Goal: Task Accomplishment & Management: Manage account settings

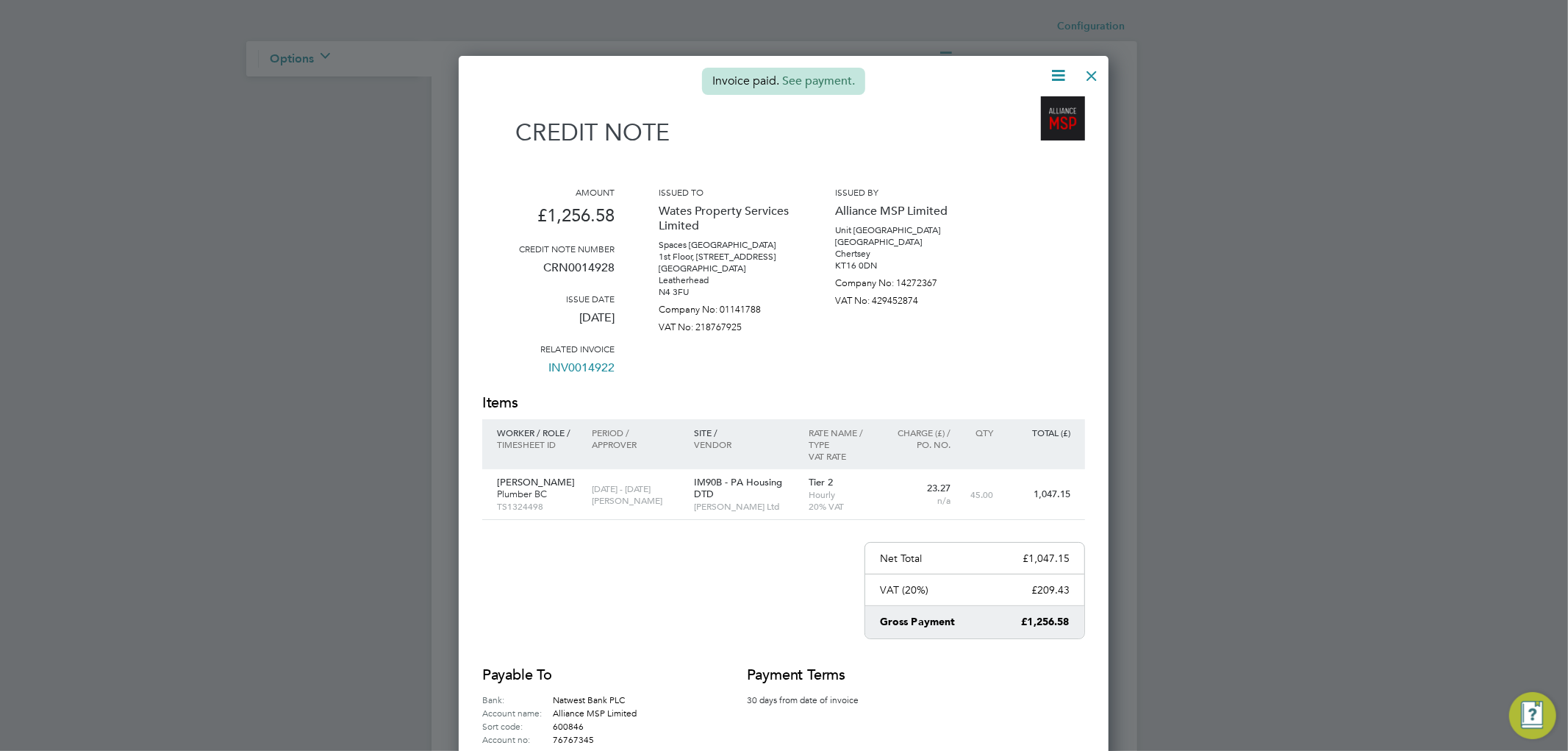
click at [1091, 81] on div at bounding box center [1091, 72] width 26 height 26
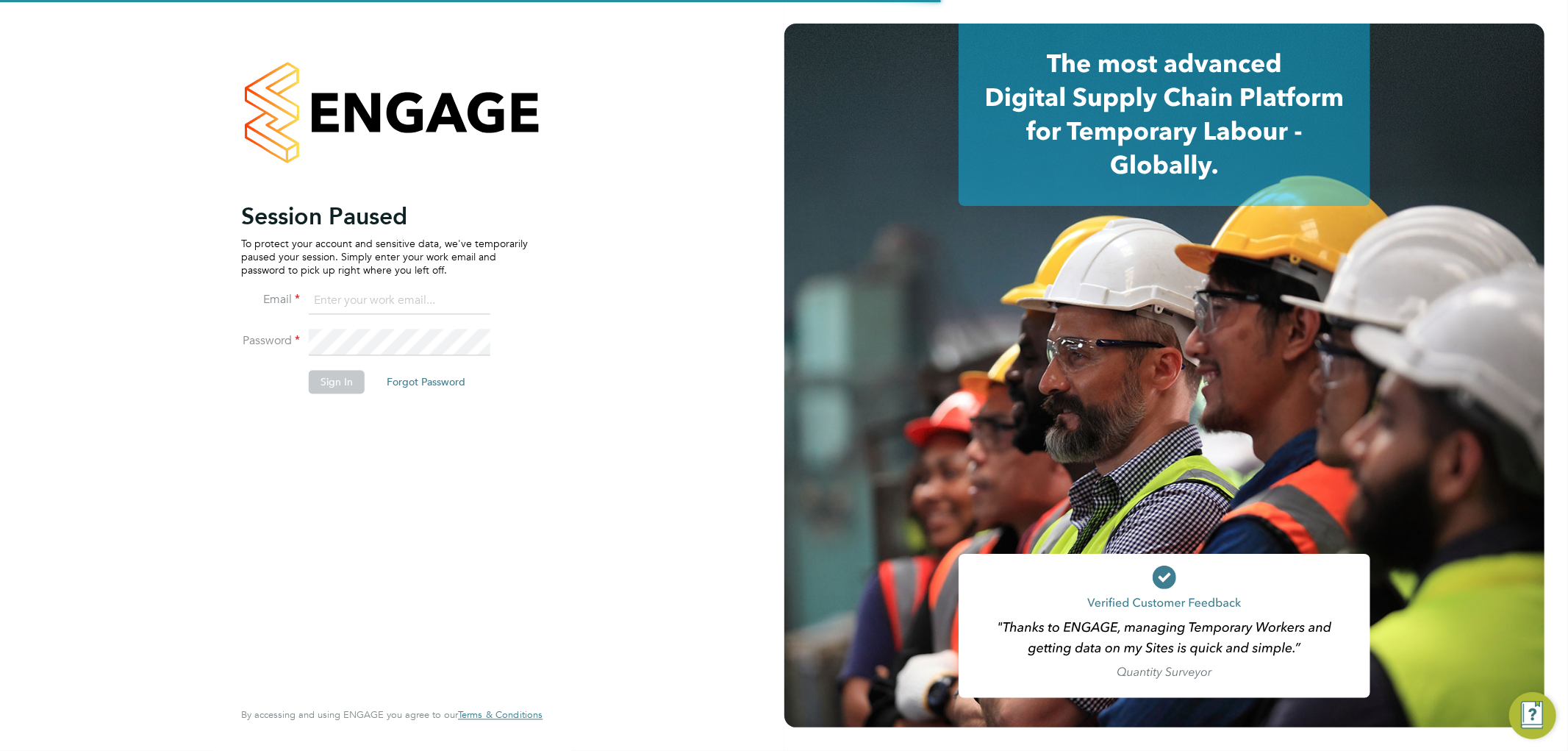
type input "[EMAIL_ADDRESS][DOMAIN_NAME]"
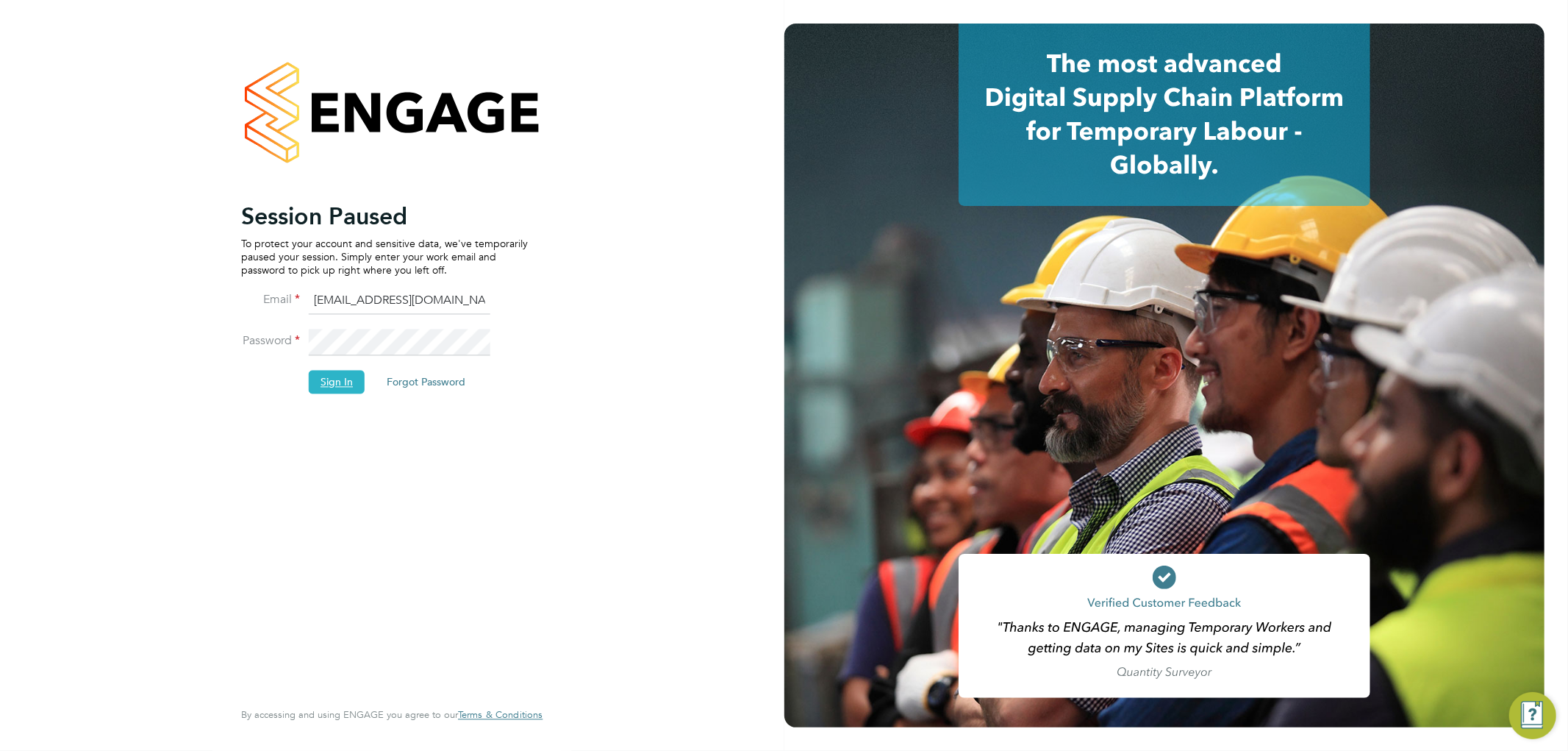
click at [334, 387] on button "Sign In" at bounding box center [337, 382] width 56 height 23
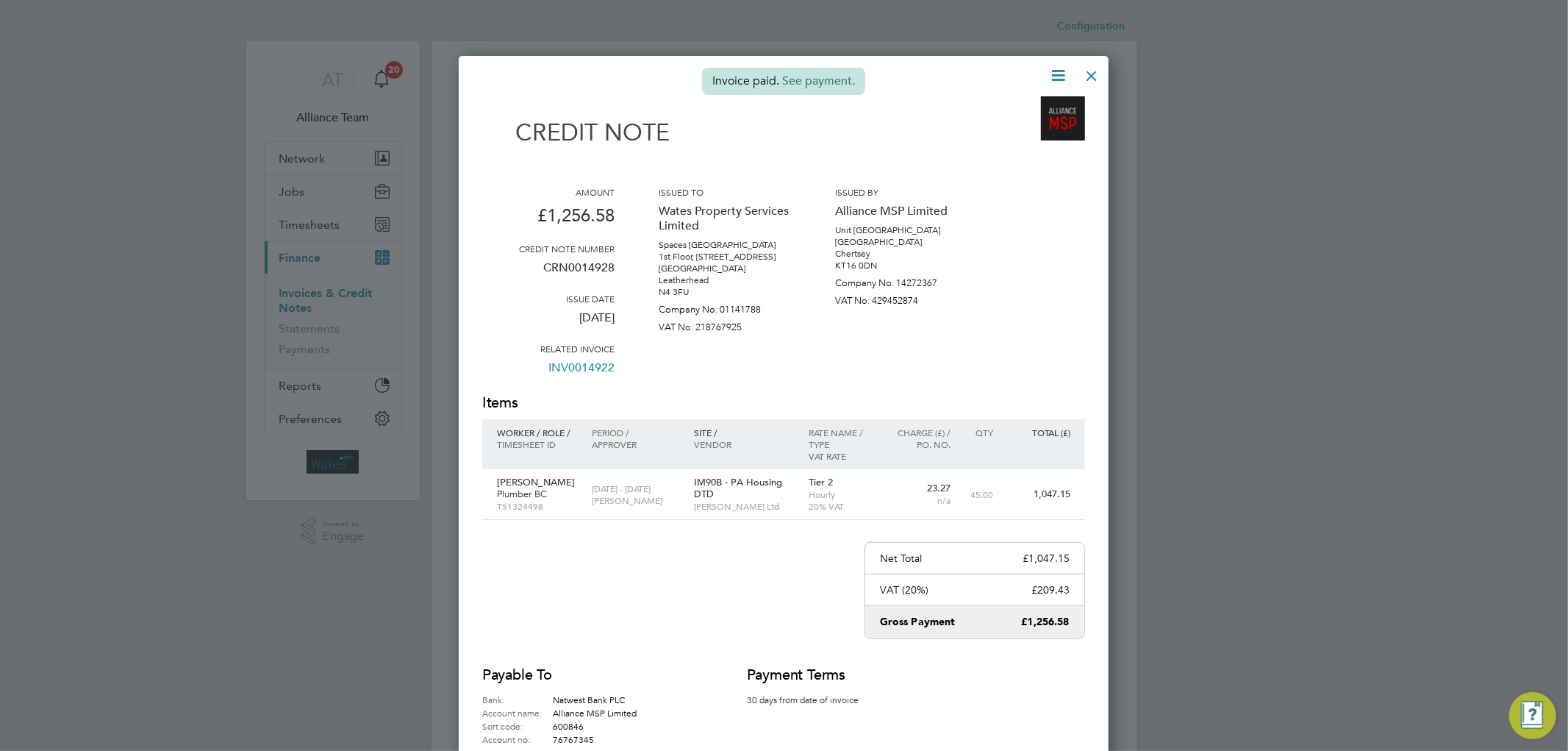
click at [1086, 77] on div at bounding box center [1091, 72] width 26 height 26
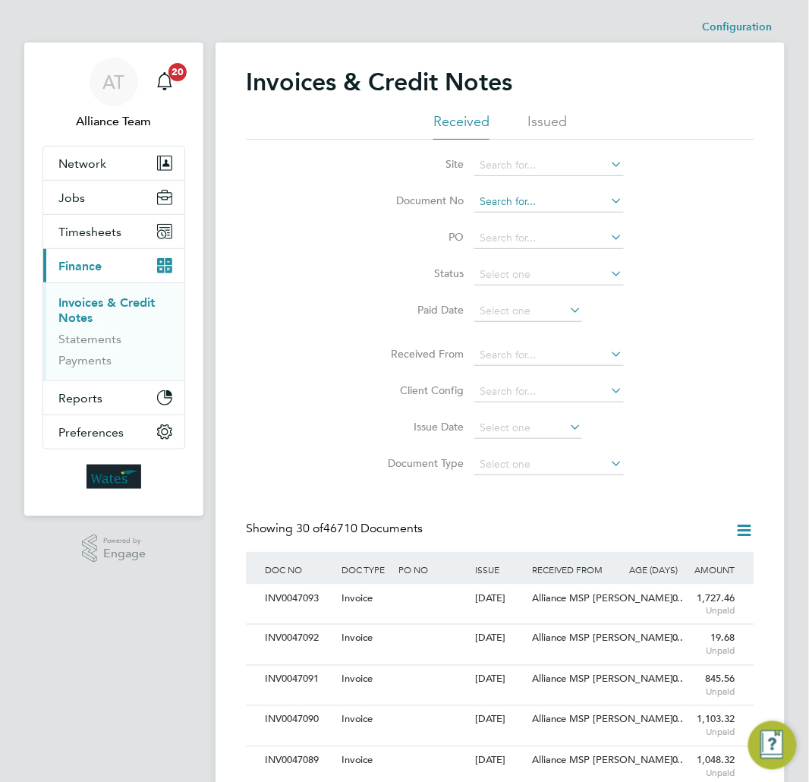
click at [506, 194] on input at bounding box center [550, 201] width 150 height 21
click at [512, 221] on b "41662" at bounding box center [525, 222] width 30 height 13
type input "INV0041662"
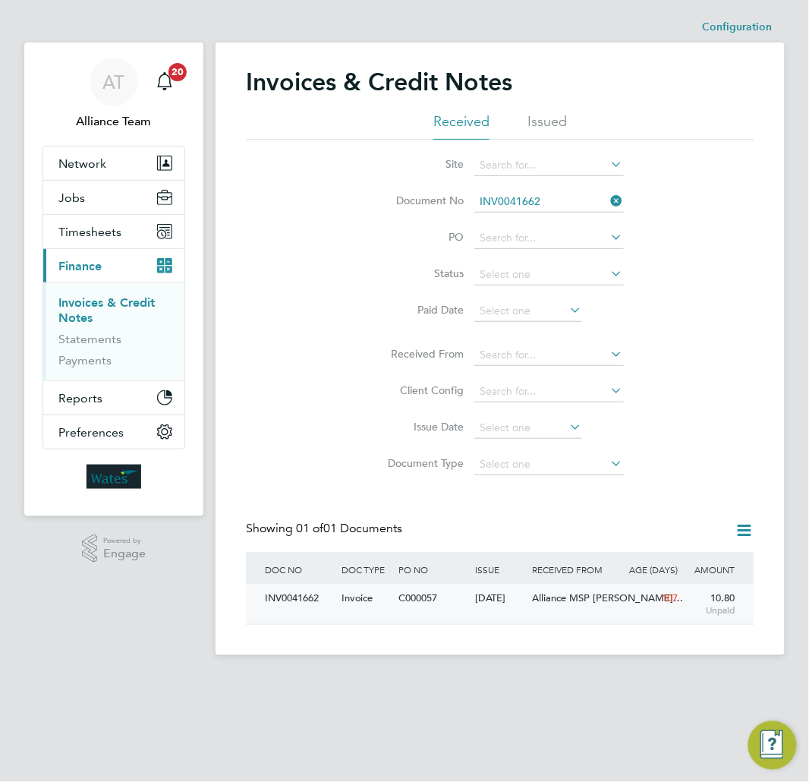
click at [582, 610] on div "Alliance MSP [PERSON_NAME]…" at bounding box center [577, 599] width 96 height 28
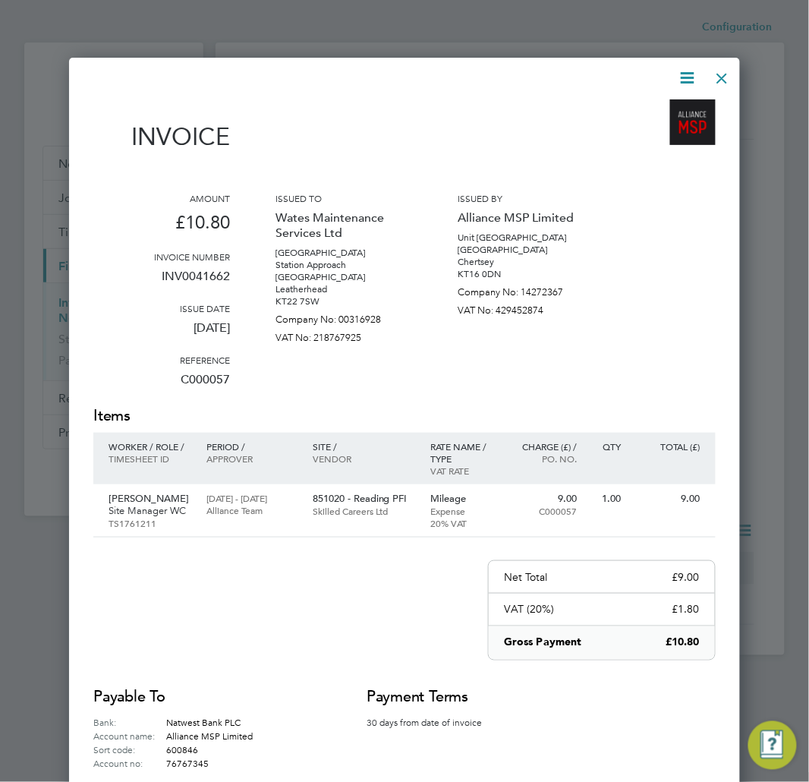
click at [686, 72] on icon at bounding box center [688, 77] width 19 height 19
click at [616, 156] on li "Pay invoice" at bounding box center [641, 156] width 105 height 21
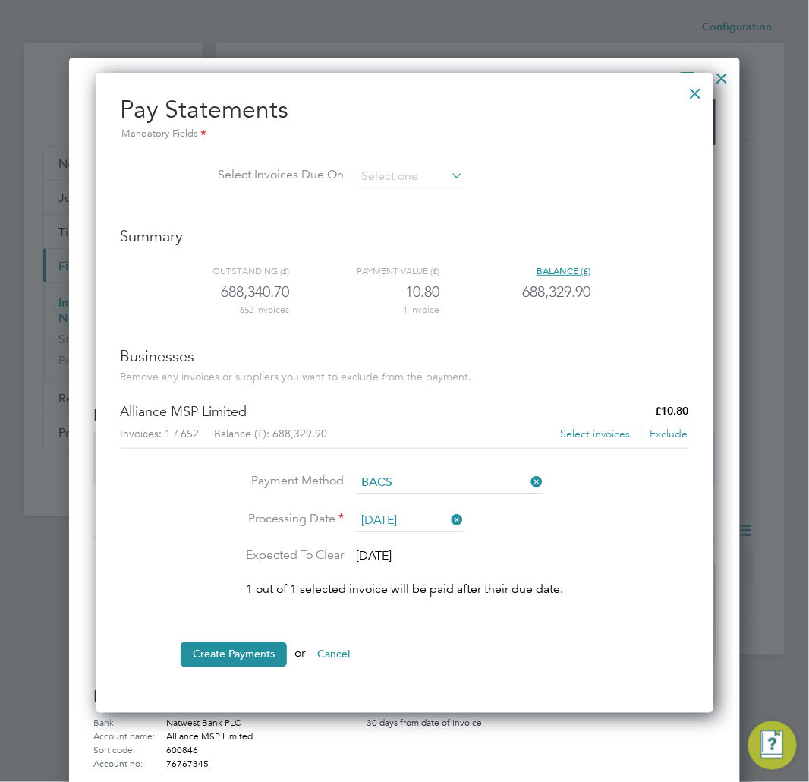
click at [597, 434] on button "Select invoices" at bounding box center [595, 434] width 71 height 15
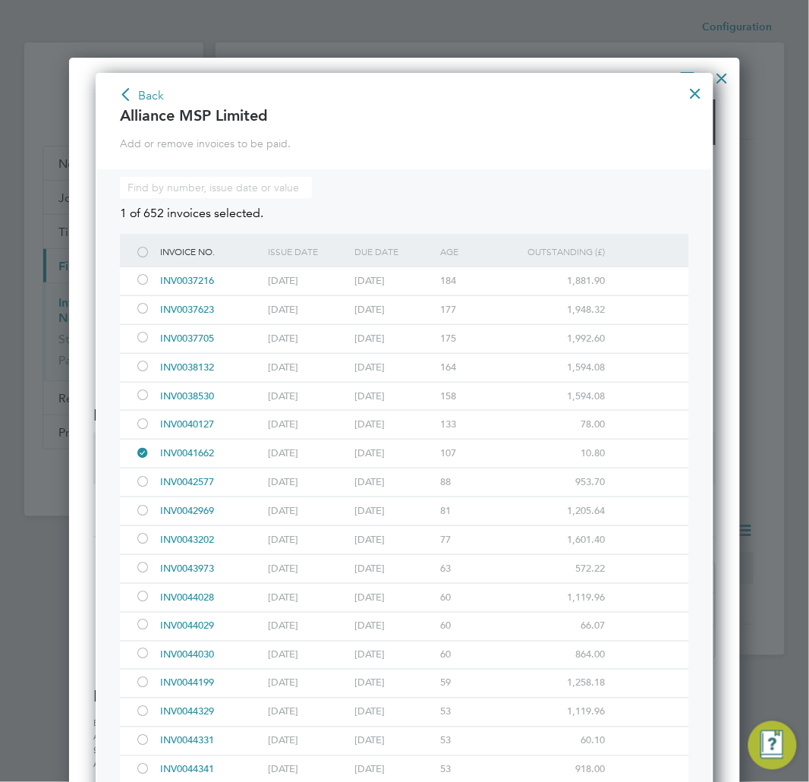
click at [142, 99] on button "Back" at bounding box center [141, 96] width 46 height 24
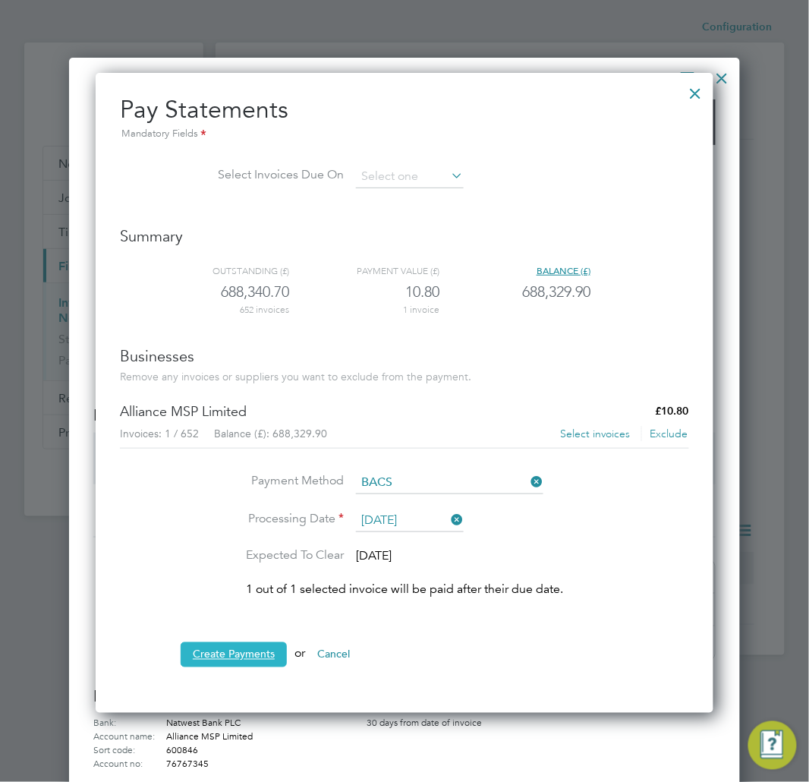
click at [253, 659] on button "Create Payments" at bounding box center [234, 654] width 106 height 24
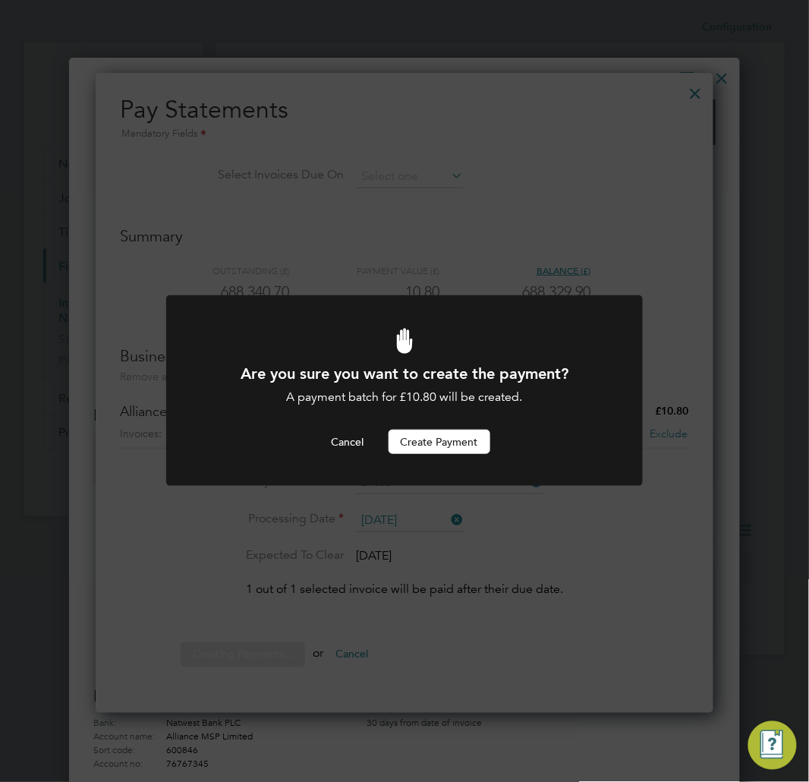
click at [422, 444] on button "Create Payment" at bounding box center [440, 442] width 102 height 24
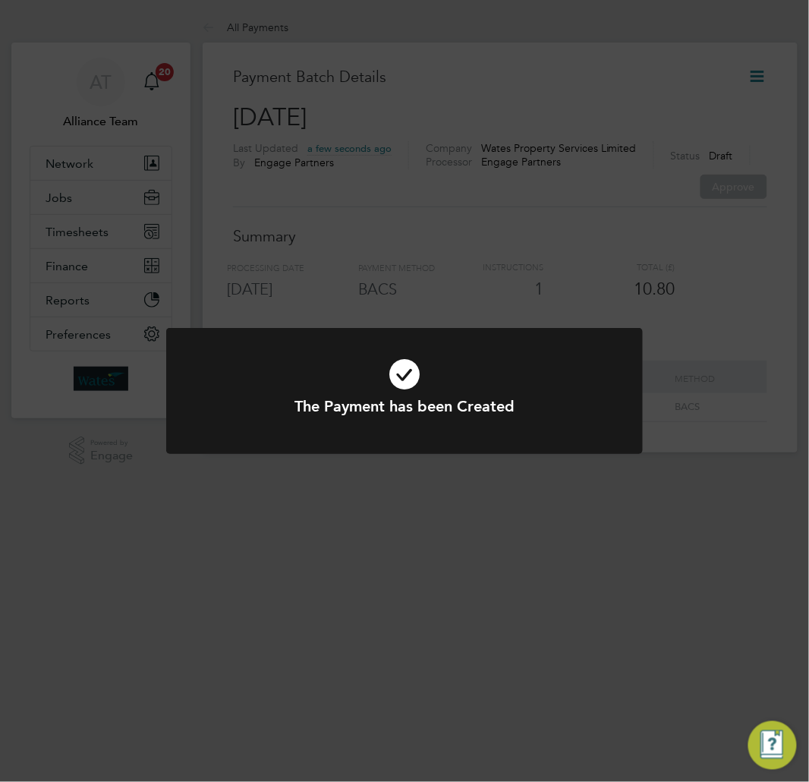
click at [463, 345] on icon at bounding box center [404, 374] width 395 height 59
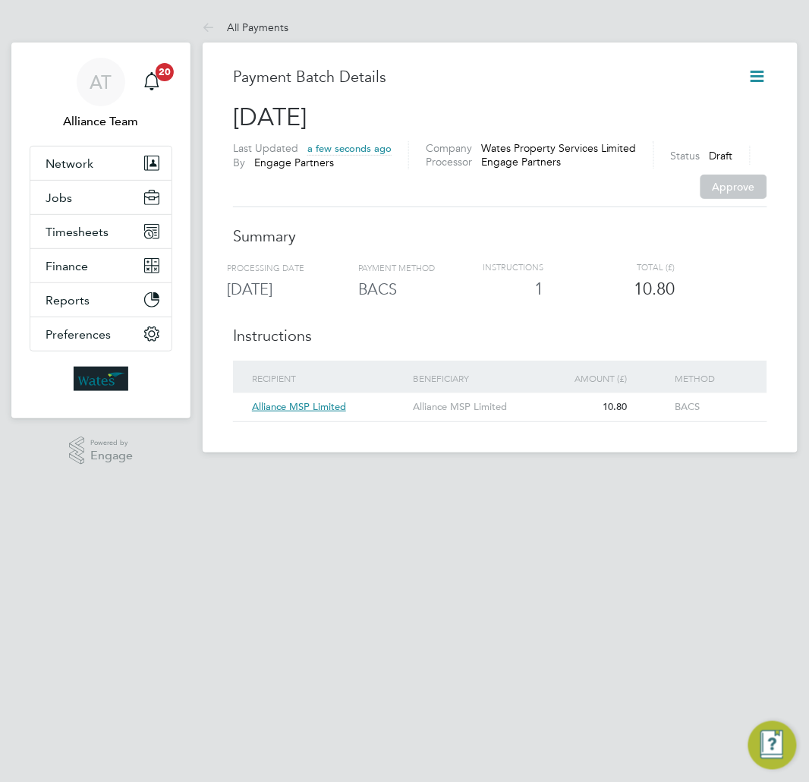
click at [750, 79] on icon at bounding box center [758, 76] width 19 height 19
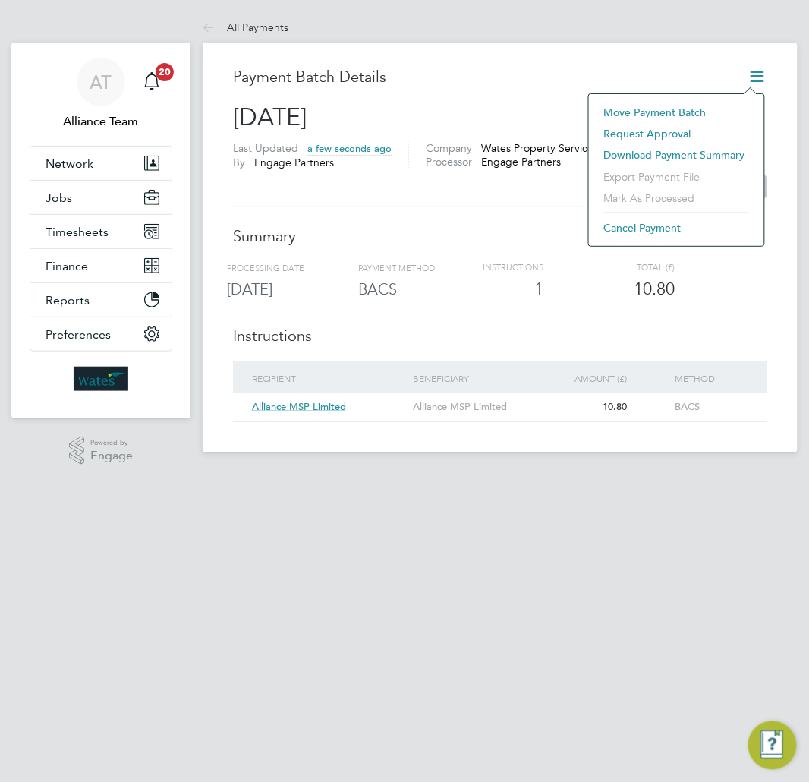
click at [623, 135] on li "Request approval" at bounding box center [677, 133] width 160 height 21
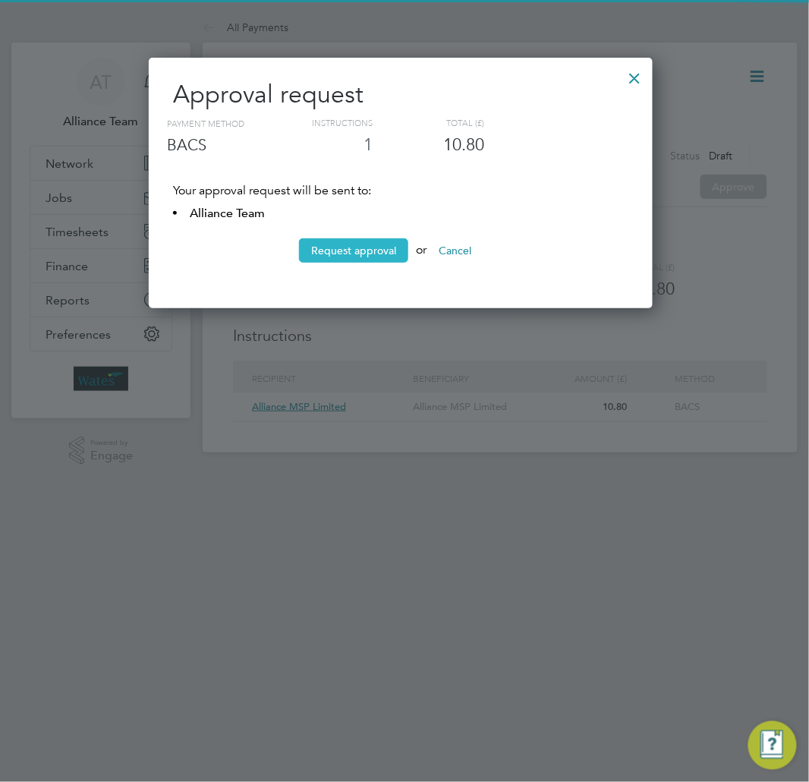
click at [362, 256] on button "Request approval" at bounding box center [353, 250] width 109 height 24
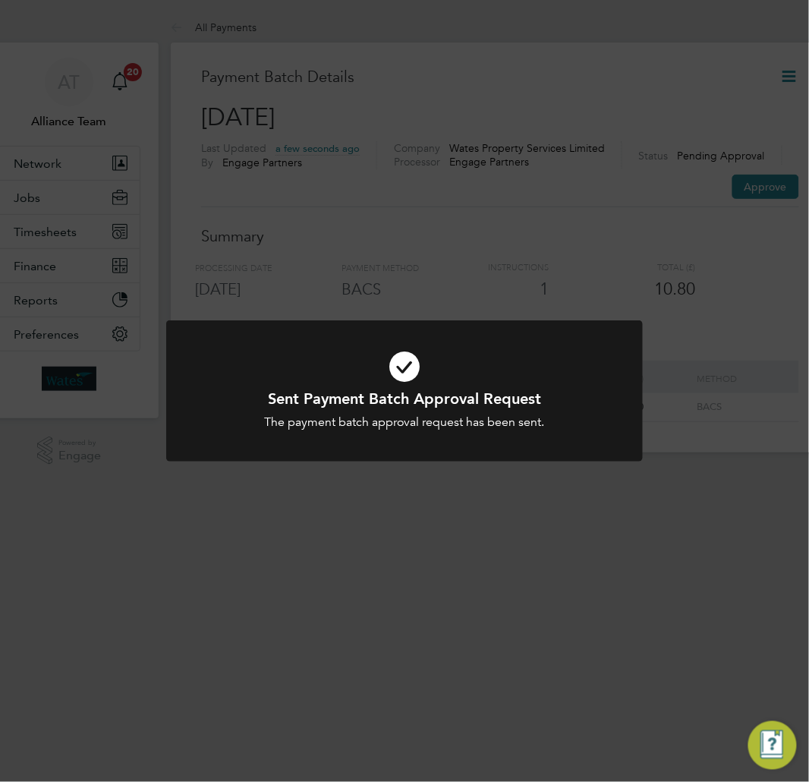
click at [736, 330] on div "Sent Payment Batch Approval Request The payment batch approval request has been…" at bounding box center [404, 391] width 809 height 782
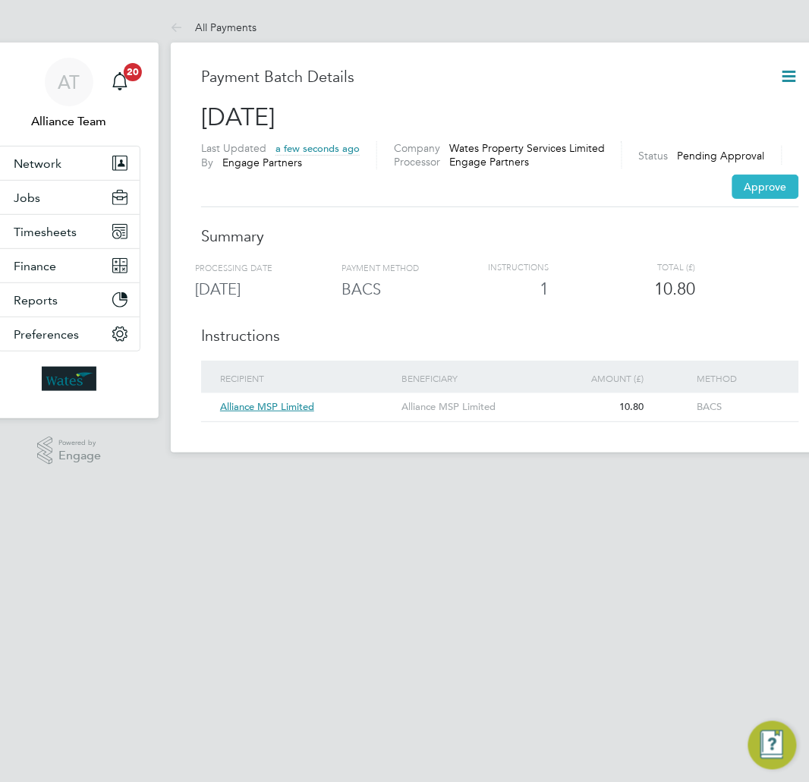
click at [754, 175] on button "Approve" at bounding box center [766, 187] width 67 height 24
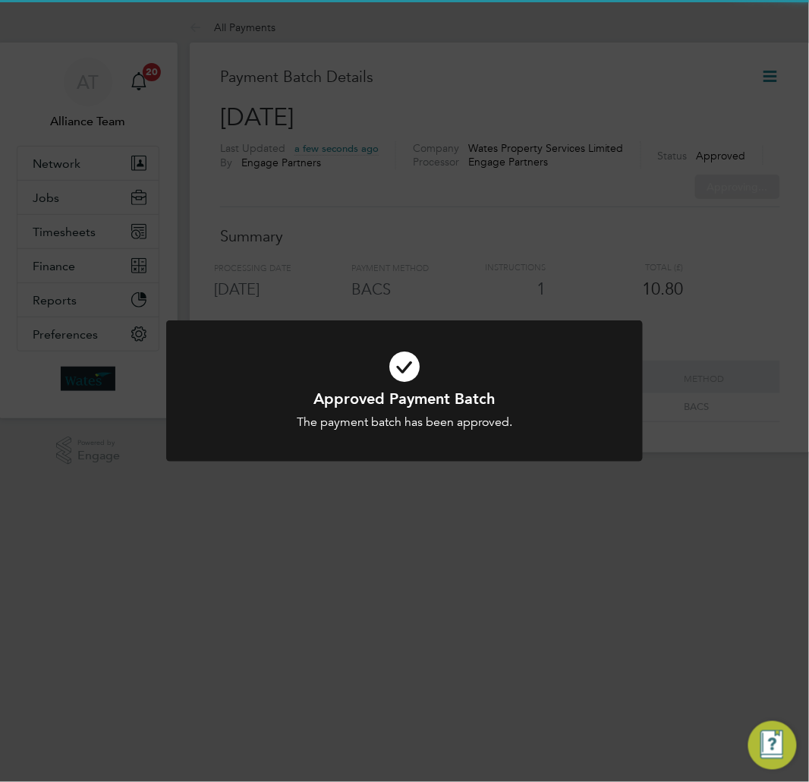
click at [616, 263] on div "Approved Payment Batch The payment batch has been approved. Cancel Okay" at bounding box center [404, 391] width 809 height 782
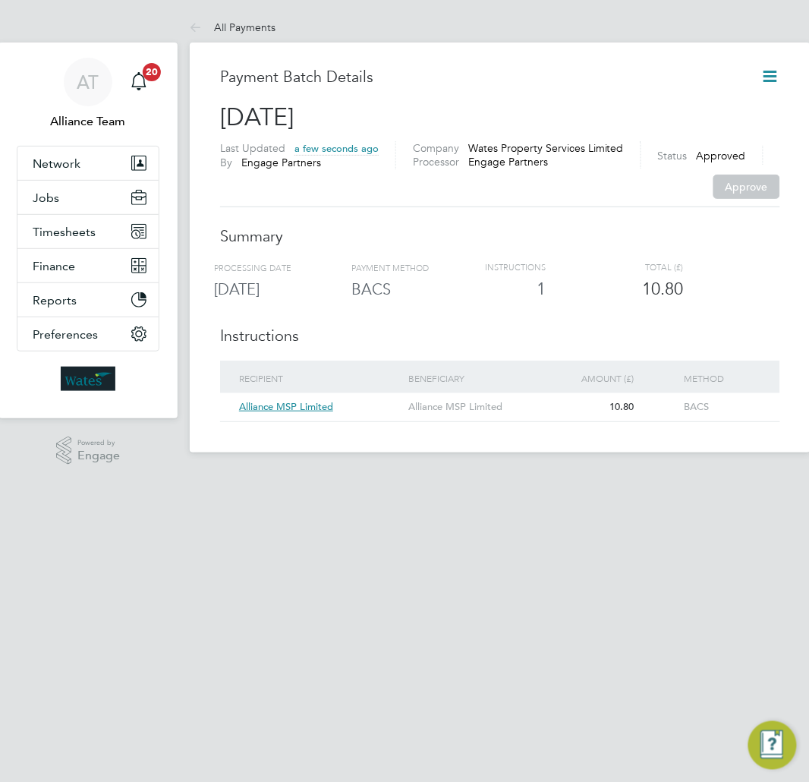
click at [772, 79] on icon at bounding box center [770, 76] width 19 height 19
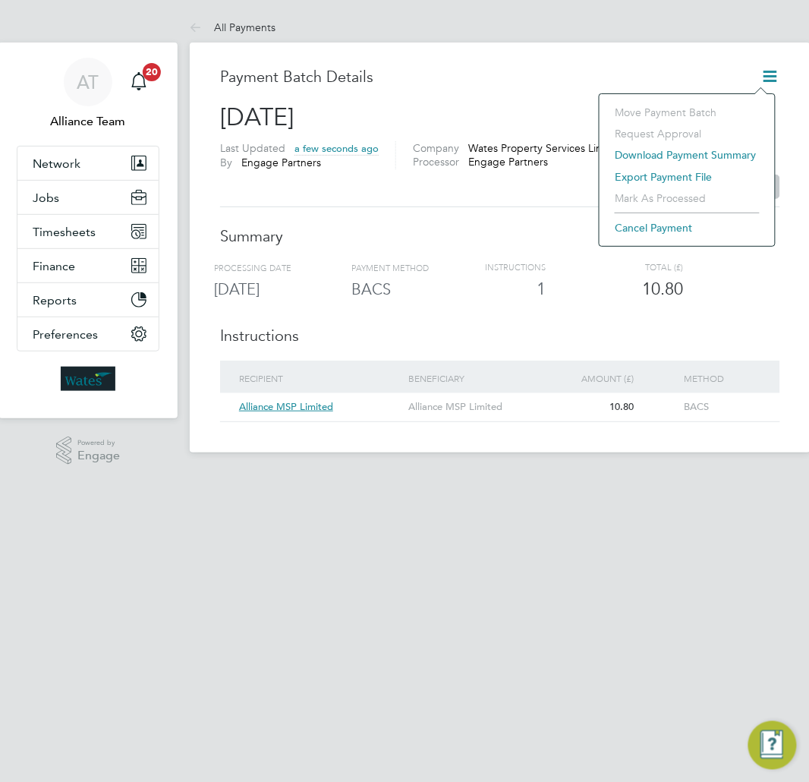
click at [678, 178] on li "Export payment file" at bounding box center [687, 176] width 160 height 21
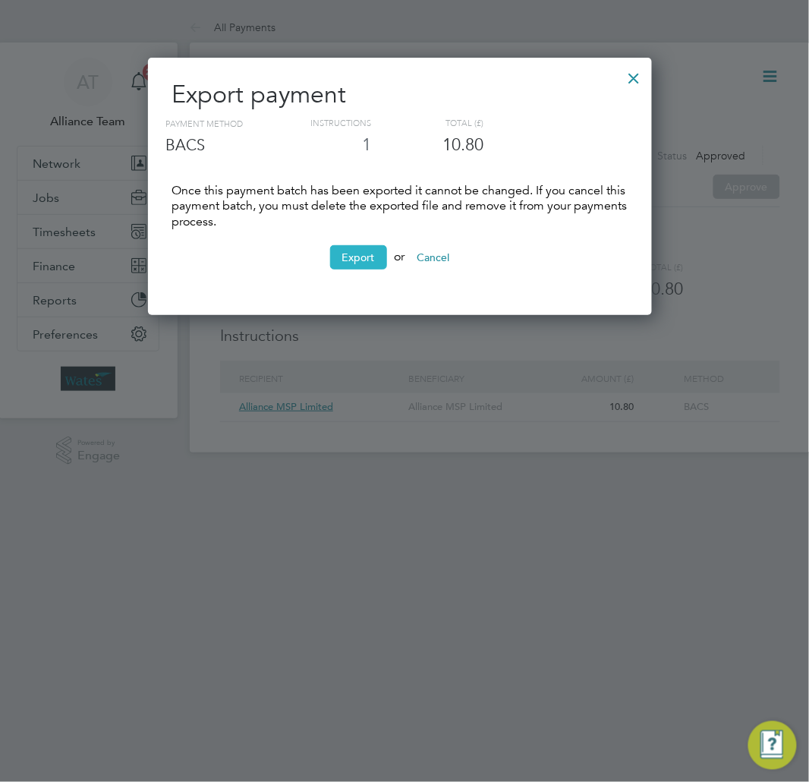
click at [363, 264] on button "Export" at bounding box center [358, 257] width 57 height 24
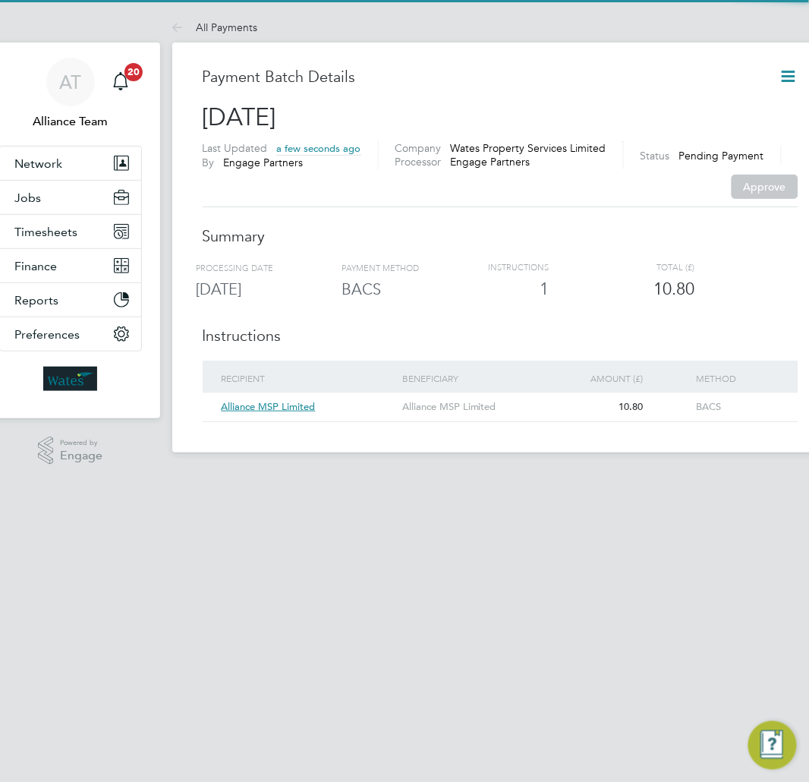
click at [370, 372] on div "RECIPIENT" at bounding box center [308, 378] width 181 height 35
click at [780, 77] on icon at bounding box center [789, 76] width 19 height 19
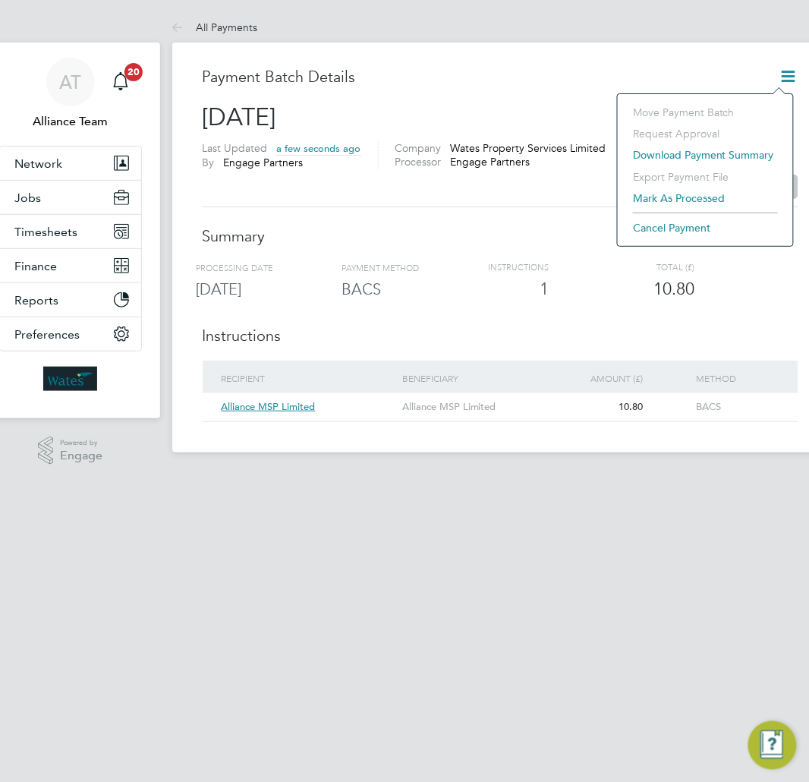
click at [670, 203] on li "Mark as processed" at bounding box center [706, 198] width 160 height 21
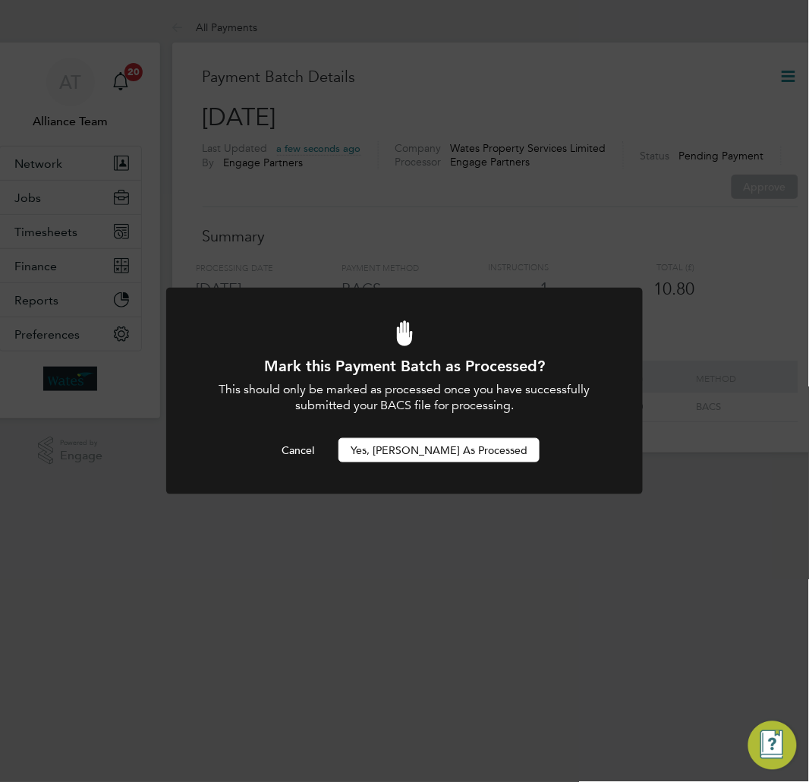
click at [471, 443] on button "Yes, [PERSON_NAME] as Processed" at bounding box center [439, 450] width 201 height 24
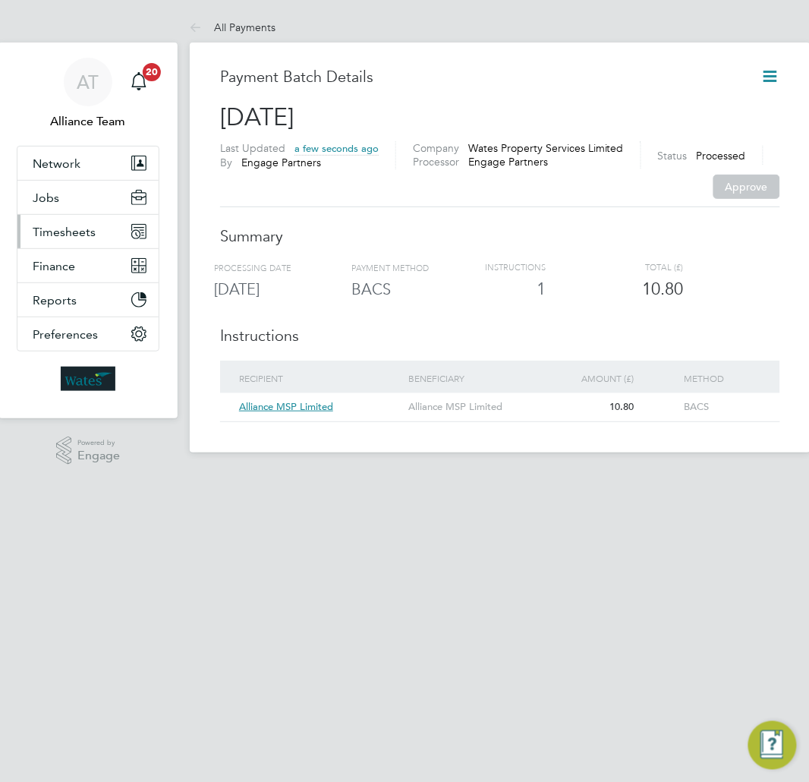
click at [58, 234] on span "Timesheets" at bounding box center [64, 232] width 63 height 14
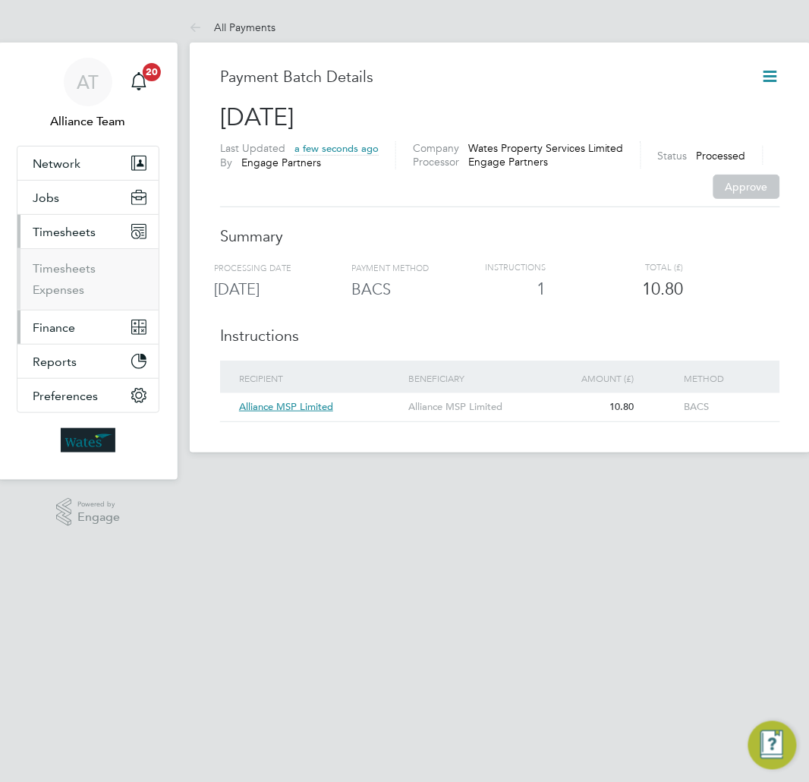
click at [38, 329] on span "Finance" at bounding box center [54, 327] width 43 height 14
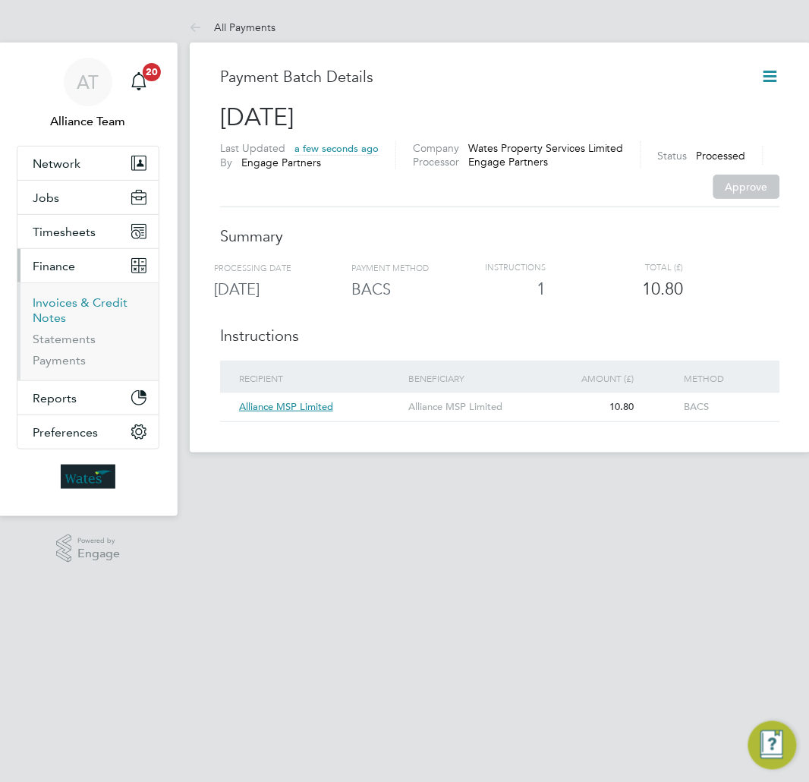
click at [52, 300] on link "Invoices & Credit Notes" at bounding box center [80, 310] width 95 height 30
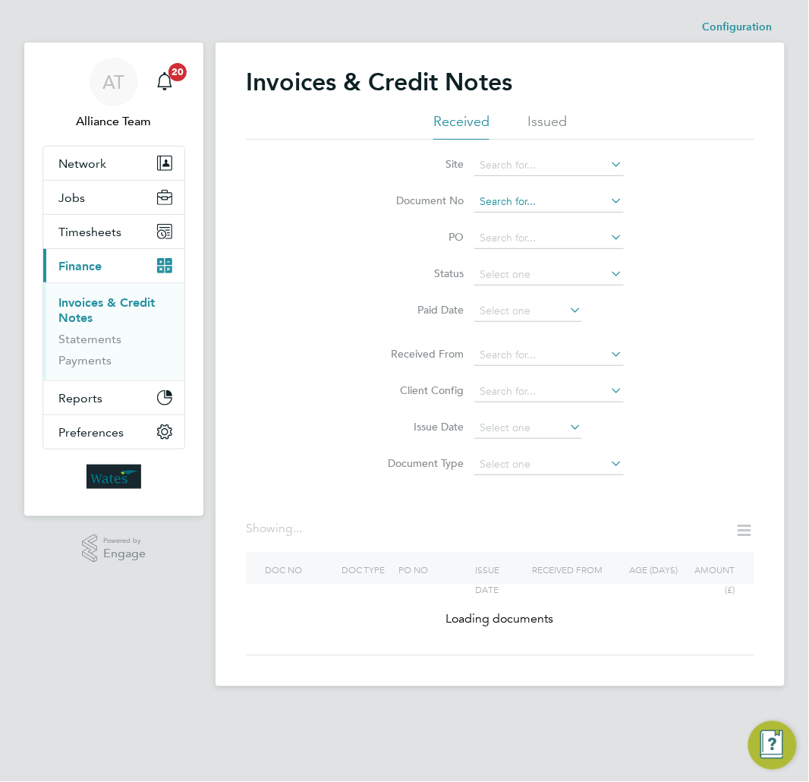
click at [504, 205] on input at bounding box center [550, 201] width 150 height 21
click at [501, 194] on input at bounding box center [550, 201] width 150 height 21
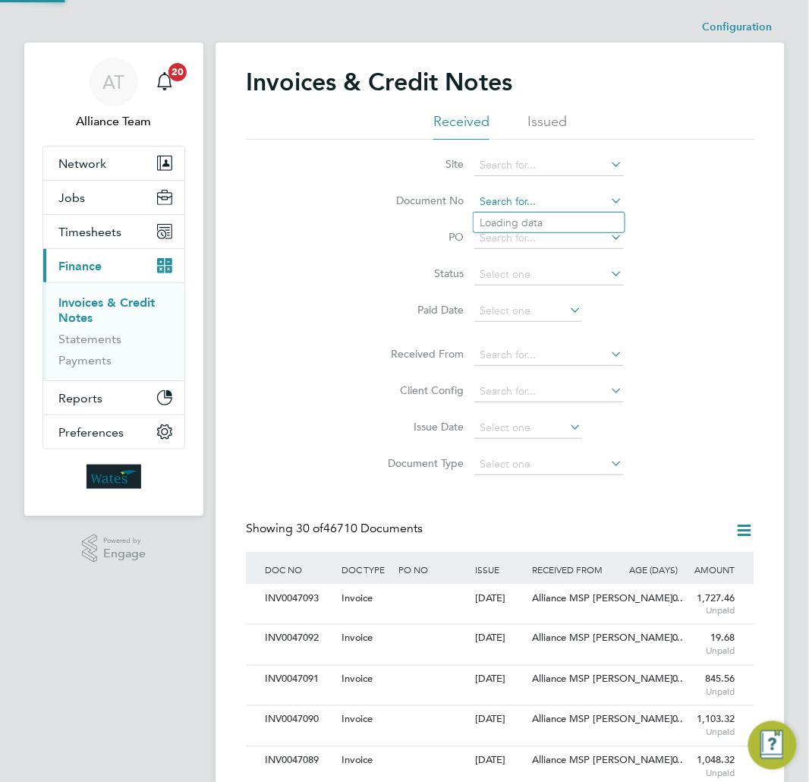
scroll to position [28, 77]
click at [529, 218] on b "45363" at bounding box center [525, 222] width 30 height 13
type input "INV0045363"
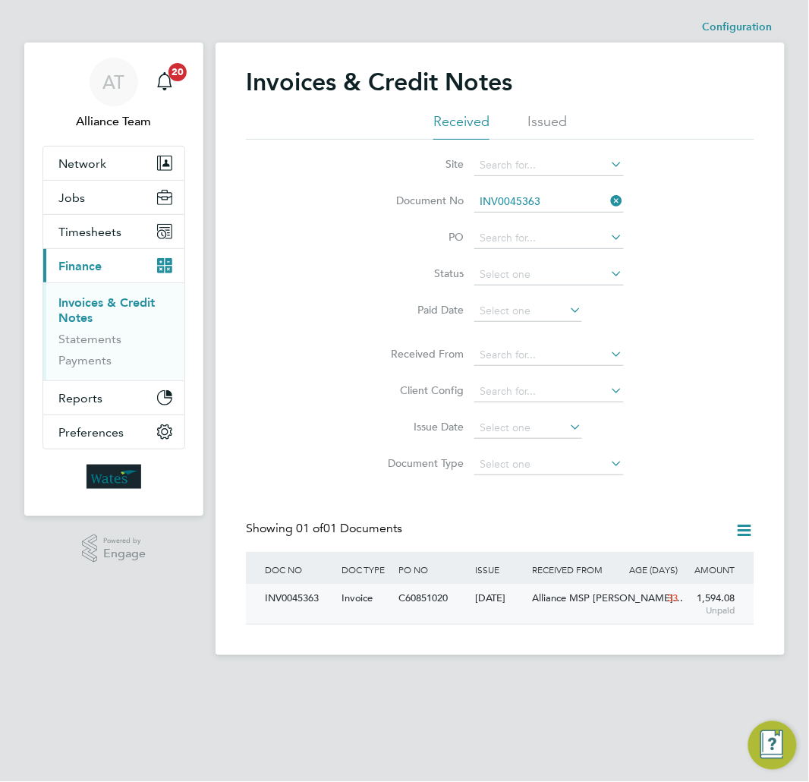
click at [536, 600] on span "Alliance MSP [PERSON_NAME]…" at bounding box center [608, 597] width 151 height 13
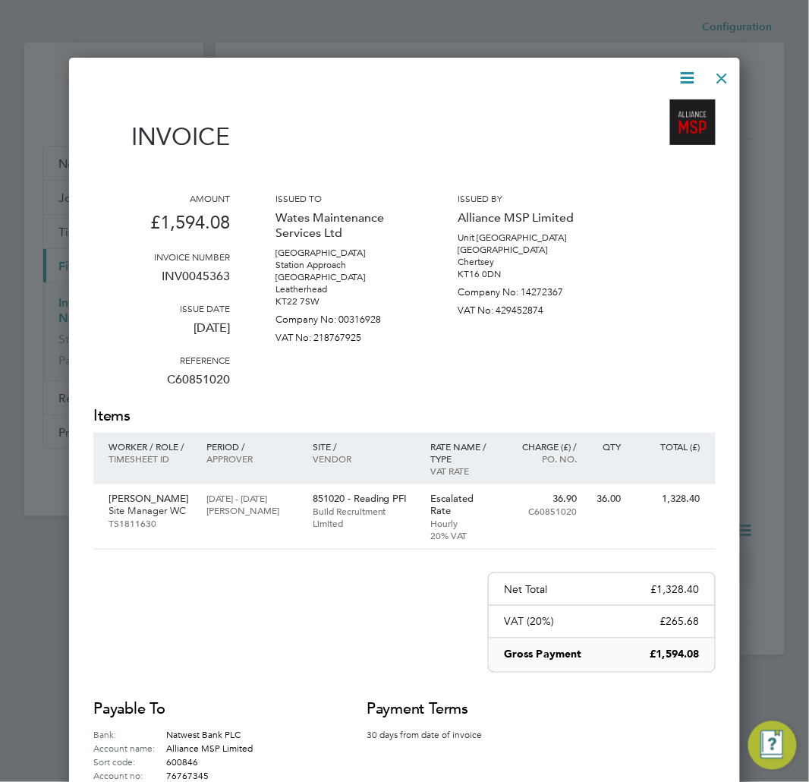
click at [685, 74] on icon at bounding box center [688, 77] width 19 height 19
click at [604, 150] on li "Pay invoice" at bounding box center [641, 156] width 105 height 21
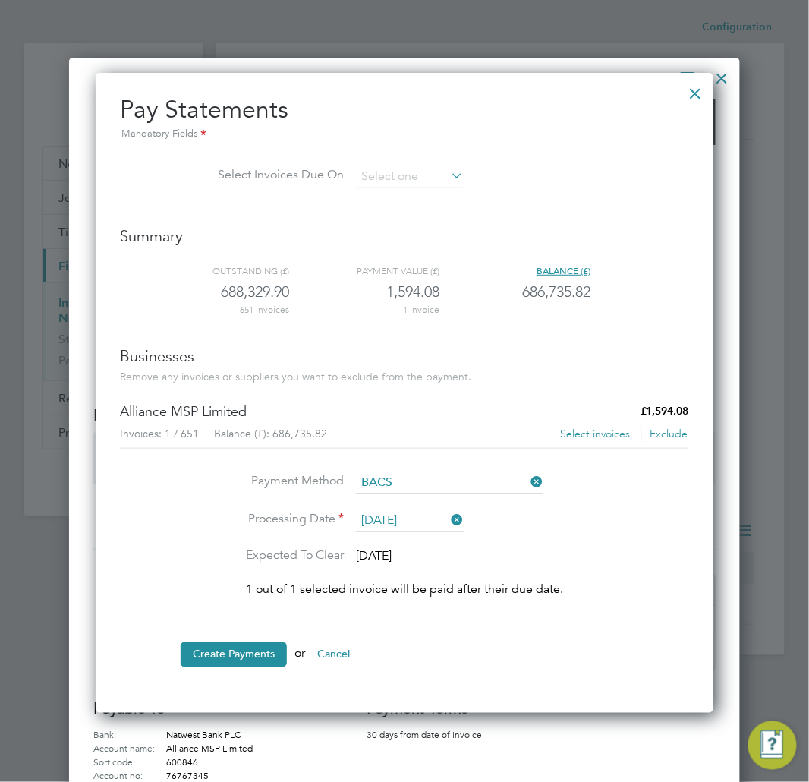
click at [603, 434] on button "Select invoices" at bounding box center [595, 434] width 71 height 15
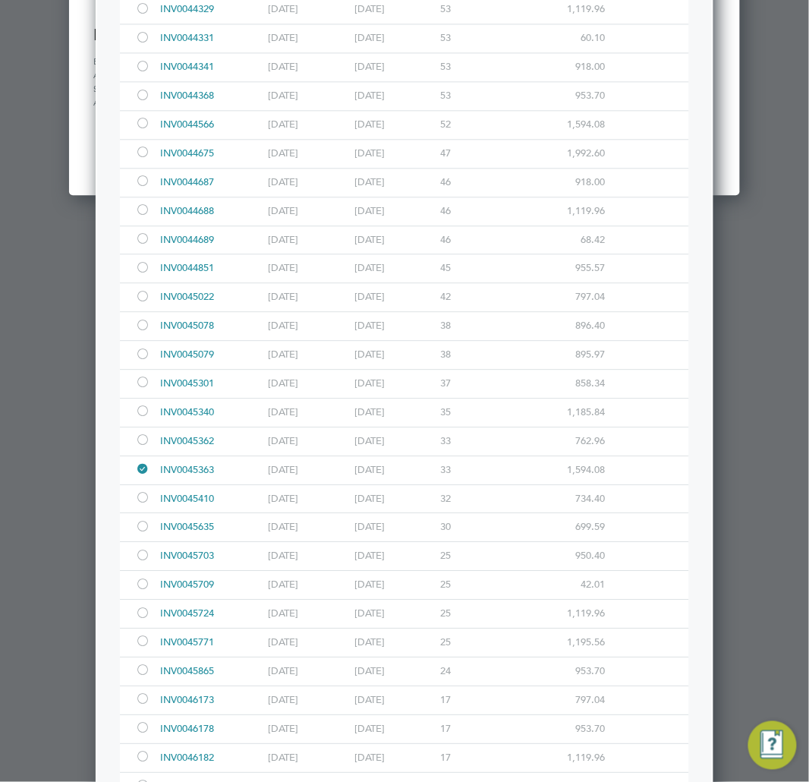
scroll to position [759, 0]
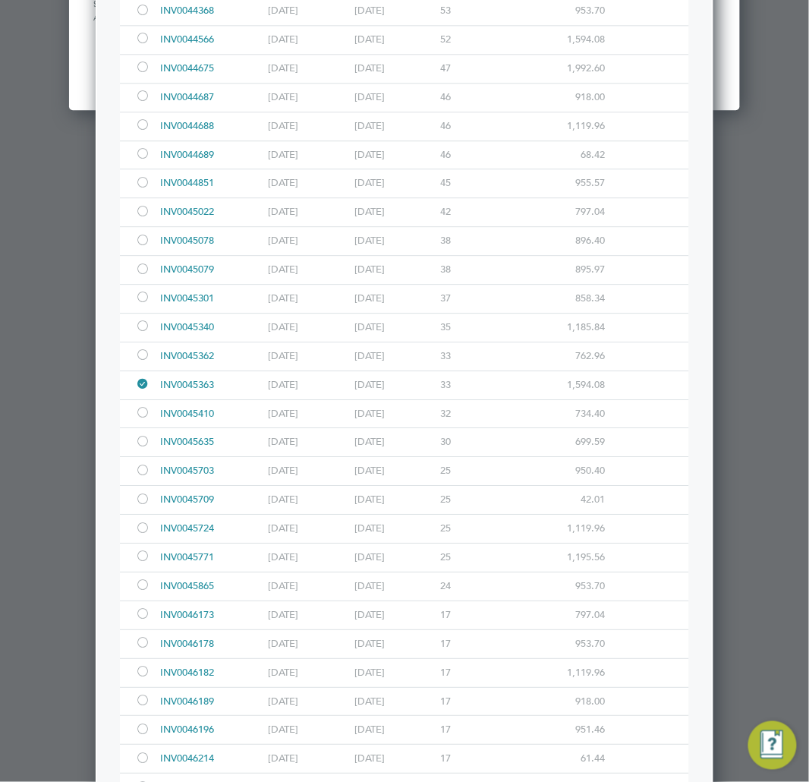
click at [143, 562] on div at bounding box center [142, 557] width 15 height 11
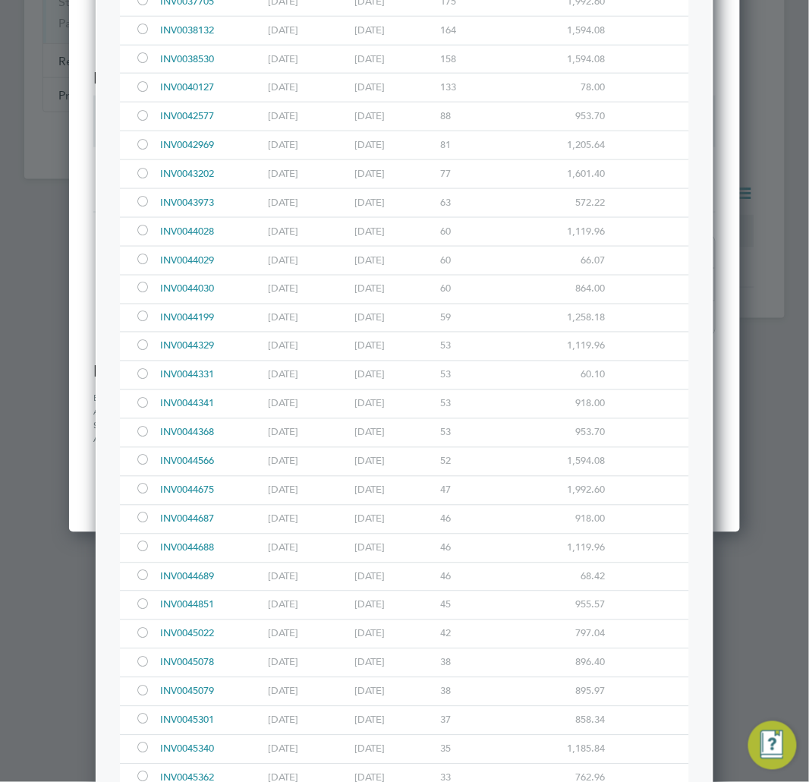
scroll to position [0, 0]
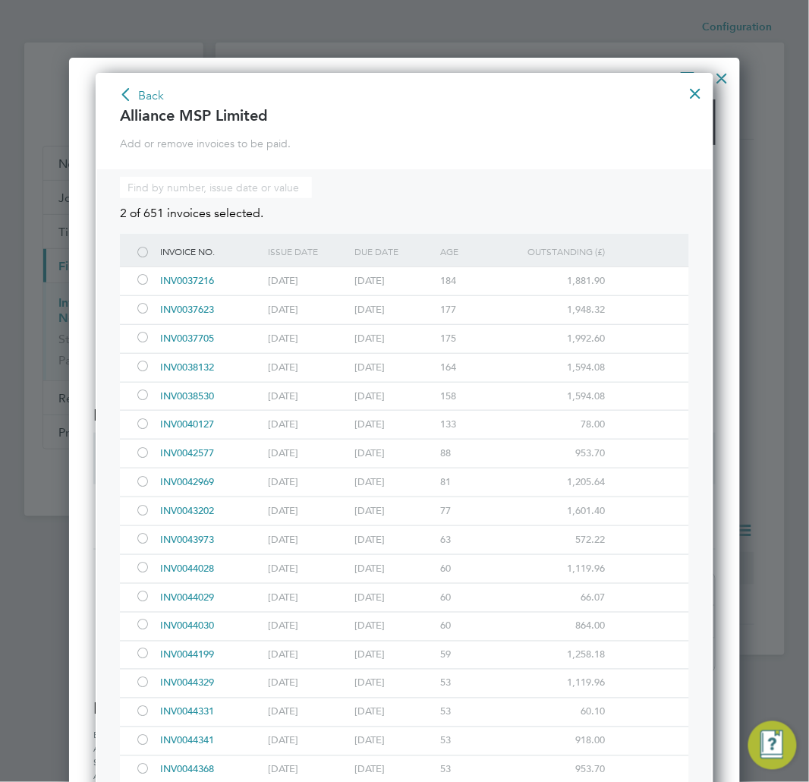
click at [150, 93] on button "Back" at bounding box center [141, 96] width 46 height 24
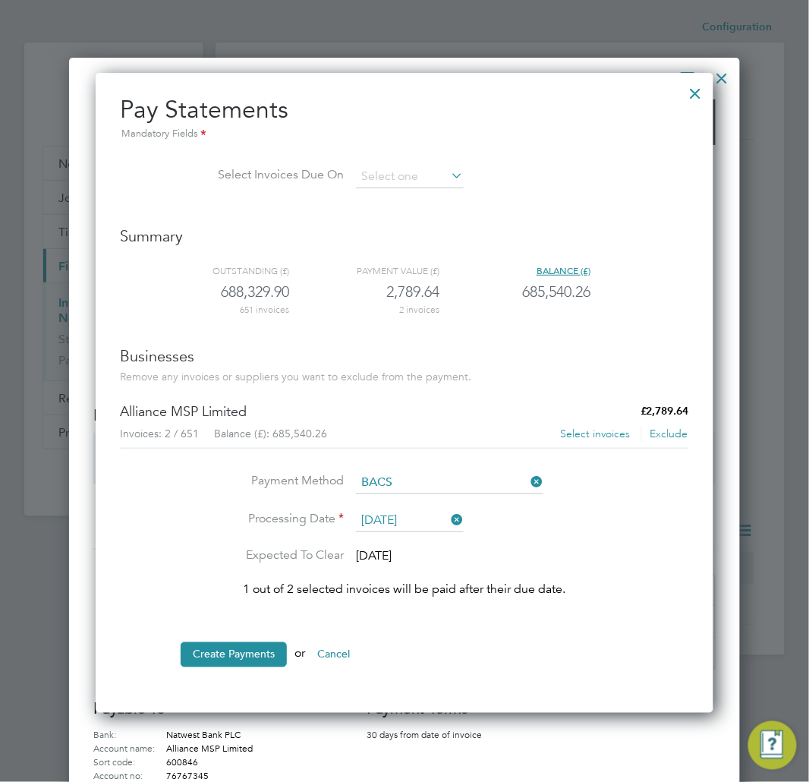
scroll to position [8, 8]
click at [254, 650] on button "Create Payments" at bounding box center [234, 654] width 106 height 24
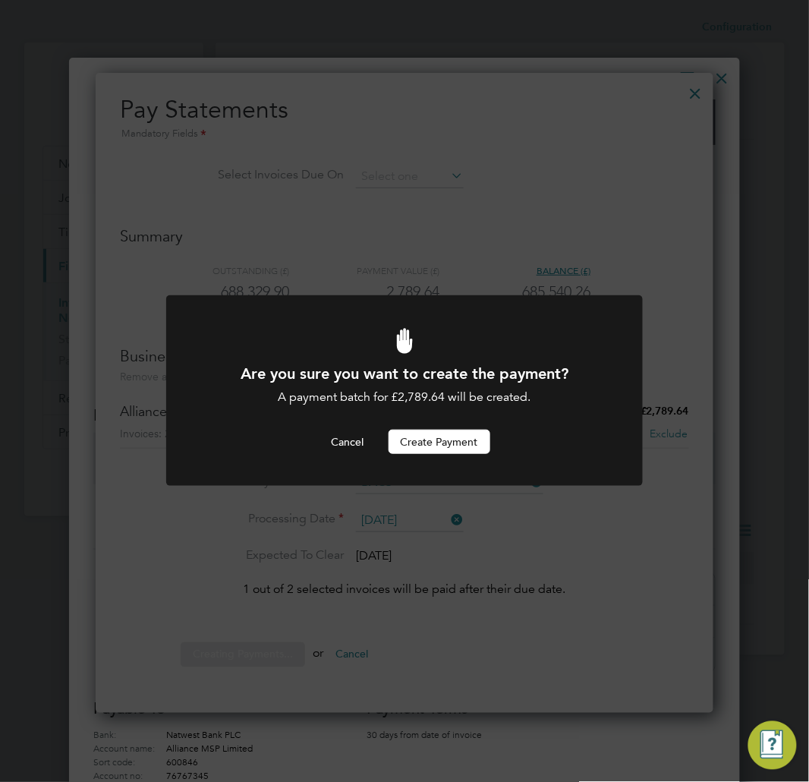
click at [415, 449] on button "Create Payment" at bounding box center [440, 442] width 102 height 24
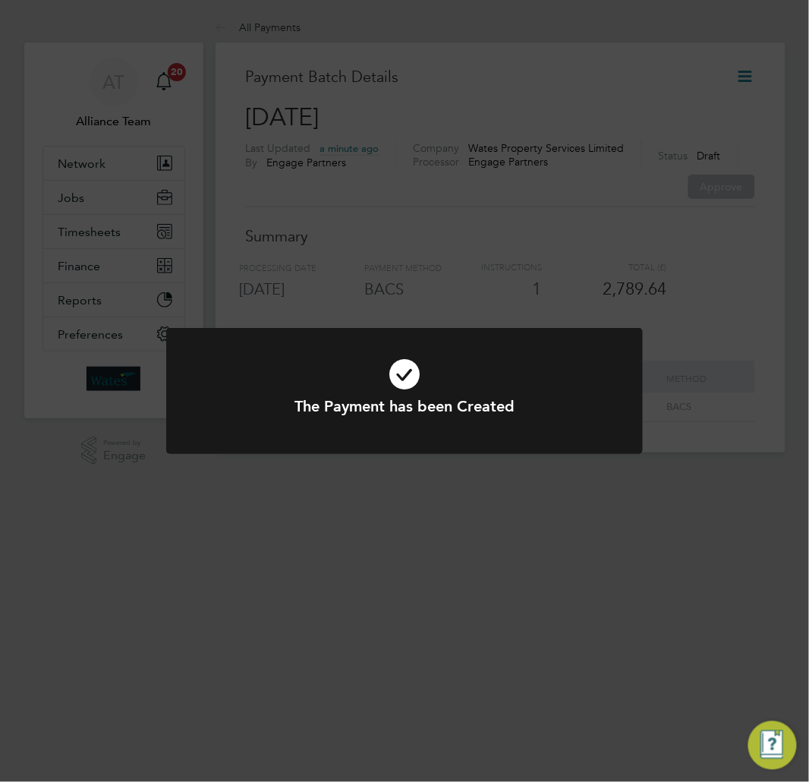
click at [487, 270] on div "The Payment has been Created Cancel Okay" at bounding box center [404, 391] width 809 height 782
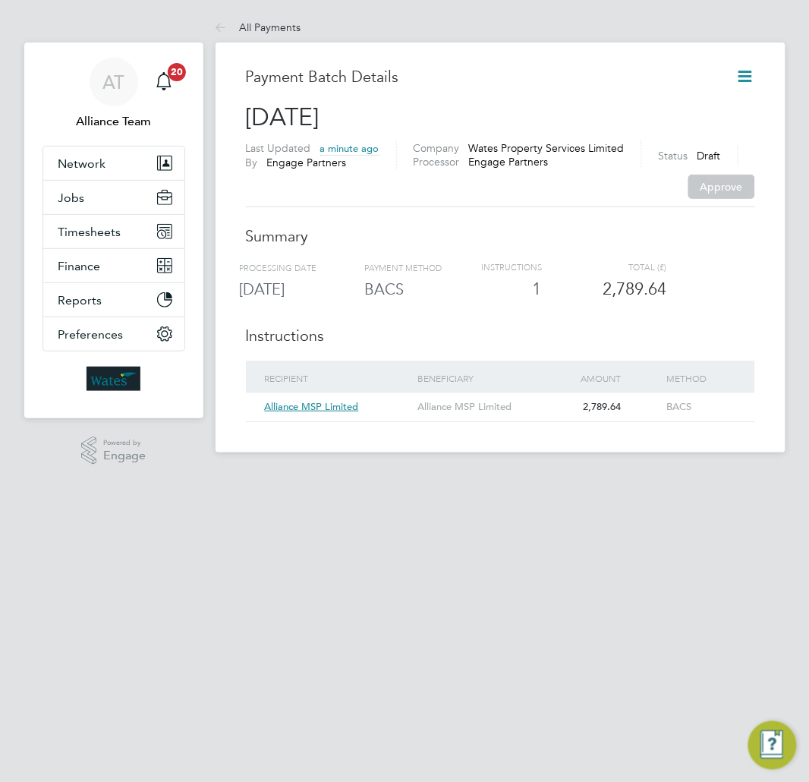
click at [743, 81] on icon at bounding box center [745, 76] width 19 height 19
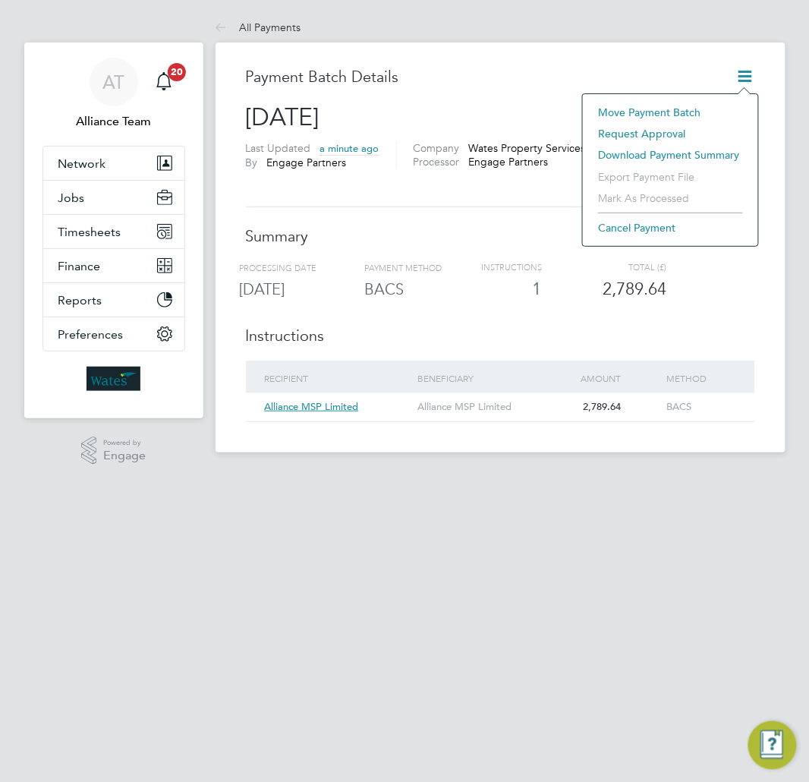
click at [656, 131] on li "Request approval" at bounding box center [671, 133] width 160 height 21
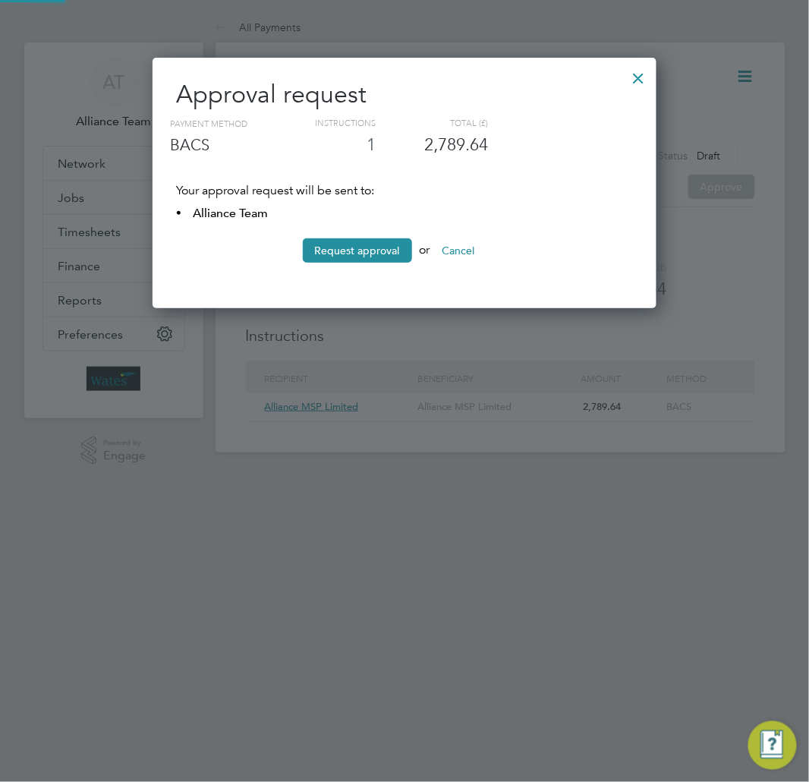
scroll to position [252, 505]
click at [353, 261] on button "Request approval" at bounding box center [357, 250] width 109 height 24
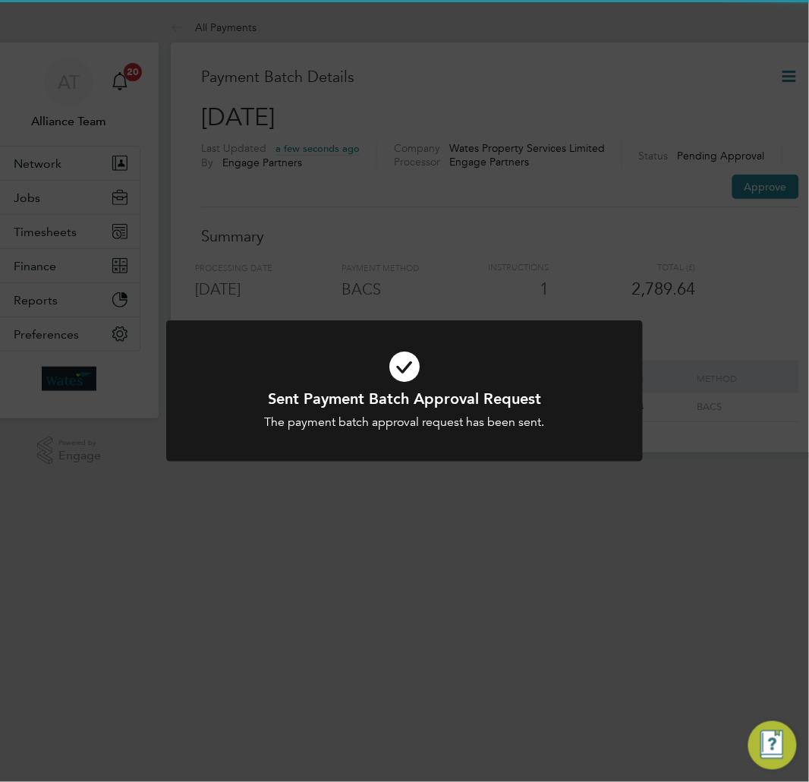
click at [689, 285] on div "Sent Payment Batch Approval Request The payment batch approval request has been…" at bounding box center [404, 391] width 809 height 782
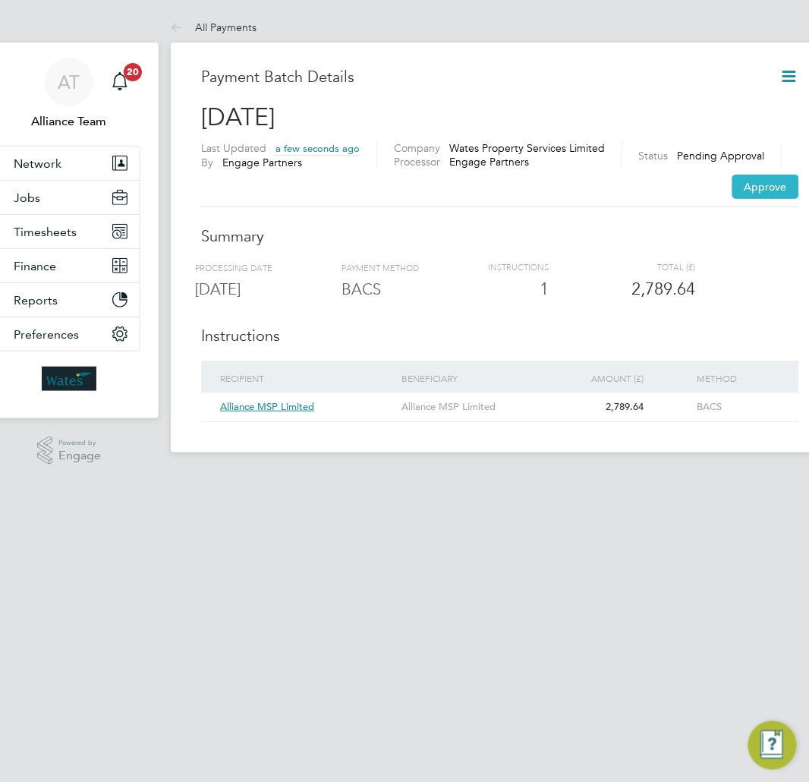
click at [758, 188] on button "Approve" at bounding box center [766, 187] width 67 height 24
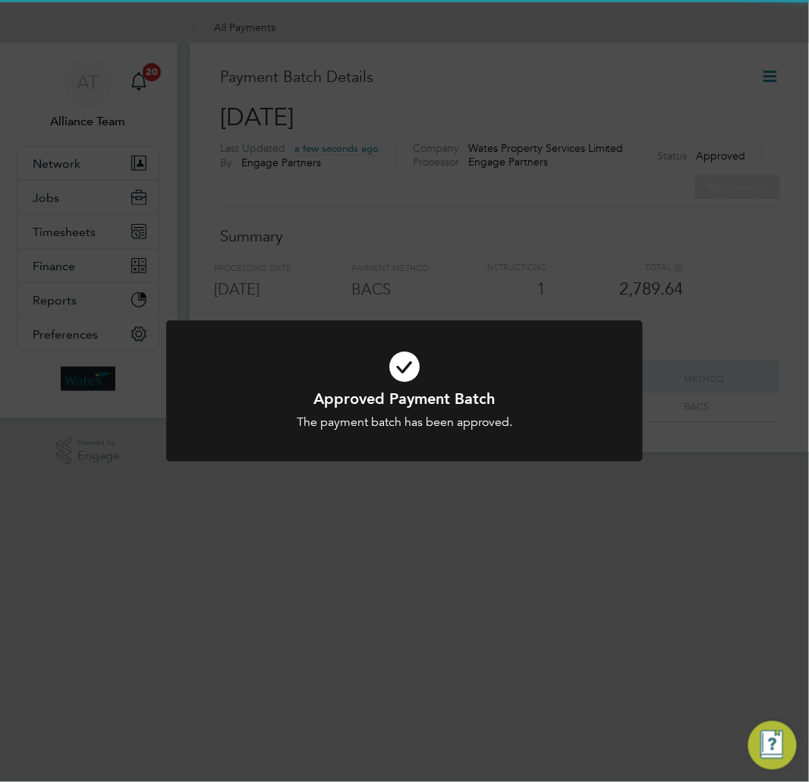
click at [471, 297] on div "Approved Payment Batch The payment batch has been approved. Cancel Okay" at bounding box center [404, 391] width 809 height 782
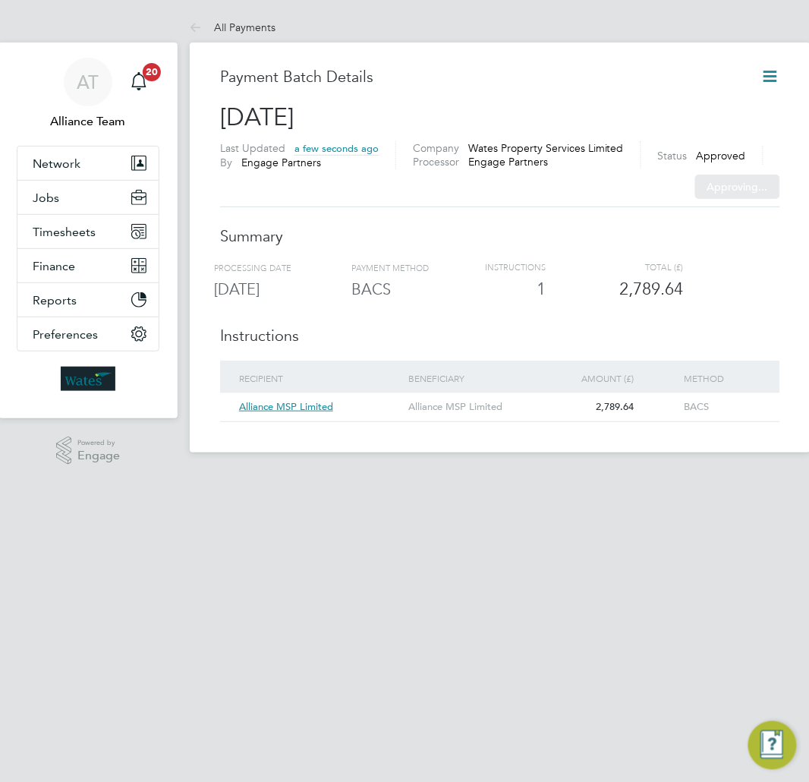
click at [765, 71] on div "All Payments All Payments Payment Batch Details [DATE] Last Updated a few secon…" at bounding box center [500, 232] width 621 height 440
click at [761, 79] on icon at bounding box center [770, 76] width 19 height 19
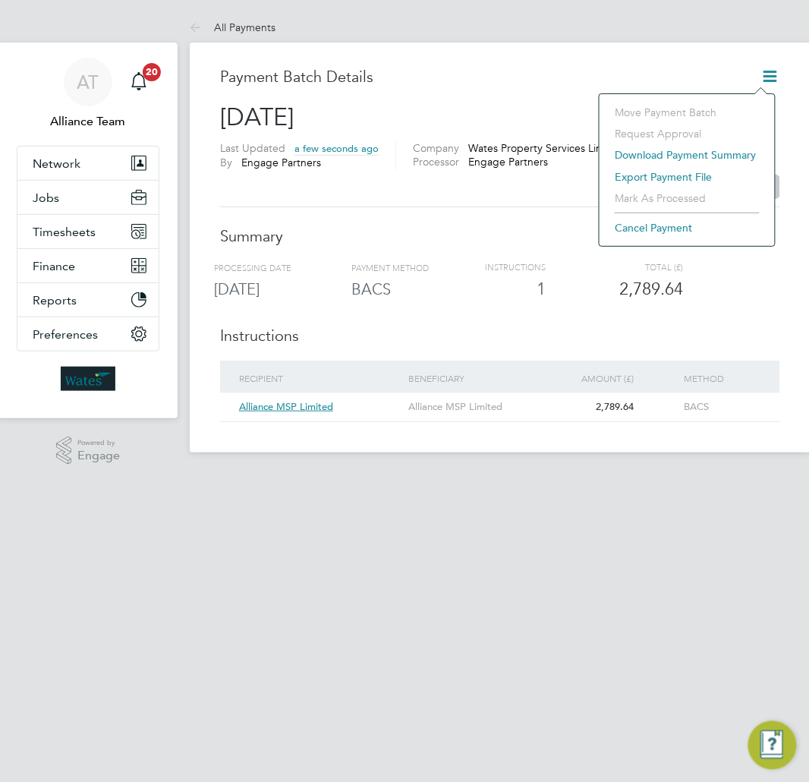
click at [670, 178] on li "Export payment file" at bounding box center [687, 176] width 160 height 21
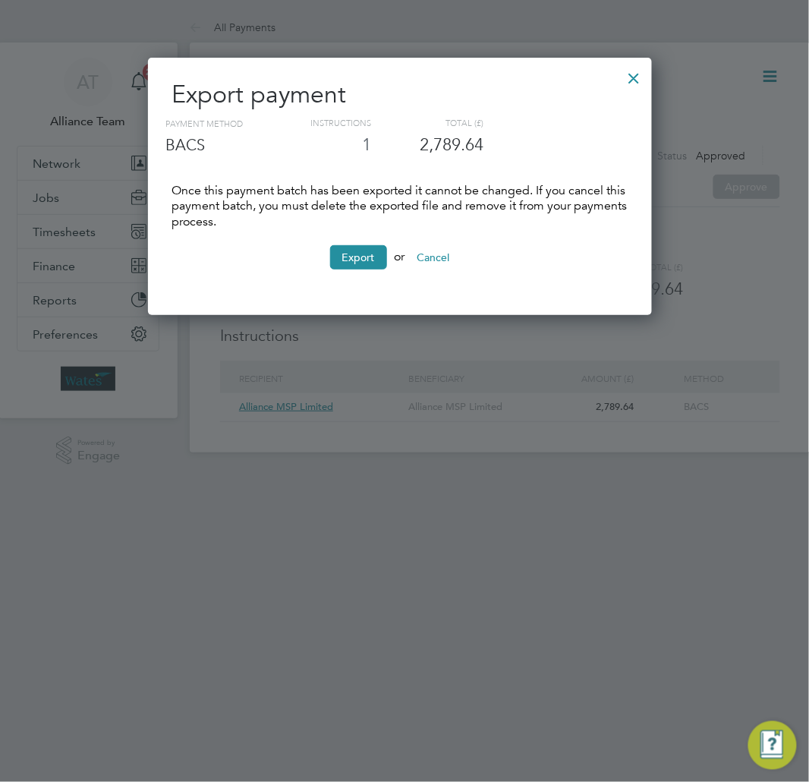
scroll to position [259, 505]
click at [339, 262] on button "Export" at bounding box center [358, 257] width 57 height 24
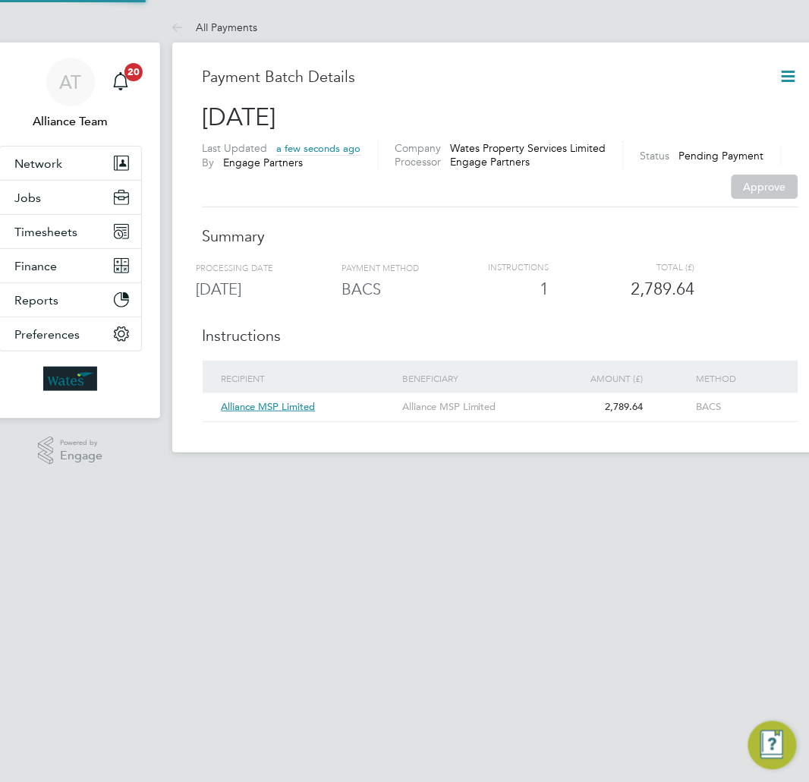
click at [657, 279] on div "2,789.64" at bounding box center [633, 290] width 123 height 22
click at [794, 76] on icon at bounding box center [789, 76] width 19 height 19
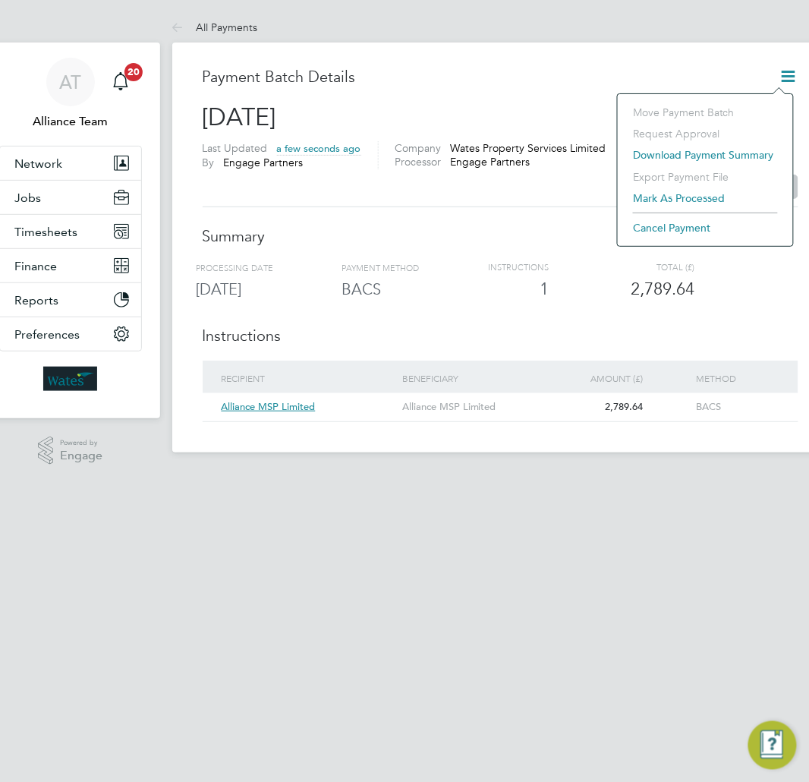
click at [694, 199] on li "Mark as processed" at bounding box center [706, 198] width 160 height 21
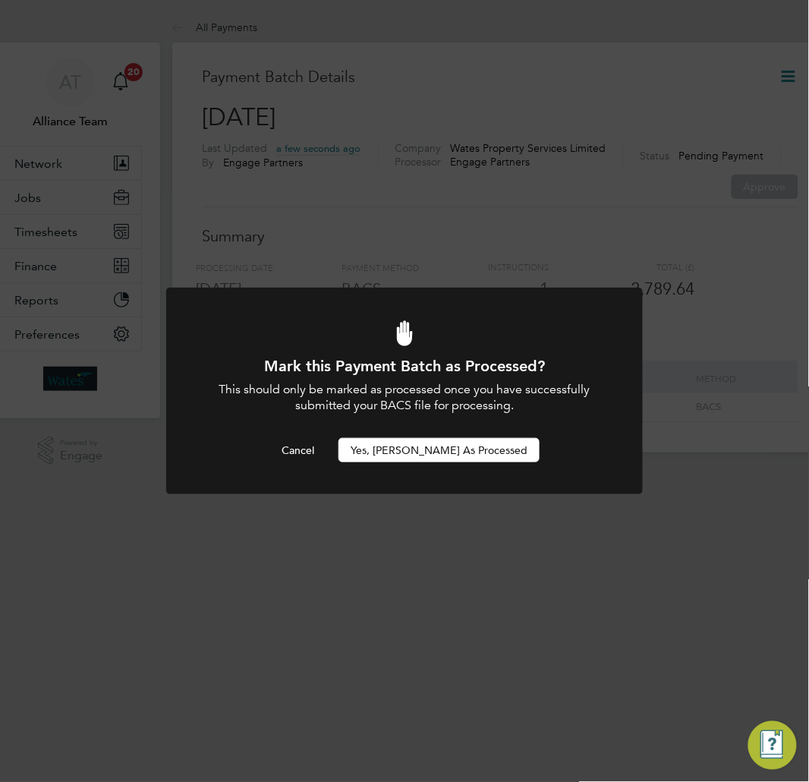
click at [444, 439] on button "Yes, [PERSON_NAME] as Processed" at bounding box center [439, 450] width 201 height 24
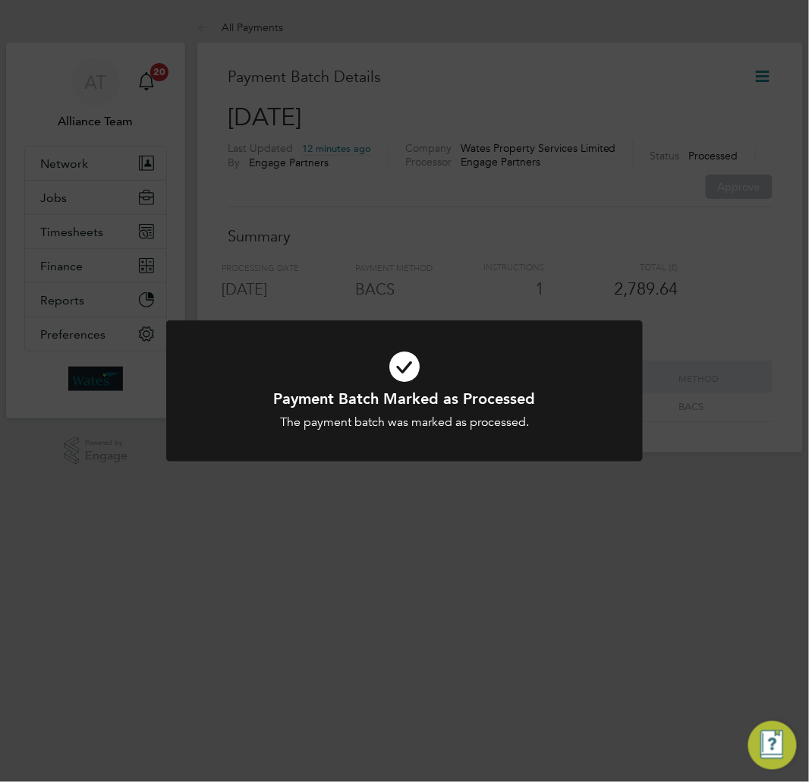
click at [128, 339] on div "Payment Batch Marked as Processed The payment batch was marked as processed. Ca…" at bounding box center [404, 391] width 809 height 782
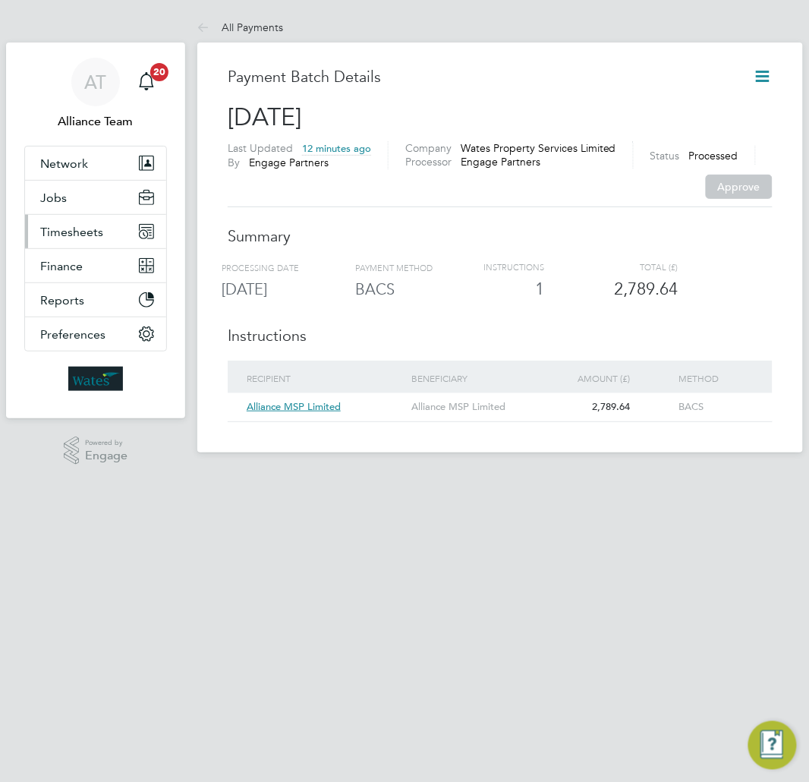
click at [85, 228] on span "Timesheets" at bounding box center [71, 232] width 63 height 14
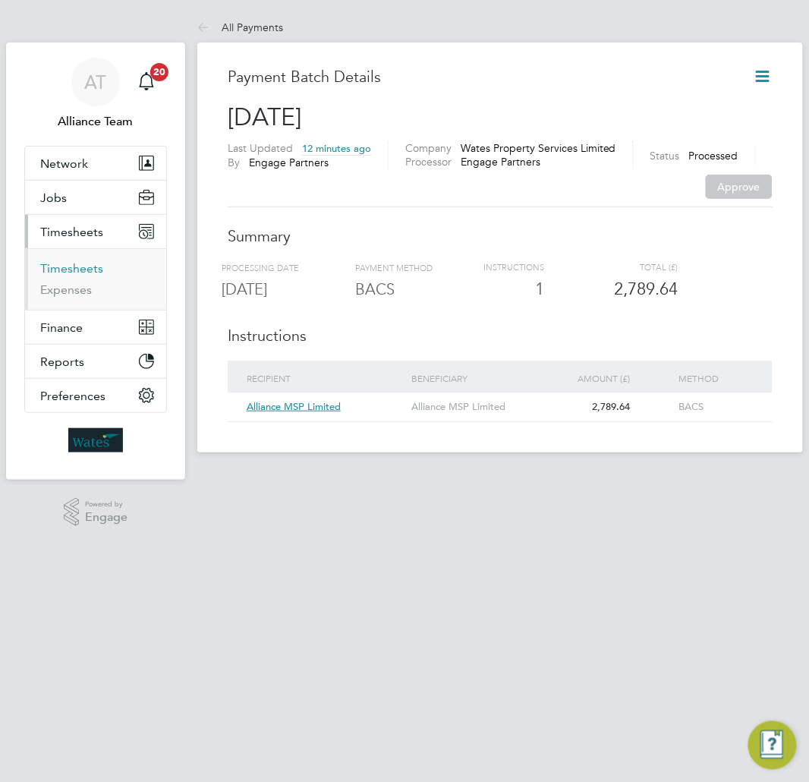
click at [82, 269] on link "Timesheets" at bounding box center [71, 268] width 63 height 14
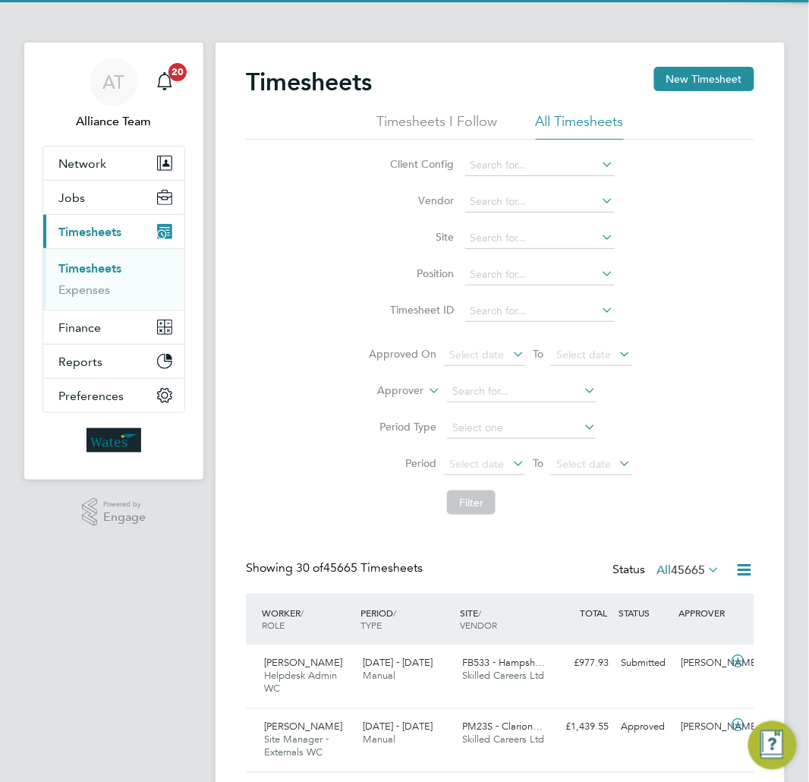
scroll to position [51, 99]
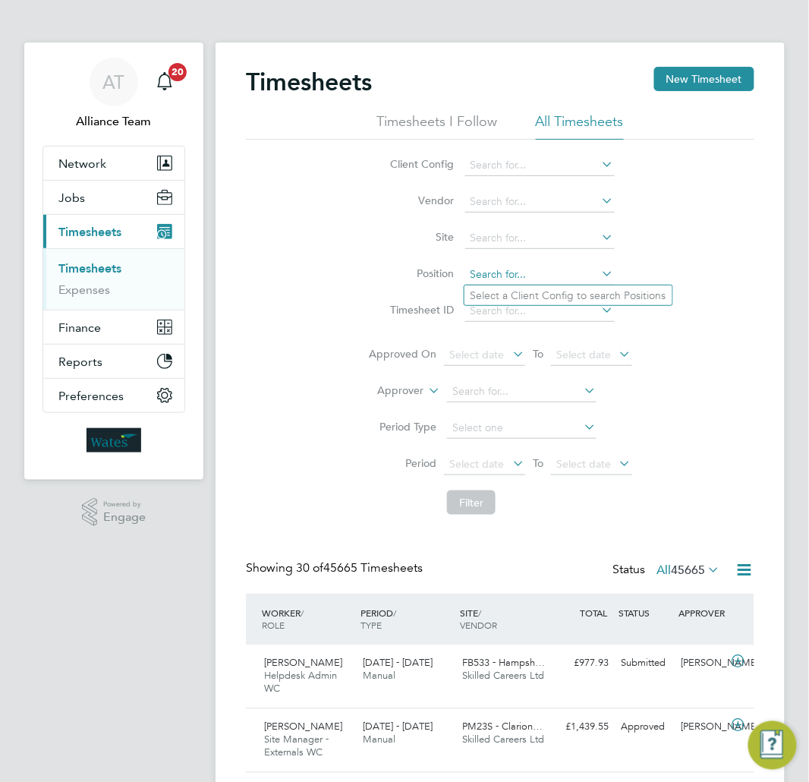
click at [486, 270] on input at bounding box center [540, 274] width 150 height 21
click at [120, 323] on button "Finance" at bounding box center [113, 327] width 141 height 33
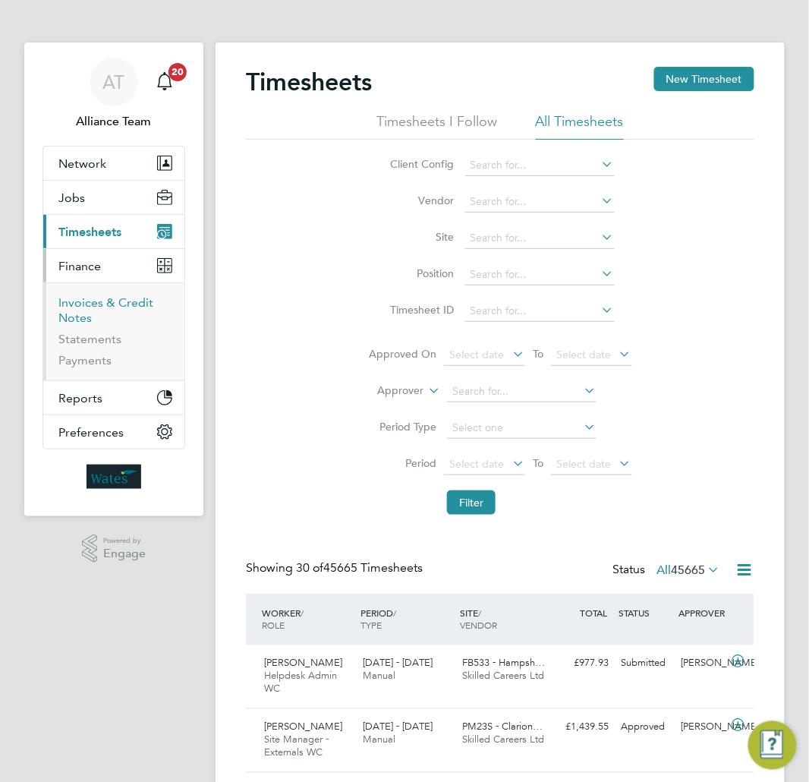
click at [93, 304] on link "Invoices & Credit Notes" at bounding box center [105, 310] width 95 height 30
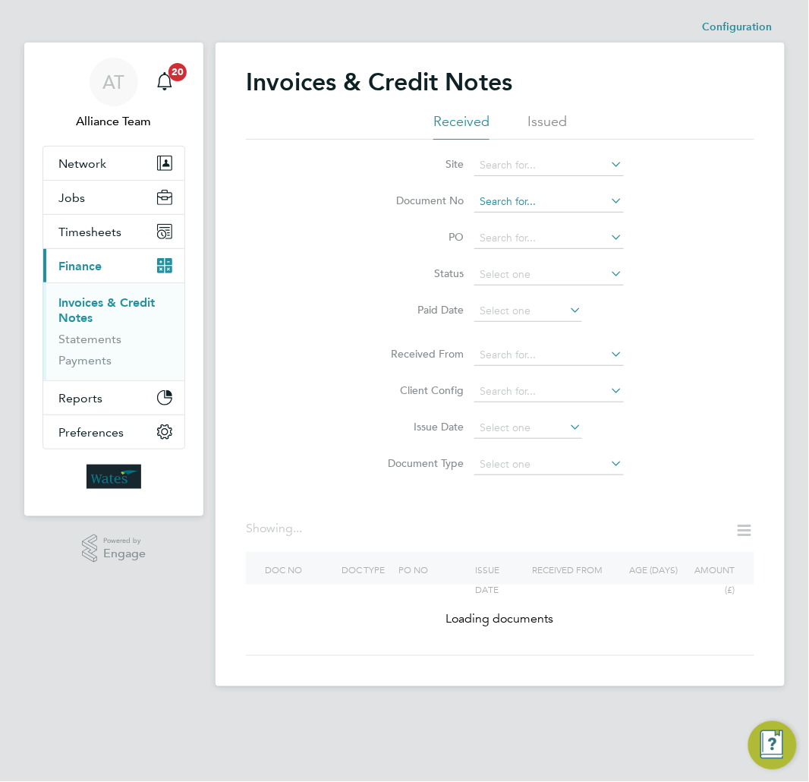
click at [499, 197] on input at bounding box center [550, 201] width 150 height 21
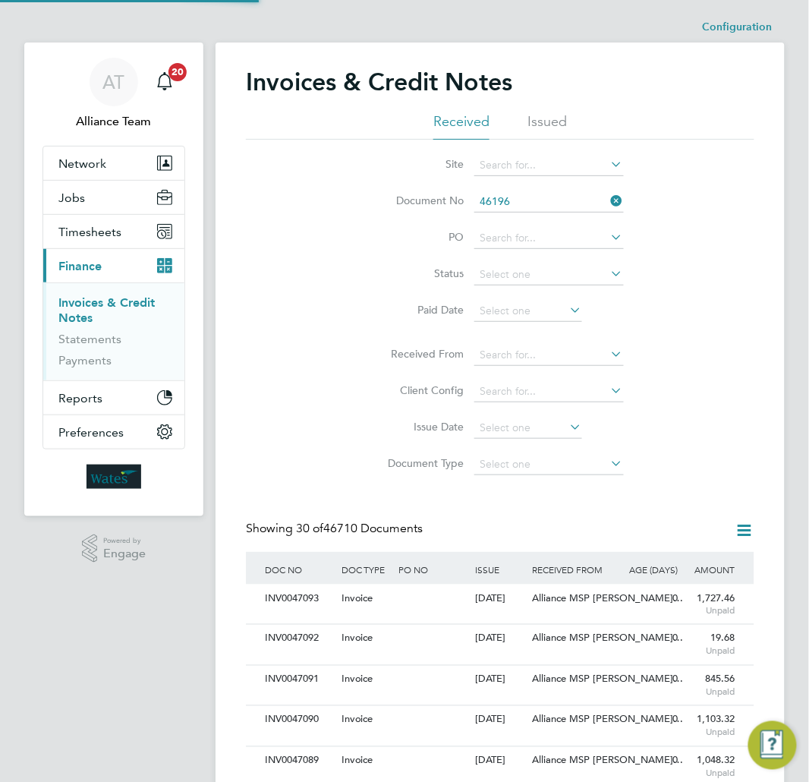
click at [528, 220] on b "46196" at bounding box center [525, 222] width 30 height 13
type input "INV0046196"
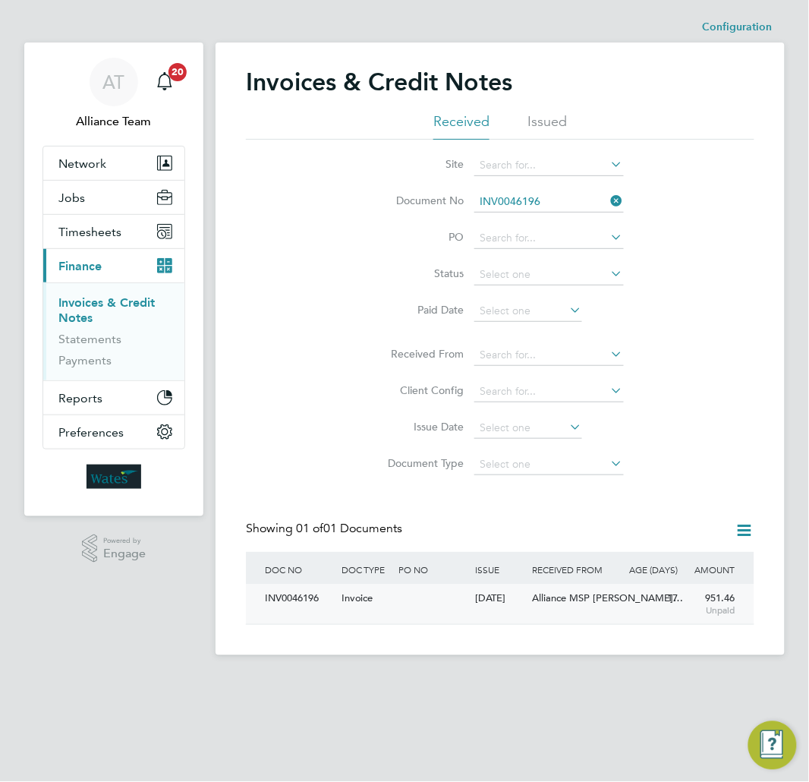
click at [429, 601] on div at bounding box center [433, 599] width 77 height 28
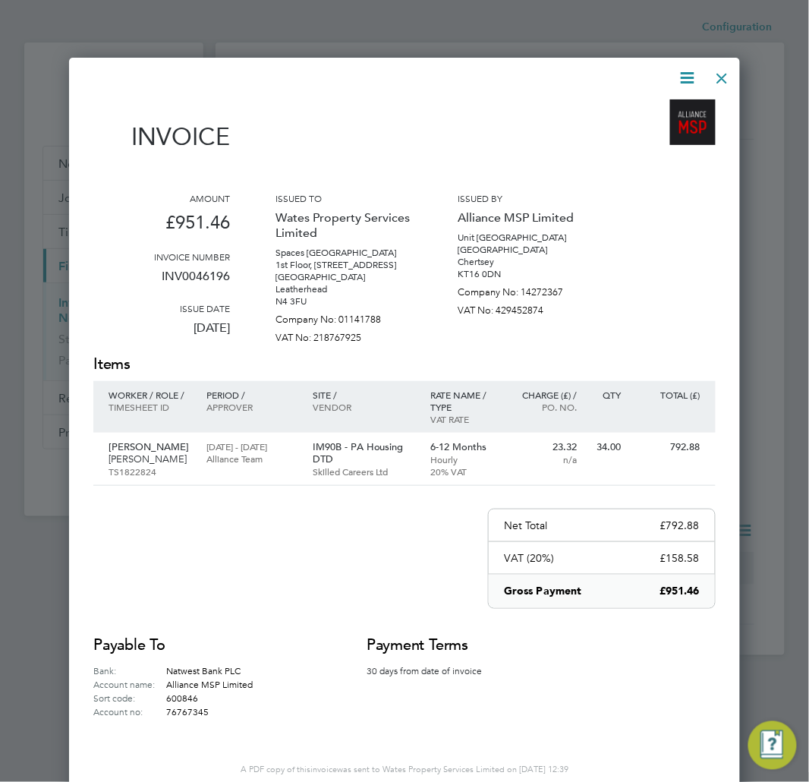
click at [682, 74] on icon at bounding box center [688, 77] width 19 height 19
click at [625, 159] on li "Pay invoice" at bounding box center [641, 156] width 105 height 21
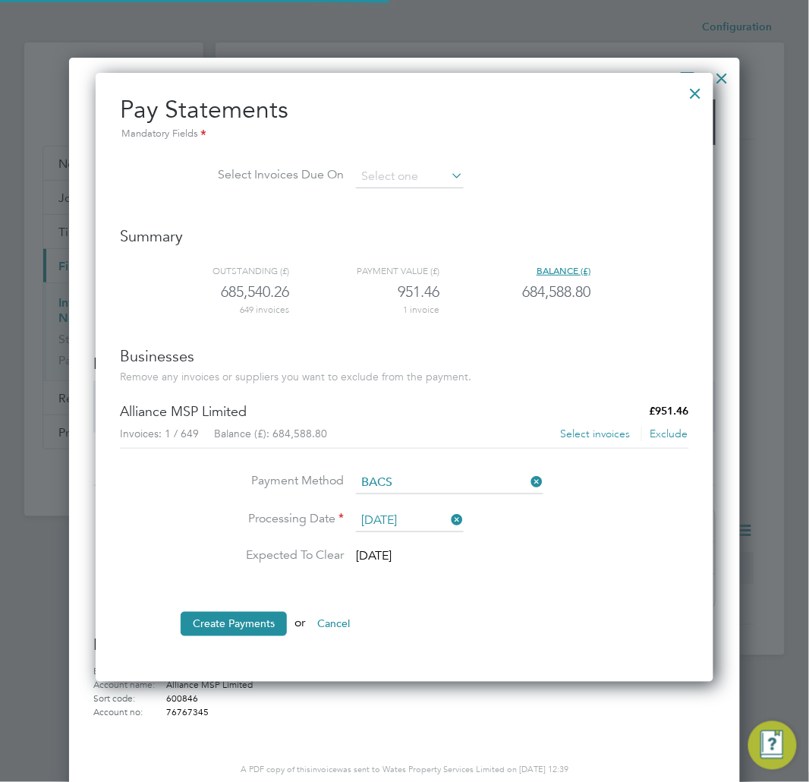
scroll to position [607, 619]
click at [566, 423] on div "Alliance MSP Limited £951.46 Invoices: 1 / 649 Balance (£): 684,588.80 Select i…" at bounding box center [404, 425] width 569 height 46
click at [575, 429] on button "Select invoices" at bounding box center [595, 434] width 71 height 15
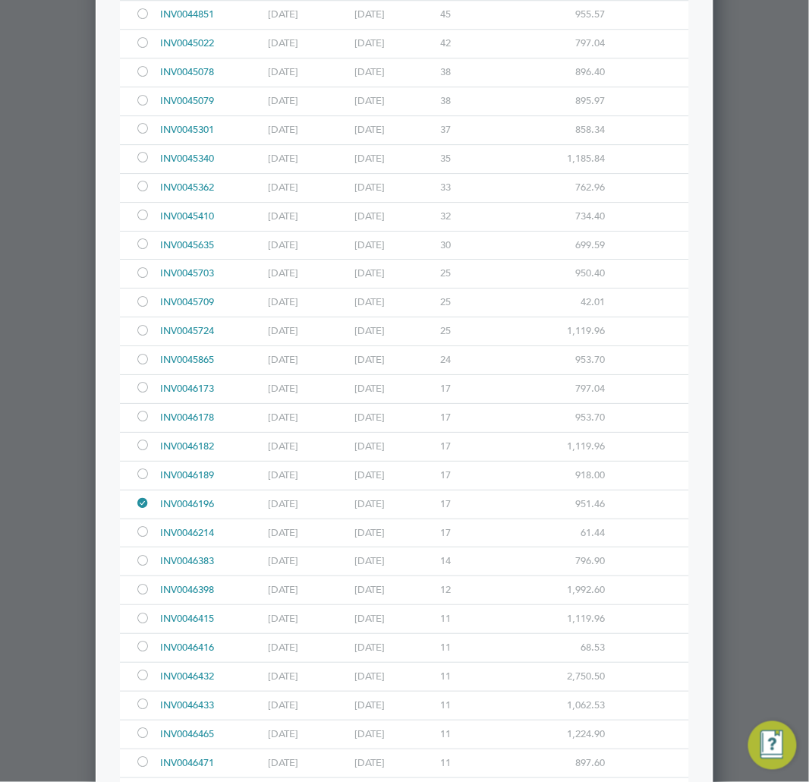
scroll to position [1096, 0]
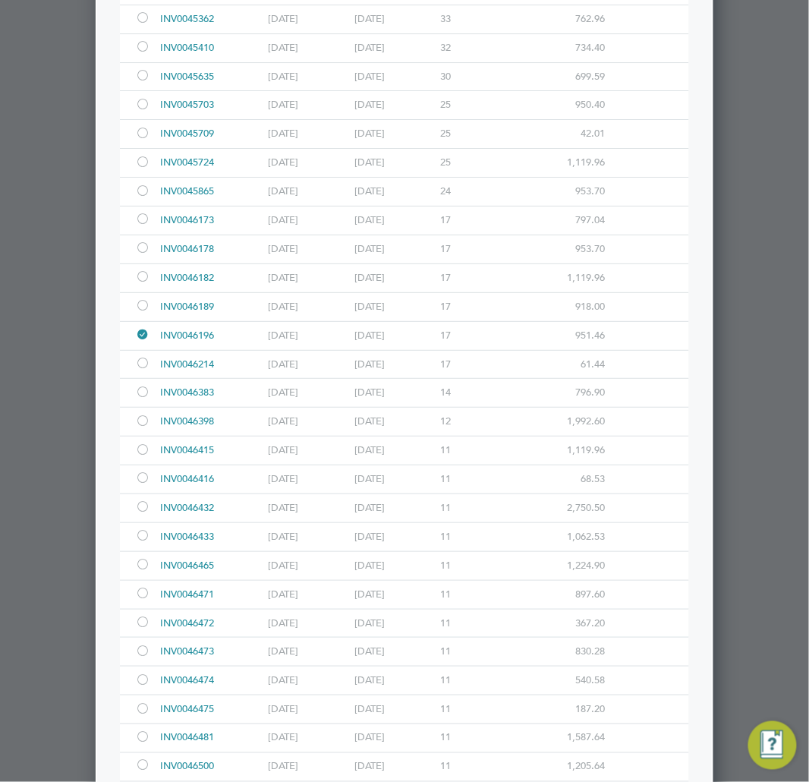
click at [140, 569] on div at bounding box center [142, 565] width 15 height 11
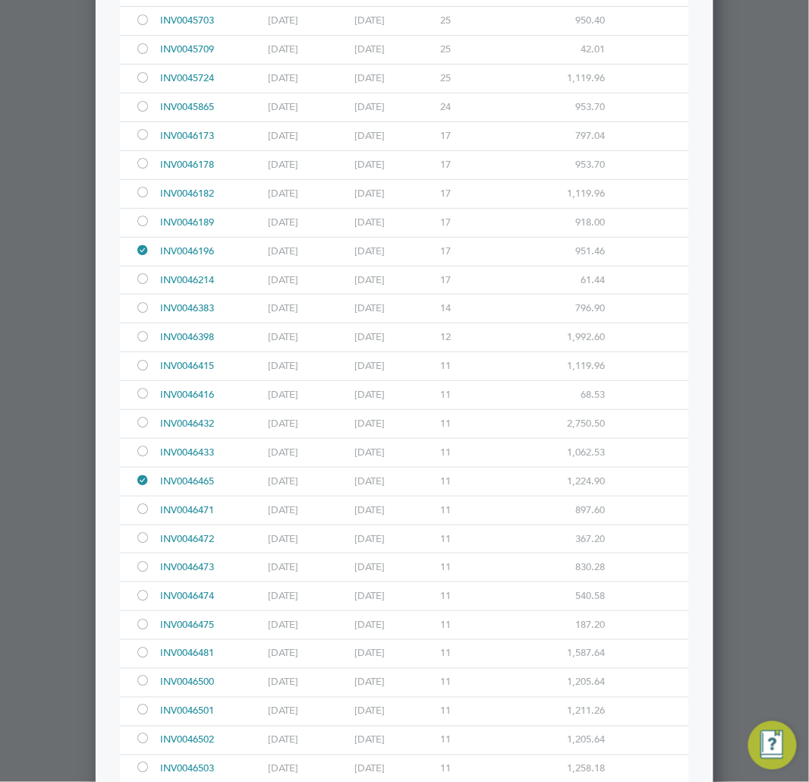
scroll to position [1265, 0]
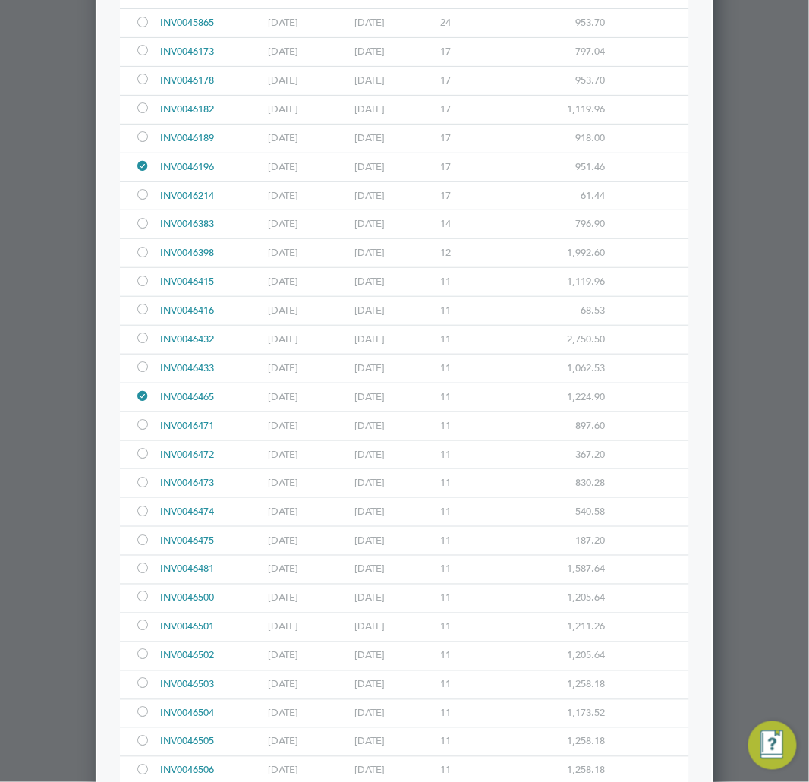
click at [142, 424] on div at bounding box center [142, 426] width 15 height 11
click at [146, 456] on div at bounding box center [142, 454] width 15 height 11
click at [144, 481] on div at bounding box center [142, 483] width 15 height 11
click at [145, 505] on div at bounding box center [145, 512] width 21 height 28
click at [142, 541] on div at bounding box center [142, 541] width 15 height 11
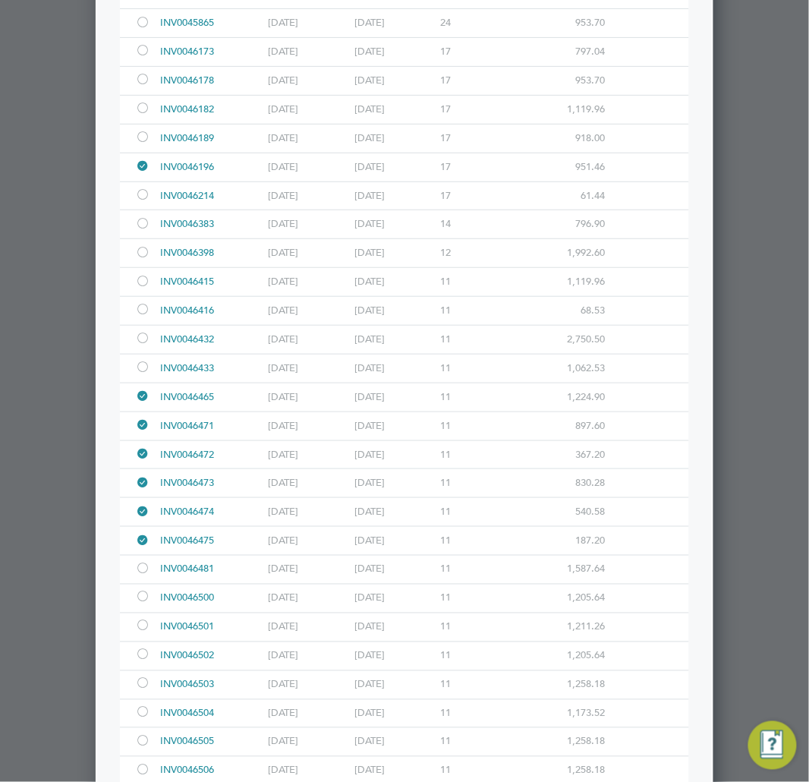
click at [142, 571] on div at bounding box center [142, 570] width 15 height 11
click at [140, 592] on div at bounding box center [145, 599] width 21 height 28
click at [143, 630] on div at bounding box center [142, 627] width 15 height 11
click at [145, 656] on div at bounding box center [142, 656] width 15 height 11
click at [147, 685] on div at bounding box center [142, 684] width 15 height 11
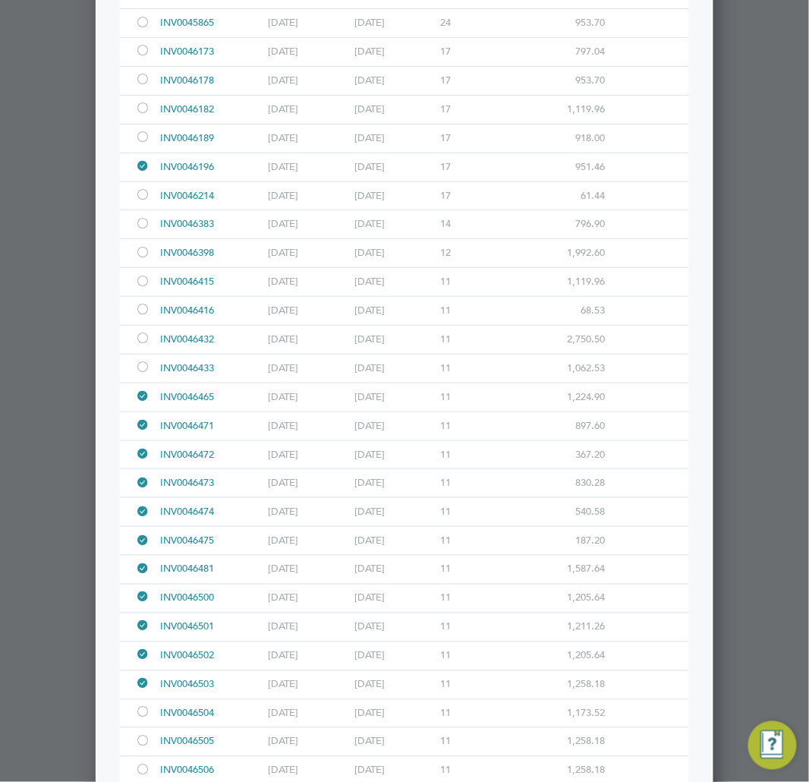
click at [147, 702] on div "INV0046504 [DATE] [DATE] 11 1,173.52" at bounding box center [404, 713] width 569 height 29
click at [147, 720] on div at bounding box center [142, 713] width 15 height 11
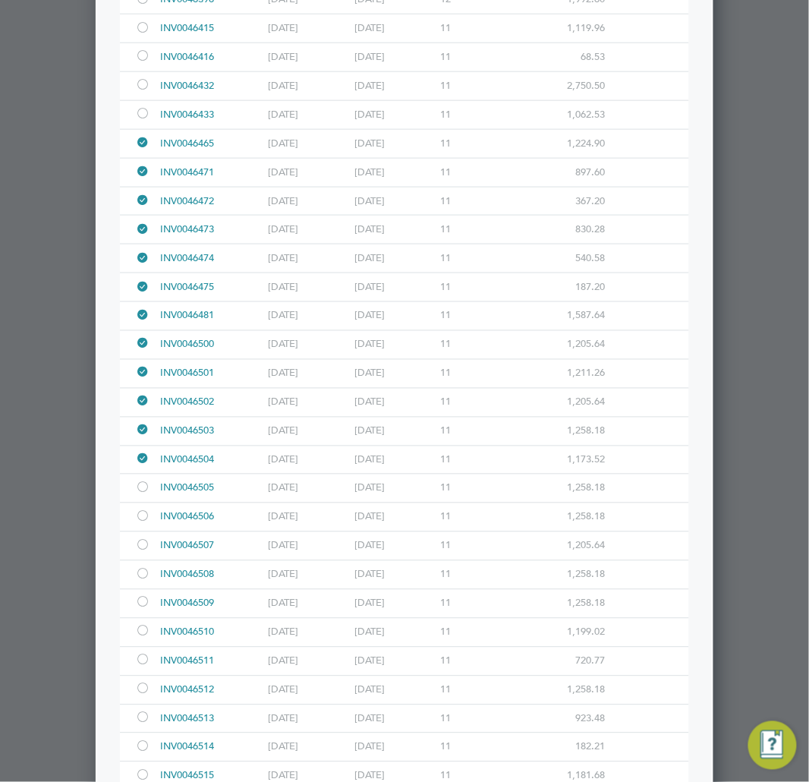
scroll to position [1771, 0]
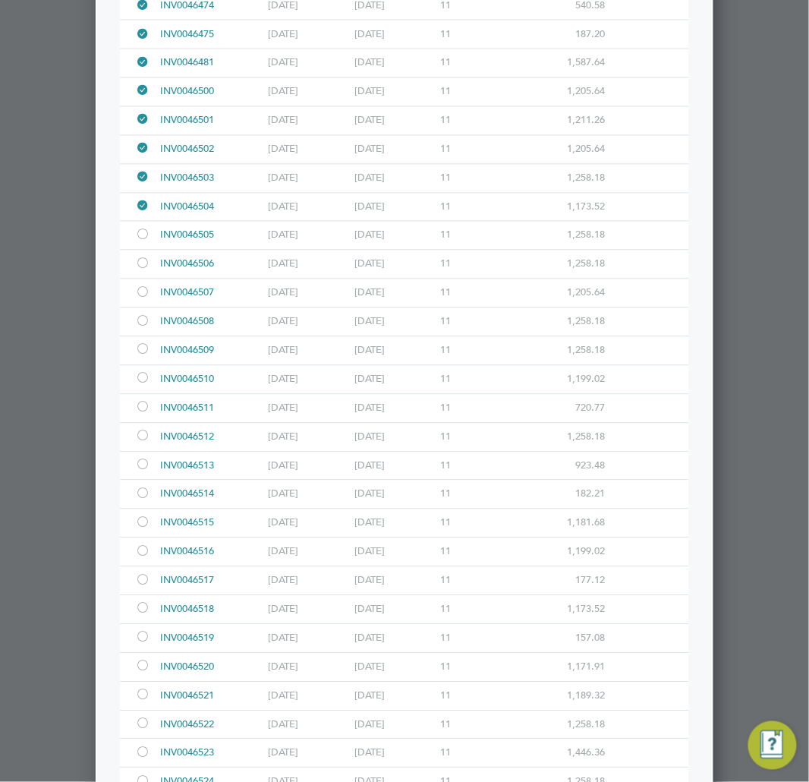
click at [149, 232] on div at bounding box center [142, 236] width 15 height 11
click at [142, 263] on div at bounding box center [142, 265] width 15 height 11
click at [146, 293] on div at bounding box center [142, 294] width 15 height 11
click at [150, 325] on div at bounding box center [142, 322] width 15 height 11
click at [150, 352] on div at bounding box center [142, 350] width 15 height 11
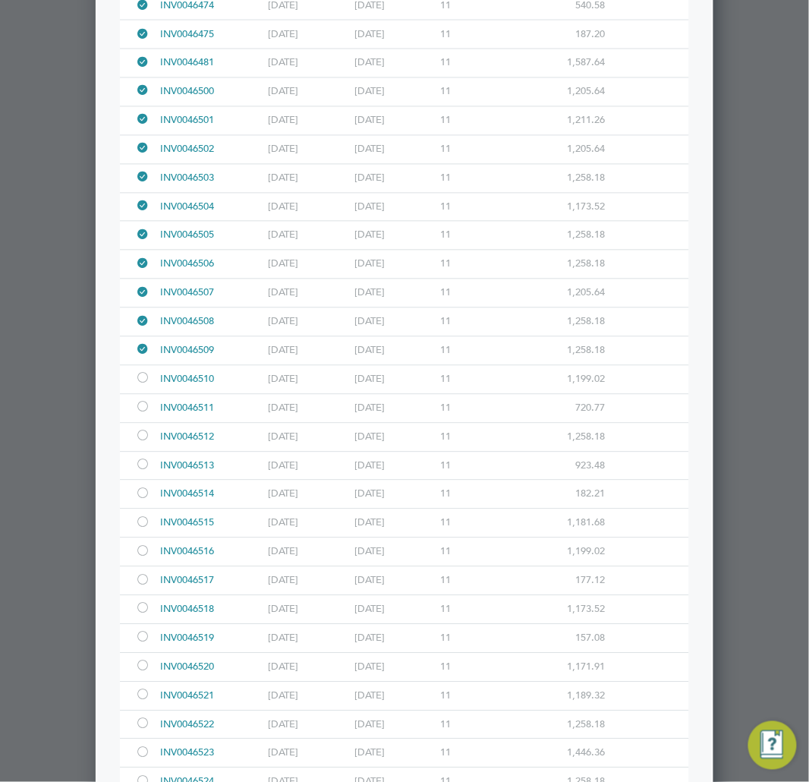
click at [150, 387] on div at bounding box center [145, 380] width 21 height 28
click at [144, 412] on div at bounding box center [142, 408] width 15 height 11
click at [146, 413] on div at bounding box center [142, 408] width 15 height 11
click at [140, 412] on div at bounding box center [142, 408] width 15 height 11
click at [137, 443] on div at bounding box center [142, 437] width 15 height 11
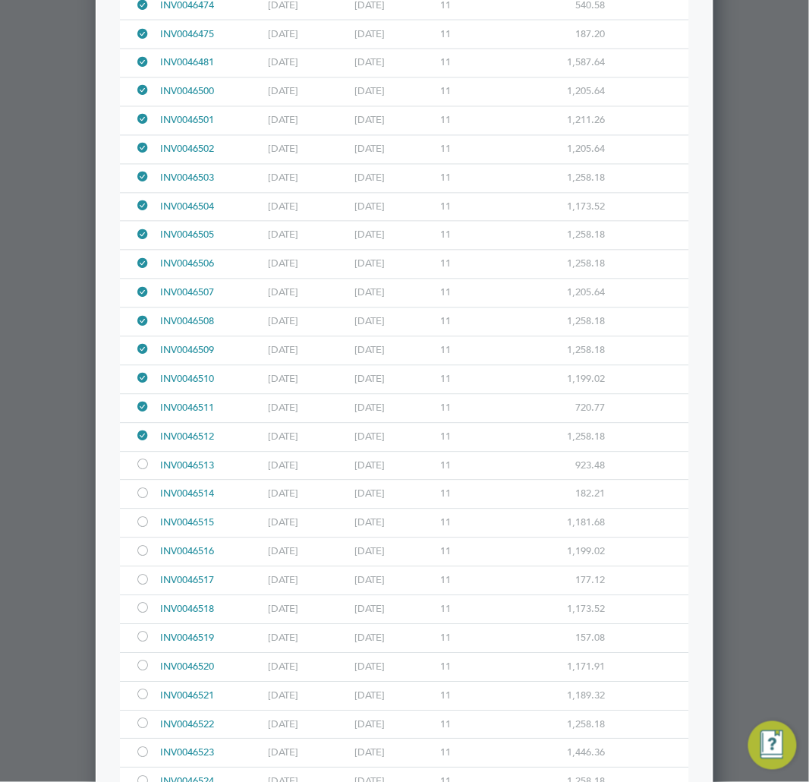
click at [140, 465] on div at bounding box center [142, 466] width 15 height 11
click at [142, 493] on div at bounding box center [142, 495] width 15 height 11
click at [146, 529] on div at bounding box center [142, 524] width 15 height 11
click at [144, 553] on div at bounding box center [142, 552] width 15 height 11
click at [144, 586] on div at bounding box center [142, 581] width 15 height 11
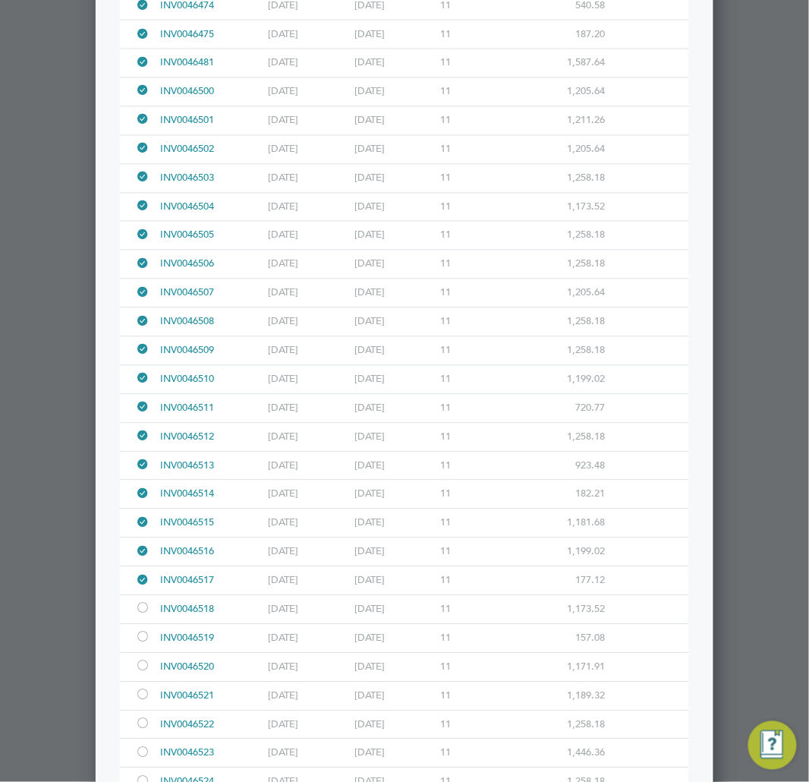
click at [142, 616] on div at bounding box center [142, 609] width 15 height 11
click at [142, 643] on div at bounding box center [142, 638] width 15 height 11
click at [141, 664] on div at bounding box center [142, 667] width 15 height 11
click at [138, 698] on div at bounding box center [142, 696] width 15 height 11
click at [144, 731] on div at bounding box center [142, 725] width 15 height 11
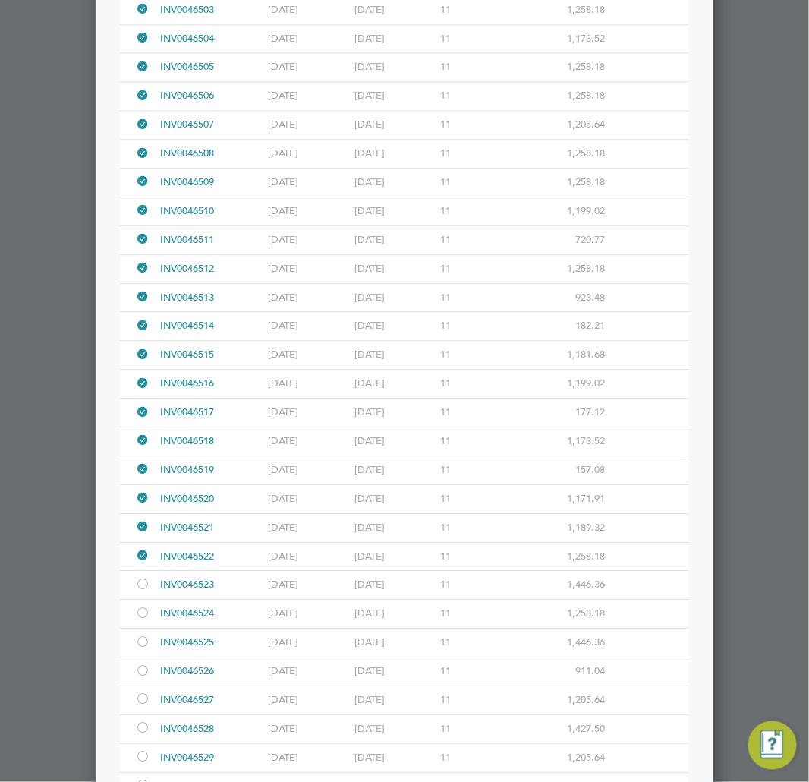
scroll to position [2193, 0]
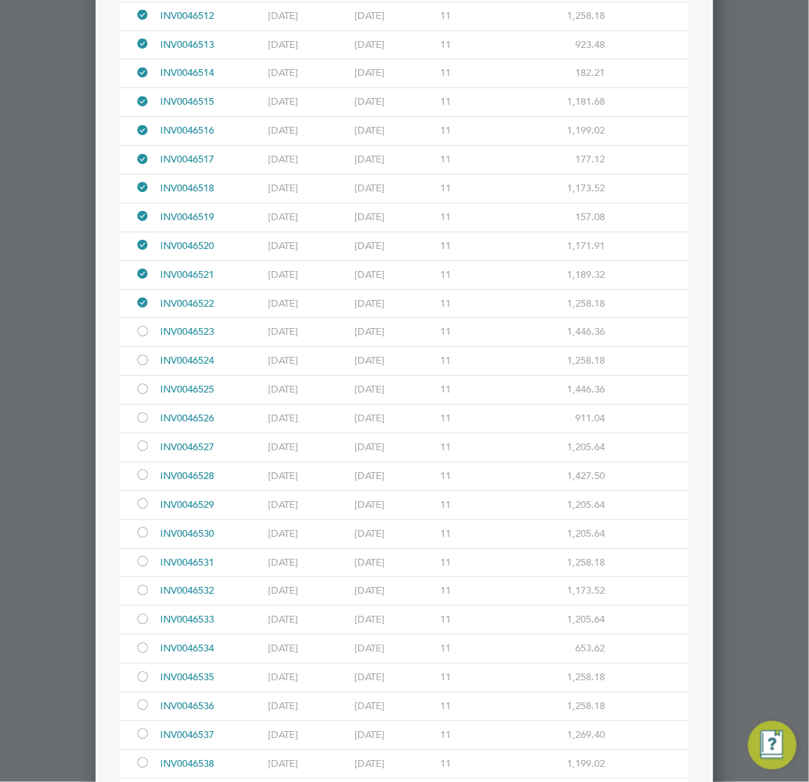
click at [139, 335] on div at bounding box center [142, 332] width 15 height 11
click at [145, 367] on div at bounding box center [142, 361] width 15 height 11
click at [143, 396] on div at bounding box center [142, 390] width 15 height 11
click at [140, 425] on div at bounding box center [142, 419] width 15 height 11
click at [145, 452] on div at bounding box center [142, 447] width 15 height 11
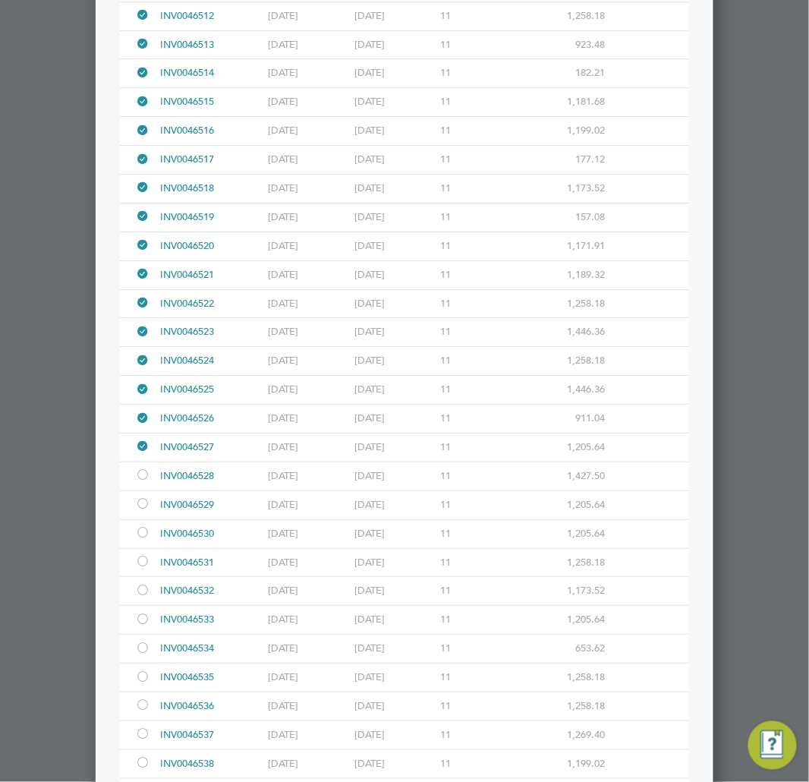
click at [140, 479] on div at bounding box center [142, 476] width 15 height 11
click at [142, 506] on div at bounding box center [142, 505] width 15 height 11
click at [143, 538] on div at bounding box center [142, 533] width 15 height 11
click at [141, 565] on div at bounding box center [142, 562] width 15 height 11
drag, startPoint x: 137, startPoint y: 594, endPoint x: 138, endPoint y: 607, distance: 13.7
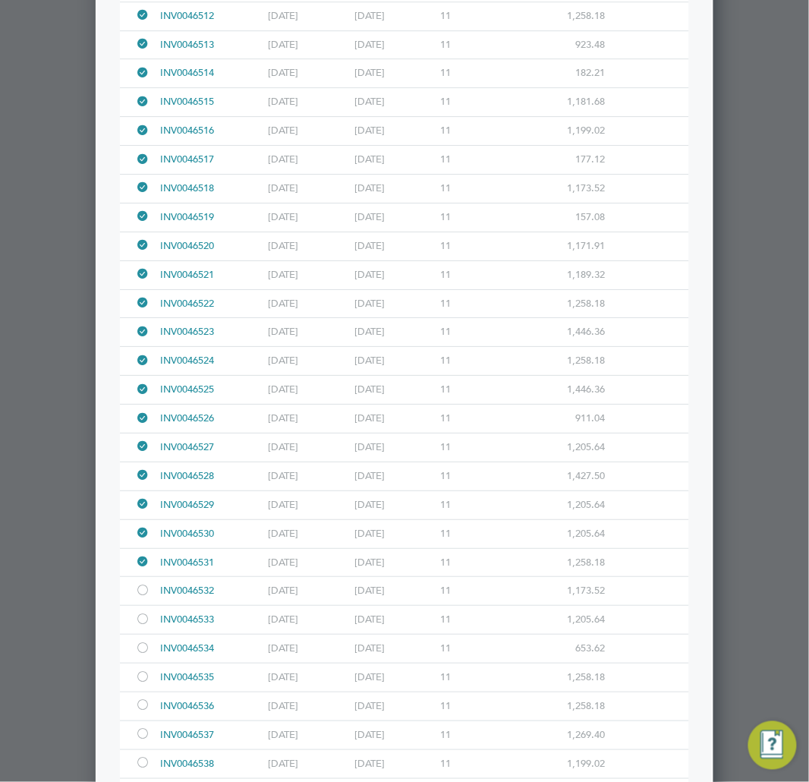
click at [137, 594] on div at bounding box center [142, 591] width 15 height 11
click at [141, 624] on div at bounding box center [142, 620] width 15 height 11
click at [150, 654] on div at bounding box center [142, 649] width 15 height 11
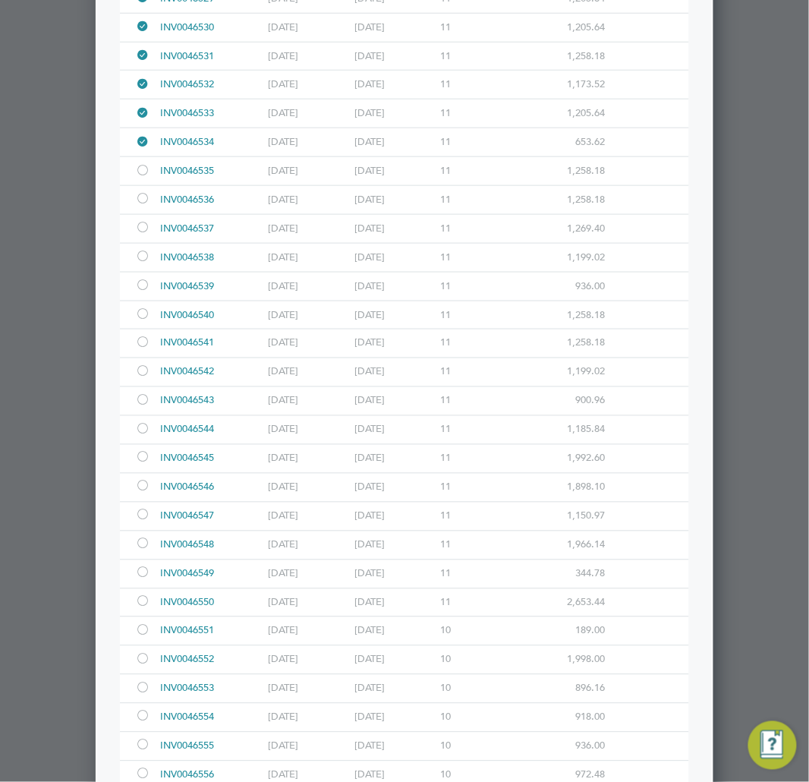
scroll to position [2868, 0]
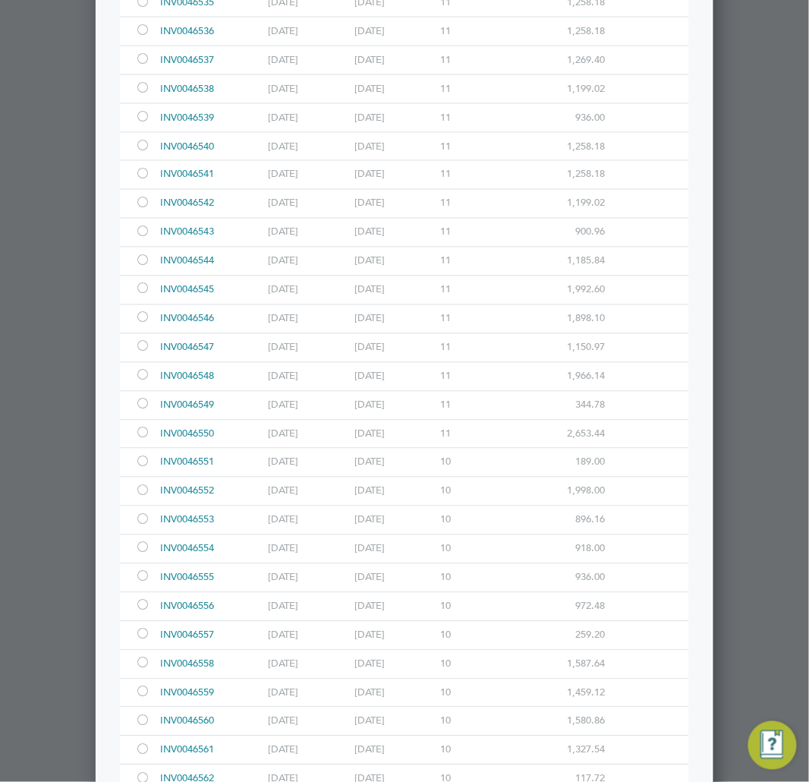
click at [140, 5] on div at bounding box center [142, 3] width 15 height 11
click at [142, 37] on div at bounding box center [142, 31] width 15 height 11
click at [142, 65] on div at bounding box center [142, 60] width 15 height 11
click at [142, 92] on div at bounding box center [142, 89] width 15 height 11
click at [145, 121] on div at bounding box center [142, 117] width 15 height 11
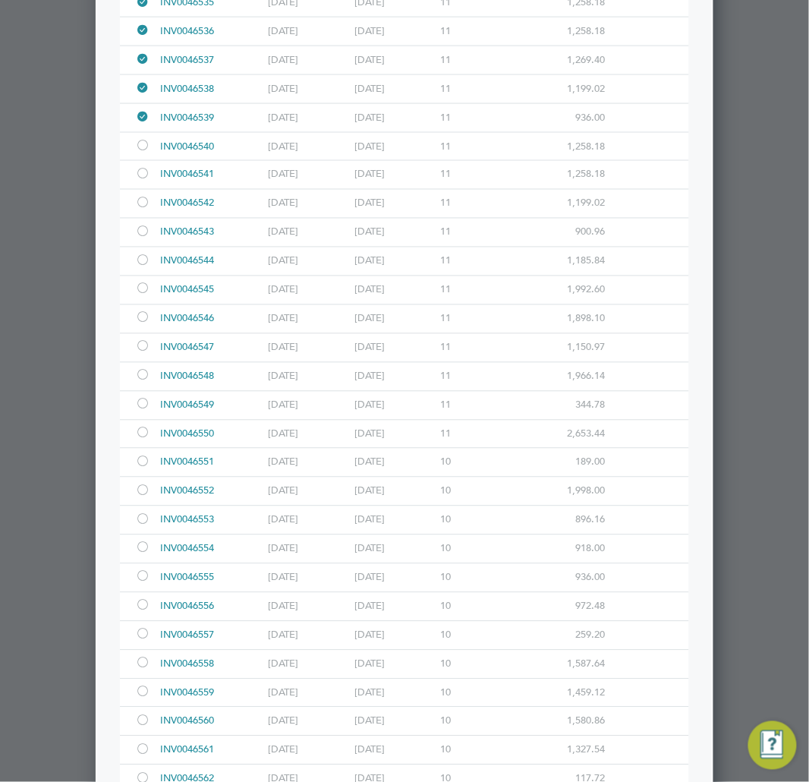
click at [144, 153] on div at bounding box center [142, 146] width 15 height 11
click at [143, 181] on div at bounding box center [142, 175] width 15 height 11
click at [141, 210] on div at bounding box center [142, 204] width 15 height 11
click at [142, 234] on div at bounding box center [142, 233] width 15 height 11
click at [148, 268] on div at bounding box center [142, 262] width 15 height 11
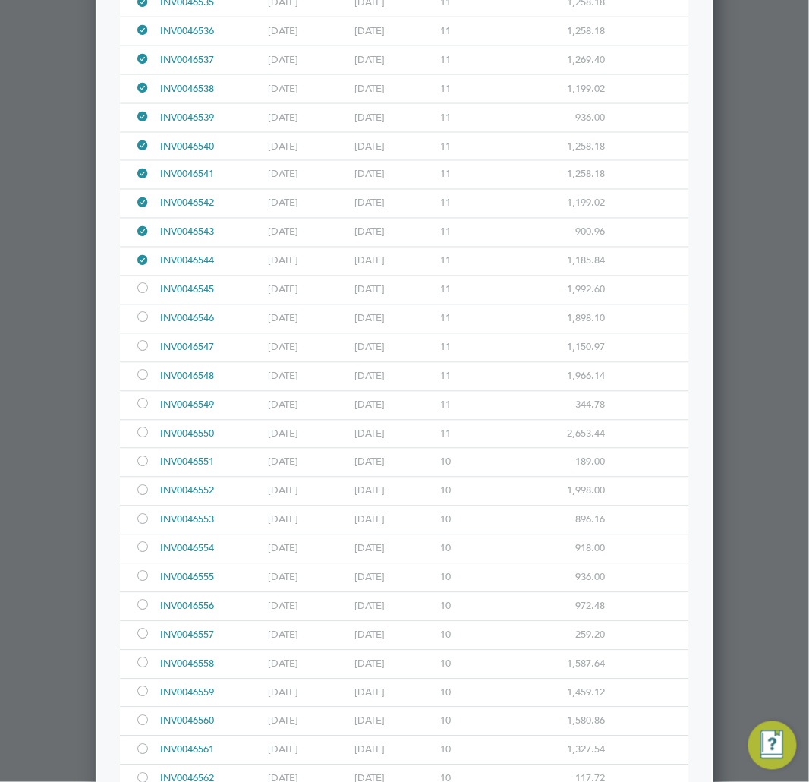
click at [146, 296] on div at bounding box center [142, 290] width 15 height 11
click at [146, 325] on div at bounding box center [142, 319] width 15 height 11
click at [145, 348] on div at bounding box center [142, 347] width 15 height 11
click at [145, 370] on div at bounding box center [145, 377] width 21 height 28
click at [145, 405] on div at bounding box center [145, 406] width 21 height 28
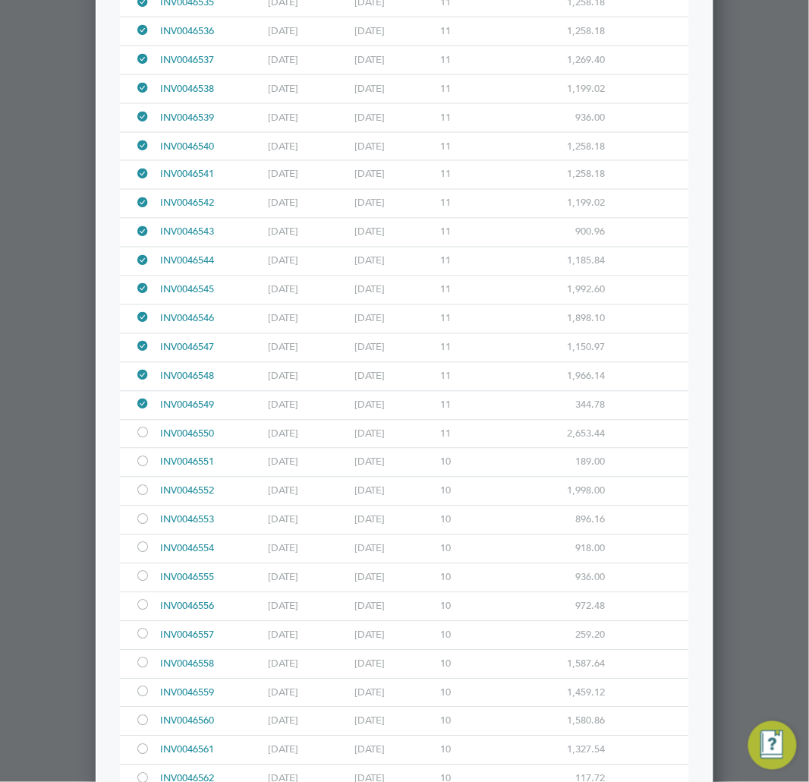
click at [145, 440] on div at bounding box center [142, 434] width 15 height 11
click at [148, 469] on div at bounding box center [142, 463] width 15 height 11
click at [138, 506] on div at bounding box center [145, 492] width 21 height 28
click at [147, 527] on div at bounding box center [142, 521] width 15 height 11
click at [144, 555] on div at bounding box center [142, 549] width 15 height 11
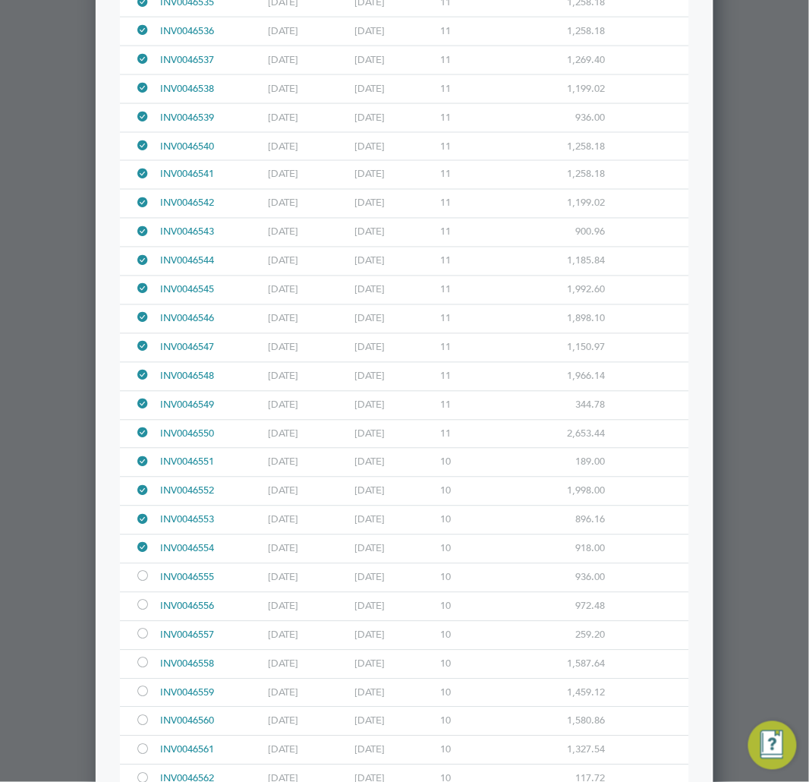
click at [143, 563] on div at bounding box center [145, 549] width 21 height 28
click at [141, 592] on div at bounding box center [145, 578] width 21 height 28
click at [145, 525] on div at bounding box center [142, 521] width 15 height 11
click at [140, 612] on div at bounding box center [142, 606] width 15 height 11
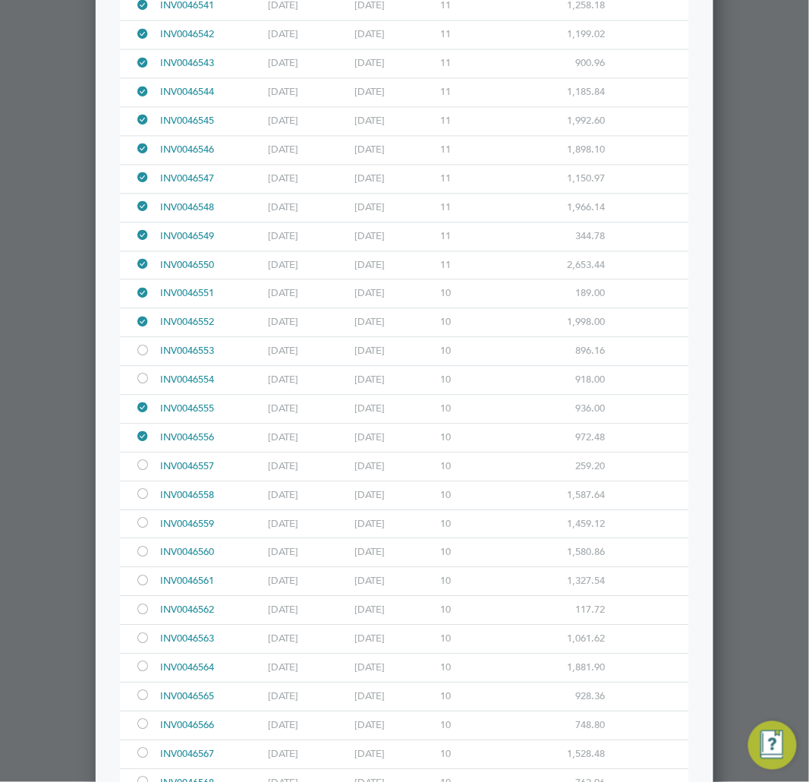
scroll to position [3205, 0]
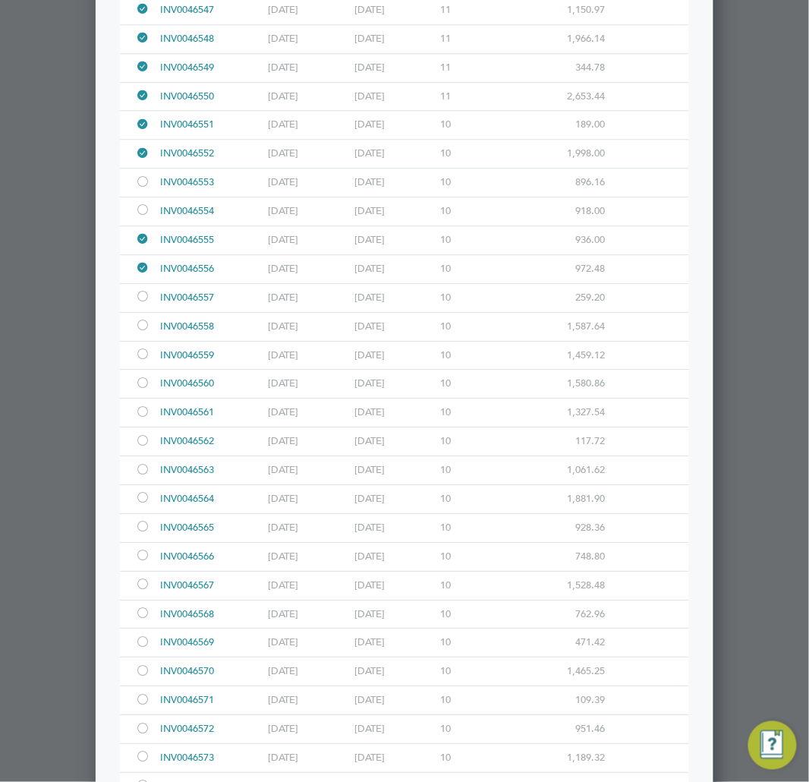
click at [142, 304] on div at bounding box center [142, 297] width 15 height 11
click at [142, 333] on div at bounding box center [142, 326] width 15 height 11
click at [143, 358] on div at bounding box center [142, 355] width 15 height 11
click at [143, 382] on div at bounding box center [145, 384] width 21 height 28
click at [145, 418] on div at bounding box center [142, 413] width 15 height 11
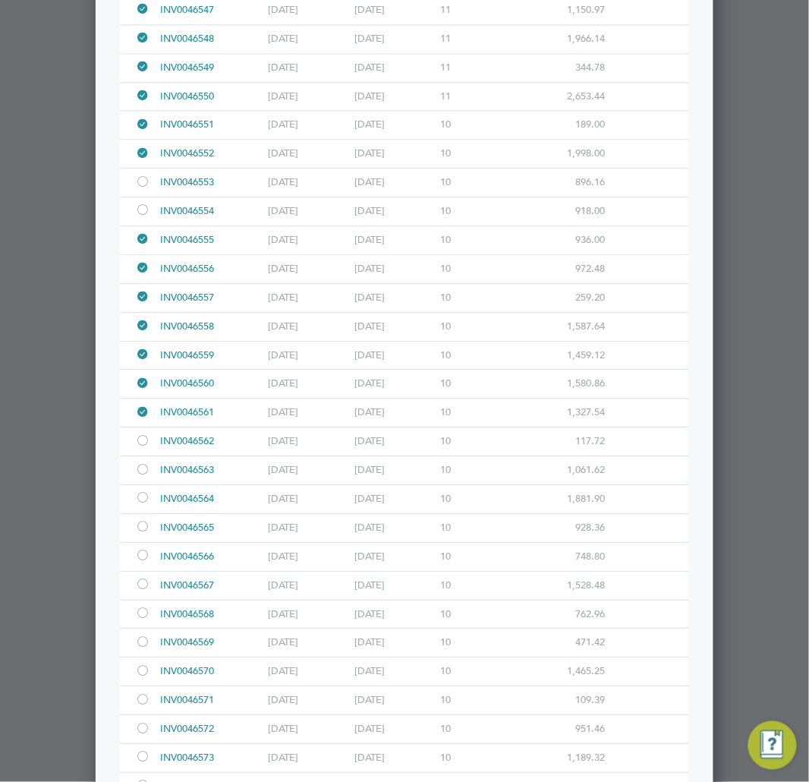
click at [145, 448] on div at bounding box center [142, 442] width 15 height 11
click at [141, 477] on div at bounding box center [142, 470] width 15 height 11
click at [141, 513] on div at bounding box center [145, 499] width 21 height 28
click at [141, 534] on div at bounding box center [142, 527] width 15 height 11
click at [140, 563] on div at bounding box center [142, 556] width 15 height 11
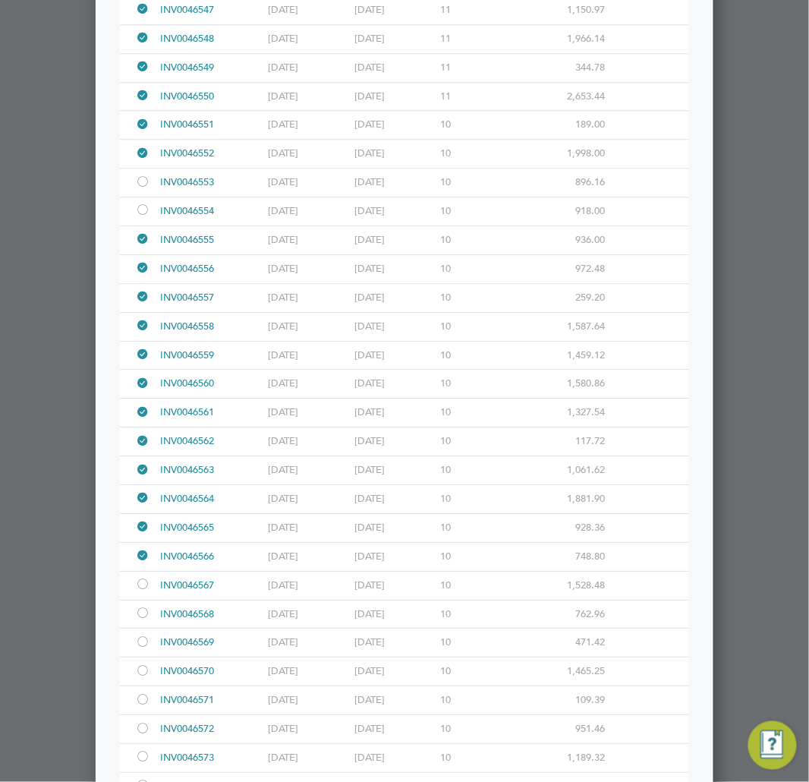
click at [142, 591] on div at bounding box center [142, 585] width 15 height 11
click at [140, 649] on div at bounding box center [142, 643] width 15 height 11
click at [141, 677] on div at bounding box center [142, 672] width 15 height 11
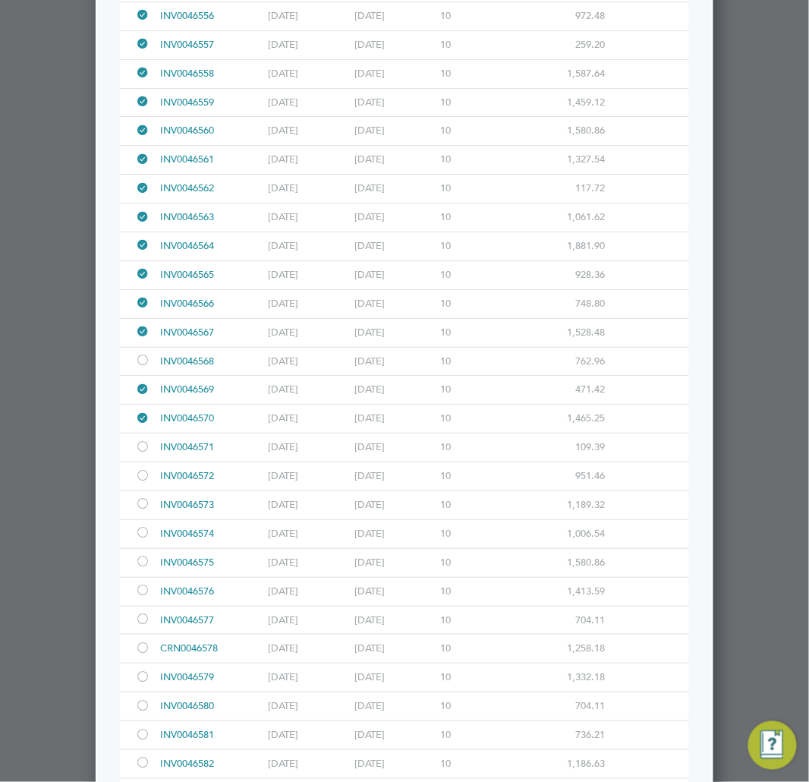
scroll to position [3627, 0]
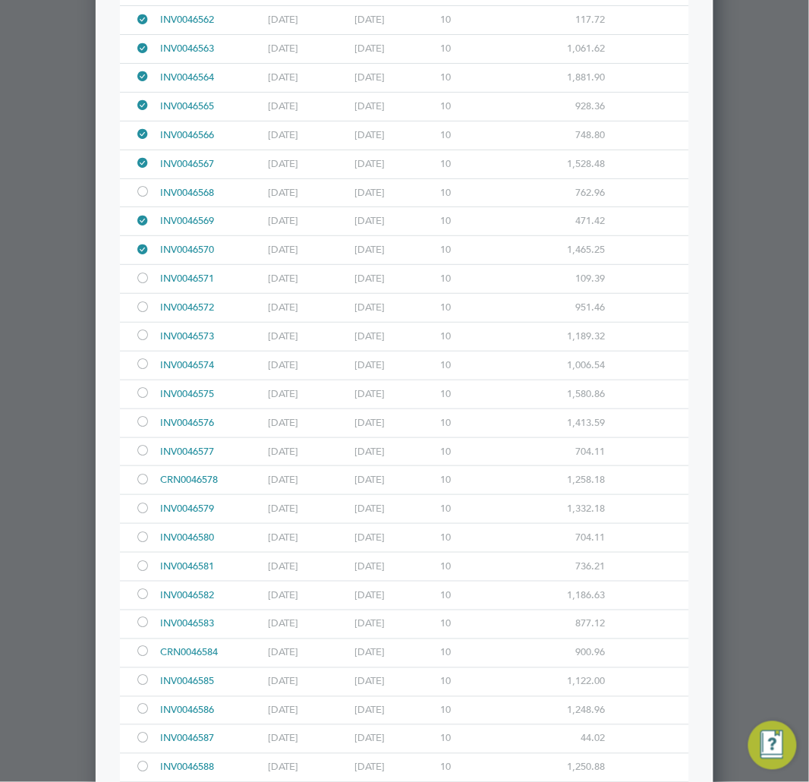
click at [147, 279] on div at bounding box center [142, 279] width 15 height 11
click at [147, 313] on div at bounding box center [142, 308] width 15 height 11
click at [144, 342] on div at bounding box center [142, 336] width 15 height 11
click at [144, 371] on div at bounding box center [142, 365] width 15 height 11
click at [144, 408] on div at bounding box center [145, 394] width 21 height 28
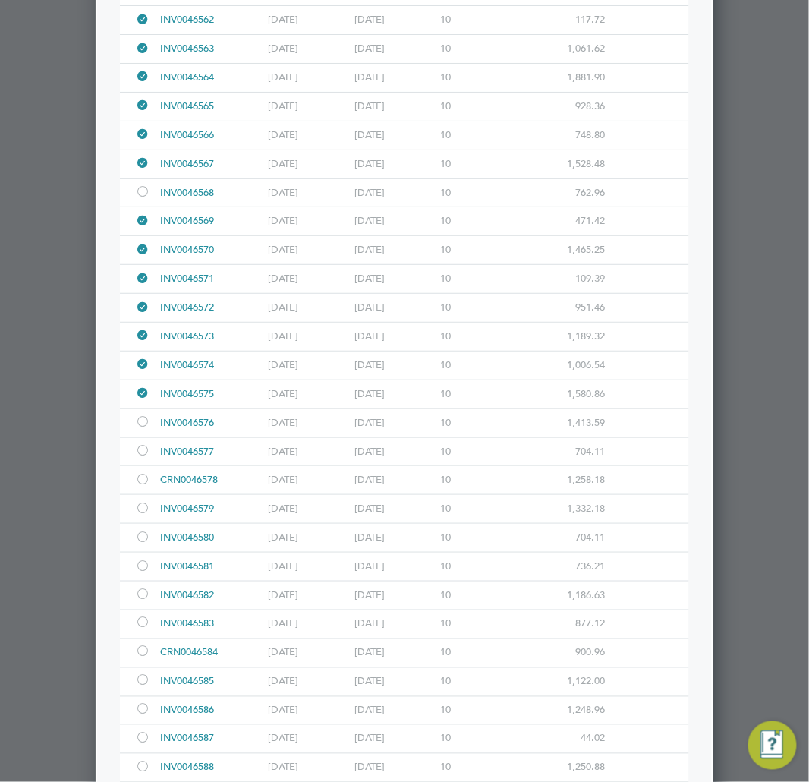
click at [144, 429] on div at bounding box center [142, 423] width 15 height 11
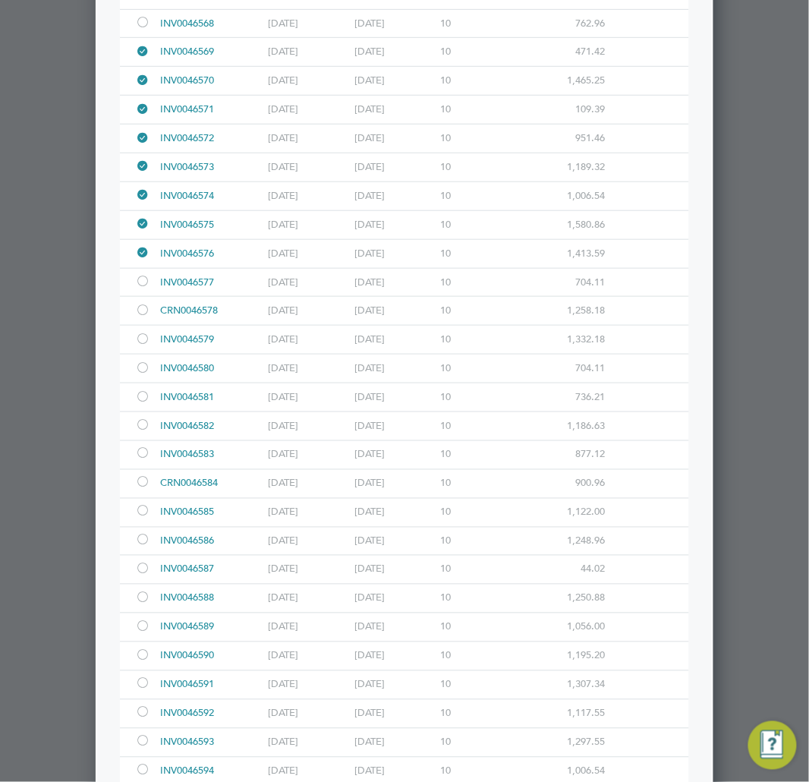
click at [139, 289] on div at bounding box center [142, 282] width 15 height 11
click at [145, 315] on div at bounding box center [142, 311] width 15 height 11
click at [144, 346] on div at bounding box center [142, 340] width 15 height 11
click at [146, 375] on div at bounding box center [142, 369] width 15 height 11
click at [146, 401] on div at bounding box center [142, 398] width 15 height 11
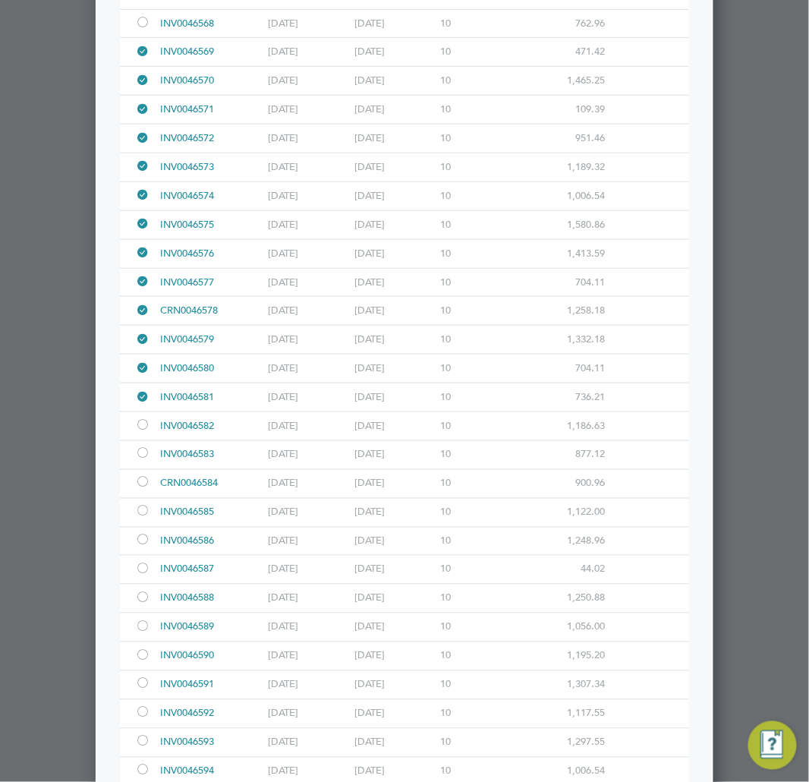
click at [144, 432] on div at bounding box center [142, 426] width 15 height 11
click at [144, 461] on div at bounding box center [142, 454] width 15 height 11
click at [144, 487] on div at bounding box center [142, 483] width 15 height 11
click at [144, 527] on div at bounding box center [145, 513] width 21 height 28
click at [143, 556] on div at bounding box center [145, 542] width 21 height 28
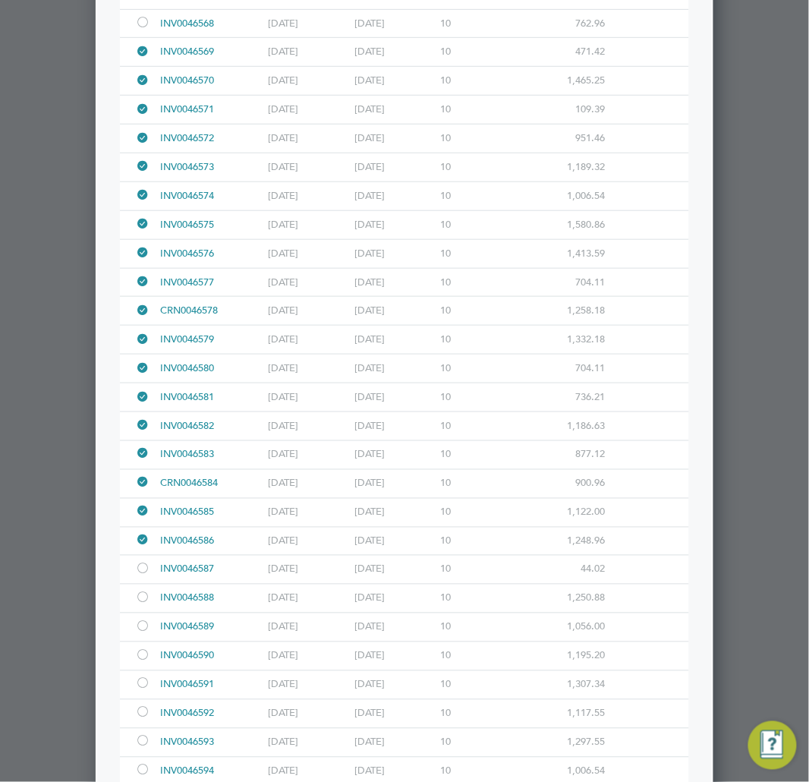
click at [143, 576] on div at bounding box center [142, 570] width 15 height 11
click at [142, 605] on div at bounding box center [142, 599] width 15 height 11
click at [140, 632] on div at bounding box center [142, 628] width 15 height 11
click at [144, 663] on div at bounding box center [142, 656] width 15 height 11
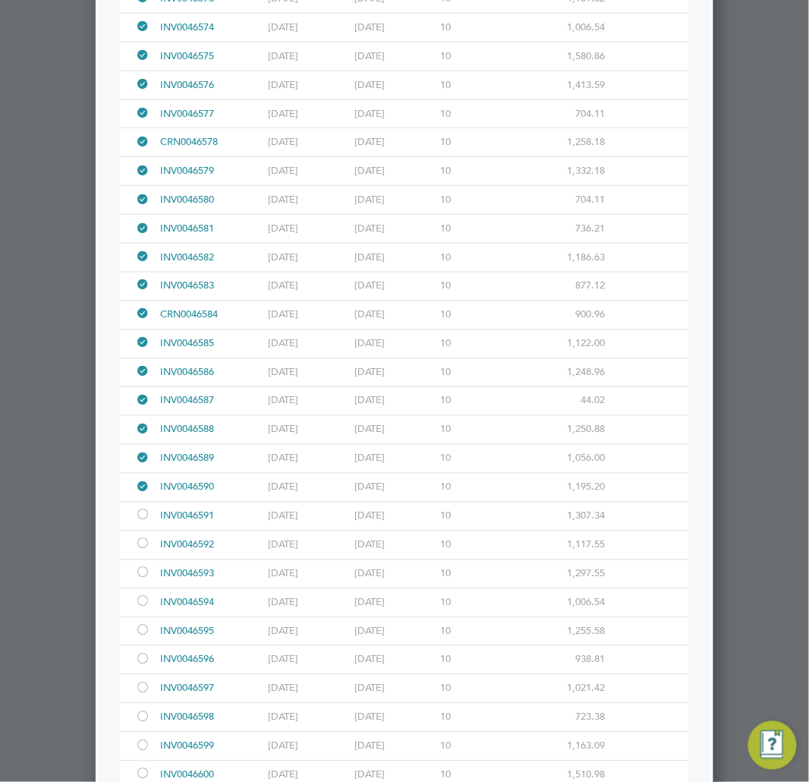
click at [141, 522] on div at bounding box center [142, 516] width 15 height 11
click at [147, 551] on div at bounding box center [142, 545] width 15 height 11
click at [147, 580] on div at bounding box center [142, 574] width 15 height 11
click at [150, 611] on div at bounding box center [145, 603] width 21 height 28
click at [144, 638] on div at bounding box center [142, 631] width 15 height 11
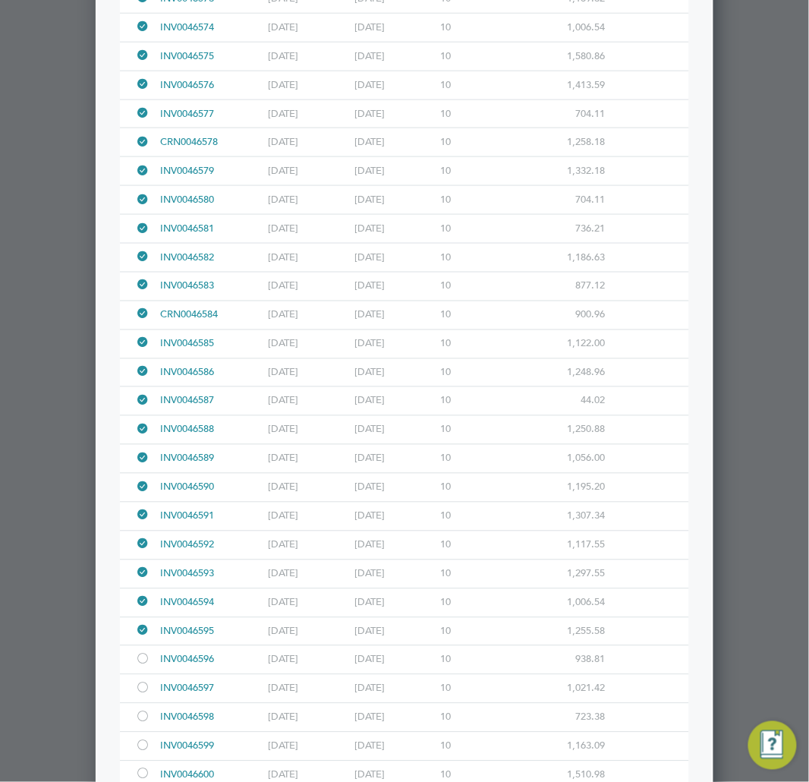
click at [143, 667] on div at bounding box center [142, 660] width 15 height 11
click at [147, 695] on div at bounding box center [142, 689] width 15 height 11
click at [147, 724] on div at bounding box center [142, 718] width 15 height 11
click at [147, 753] on div at bounding box center [142, 747] width 15 height 11
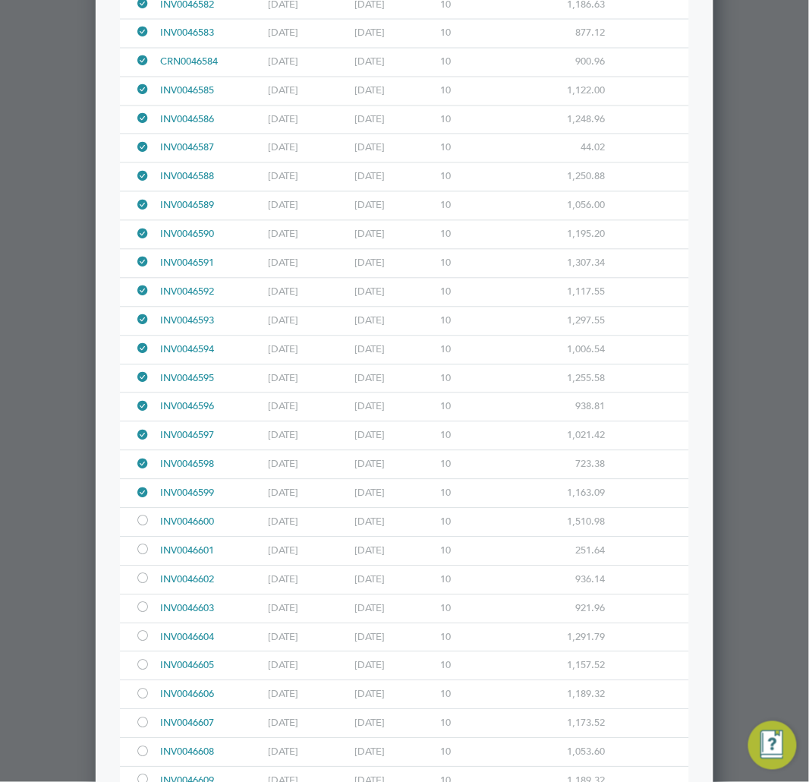
scroll to position [4302, 0]
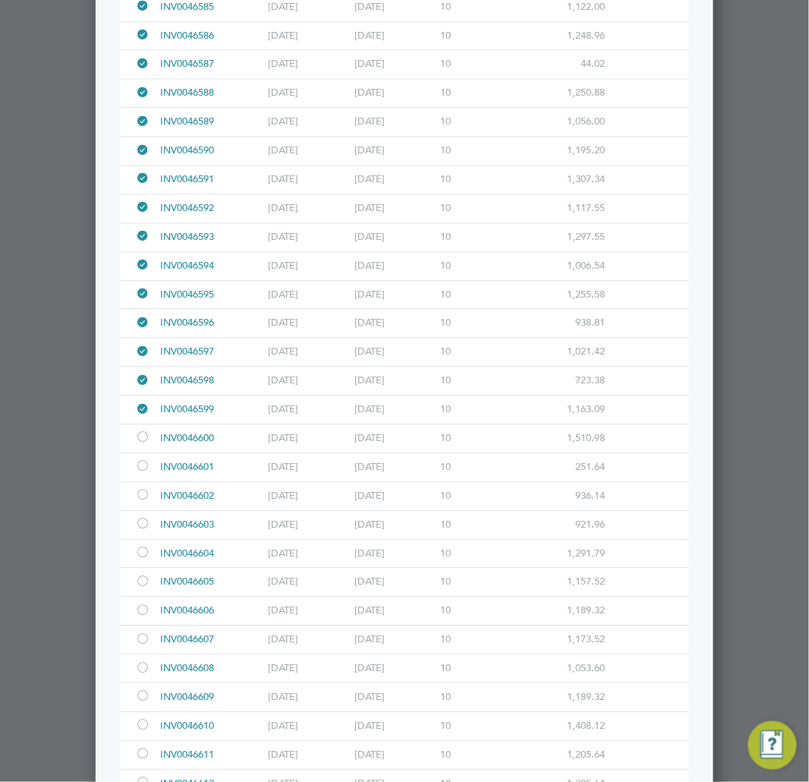
click at [149, 444] on div at bounding box center [142, 438] width 15 height 11
click at [141, 473] on div at bounding box center [142, 467] width 15 height 11
click at [141, 496] on div at bounding box center [145, 496] width 21 height 28
click at [144, 528] on div at bounding box center [142, 524] width 15 height 11
click at [146, 560] on div at bounding box center [142, 553] width 15 height 11
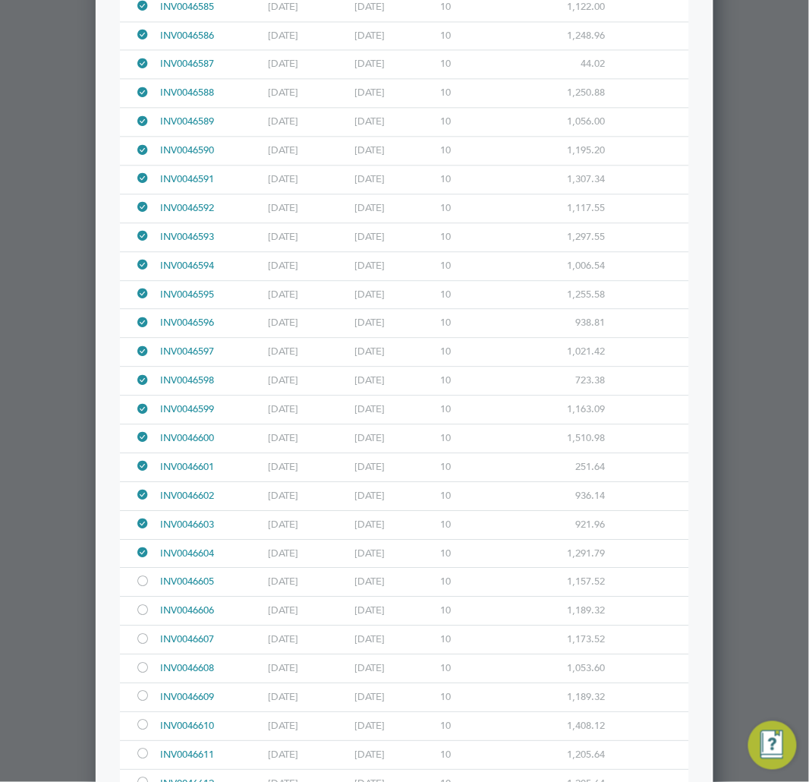
click at [146, 588] on div at bounding box center [142, 582] width 15 height 11
click at [146, 612] on div at bounding box center [145, 611] width 21 height 28
click at [146, 646] on div at bounding box center [142, 640] width 15 height 11
click at [138, 675] on div at bounding box center [142, 669] width 15 height 11
click at [138, 701] on div at bounding box center [142, 697] width 15 height 11
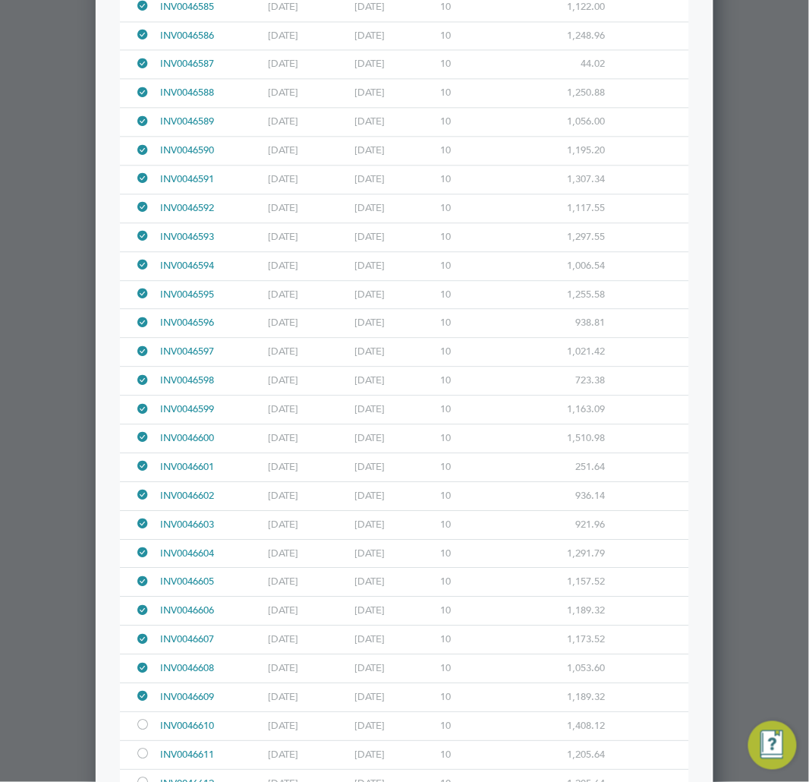
click at [137, 711] on div at bounding box center [145, 697] width 21 height 28
click at [143, 703] on div at bounding box center [142, 697] width 15 height 11
click at [142, 732] on div at bounding box center [142, 725] width 15 height 11
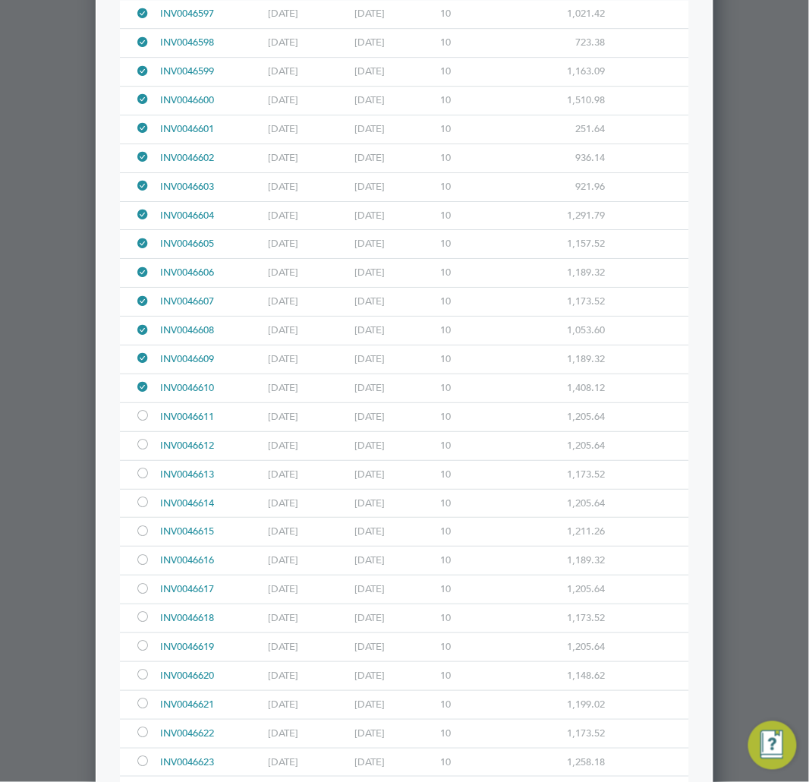
scroll to position [4808, 0]
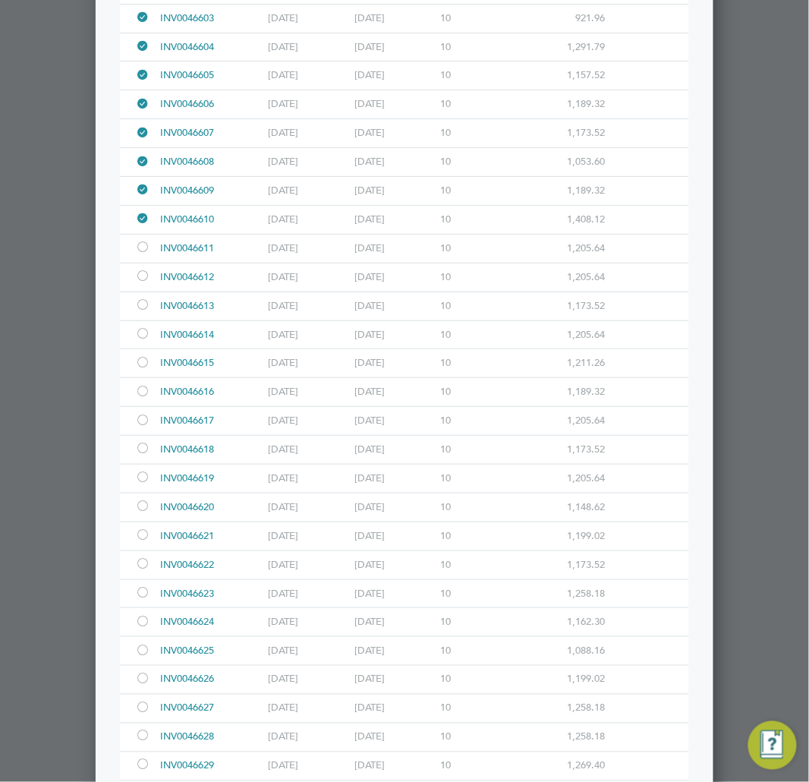
click at [141, 254] on div at bounding box center [142, 248] width 15 height 11
click at [142, 283] on div at bounding box center [142, 277] width 15 height 11
click at [148, 312] on div at bounding box center [142, 306] width 15 height 11
click at [149, 341] on div at bounding box center [142, 334] width 15 height 11
click at [149, 370] on div at bounding box center [142, 363] width 15 height 11
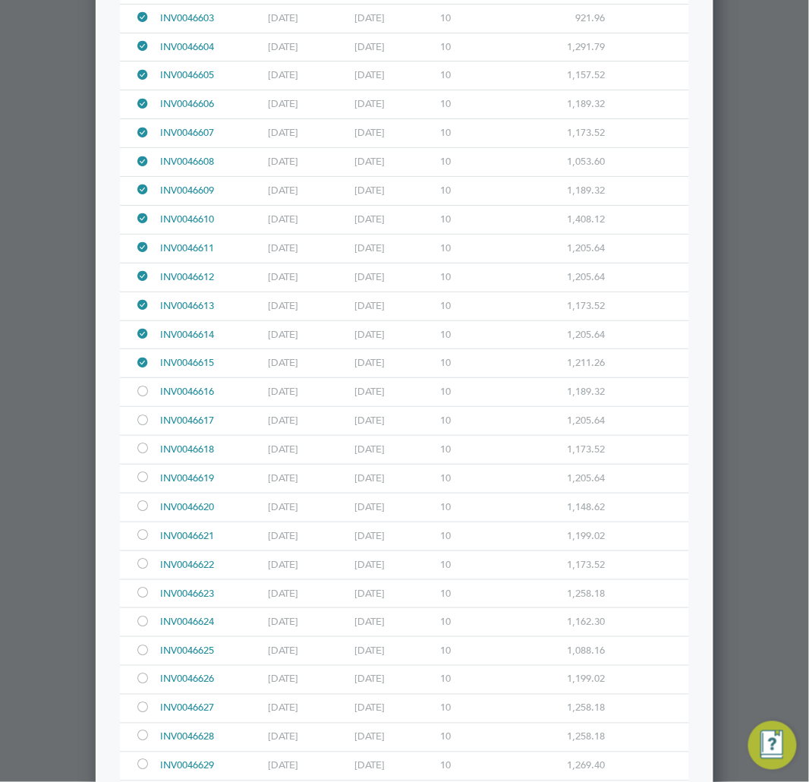
click at [82, 427] on div at bounding box center [404, 391] width 809 height 782
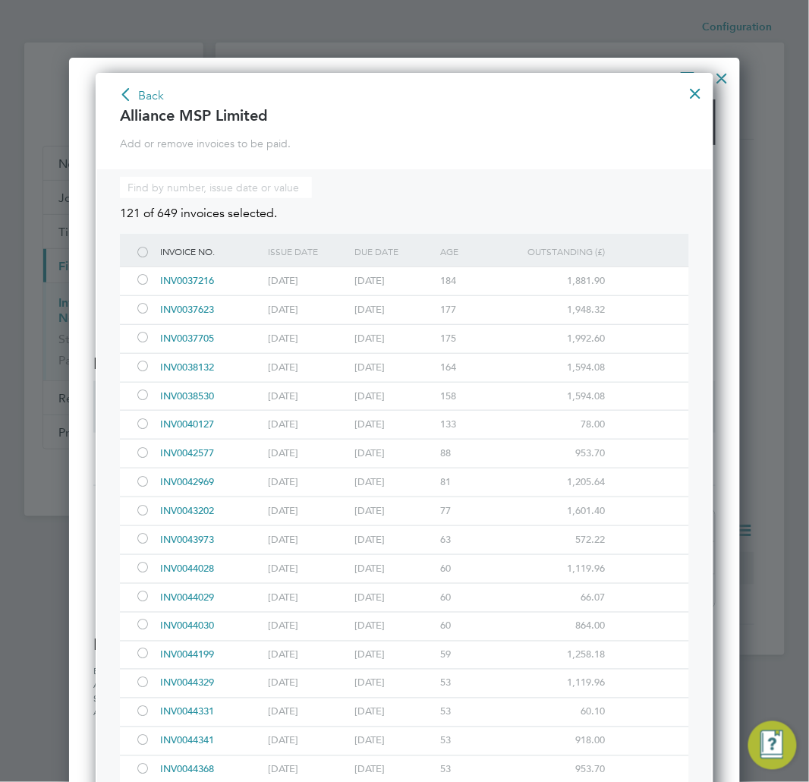
click at [142, 93] on button "Back" at bounding box center [141, 96] width 46 height 24
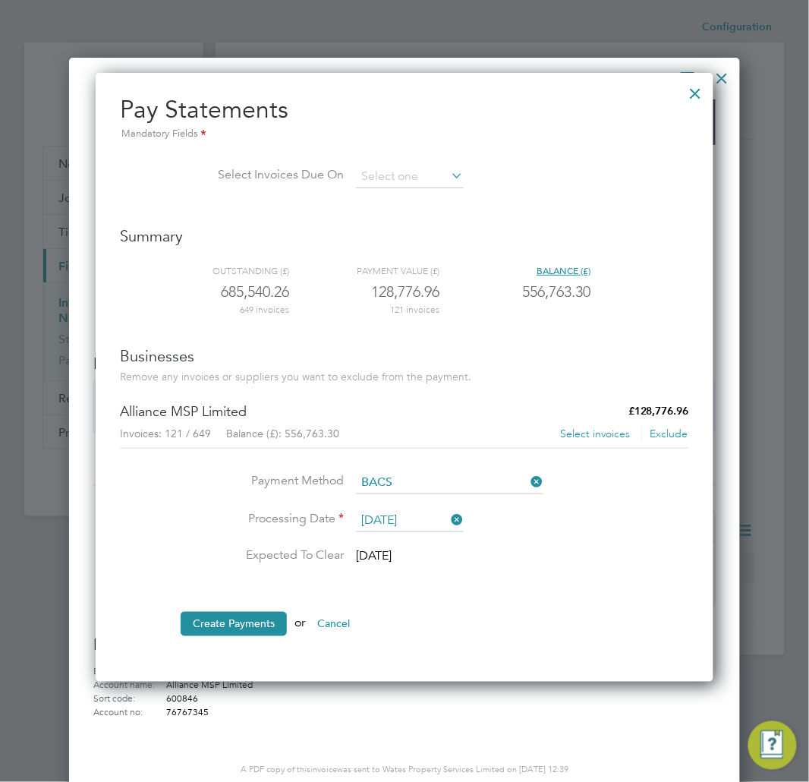
scroll to position [607, 619]
click at [587, 428] on button "Select invoices" at bounding box center [595, 434] width 71 height 15
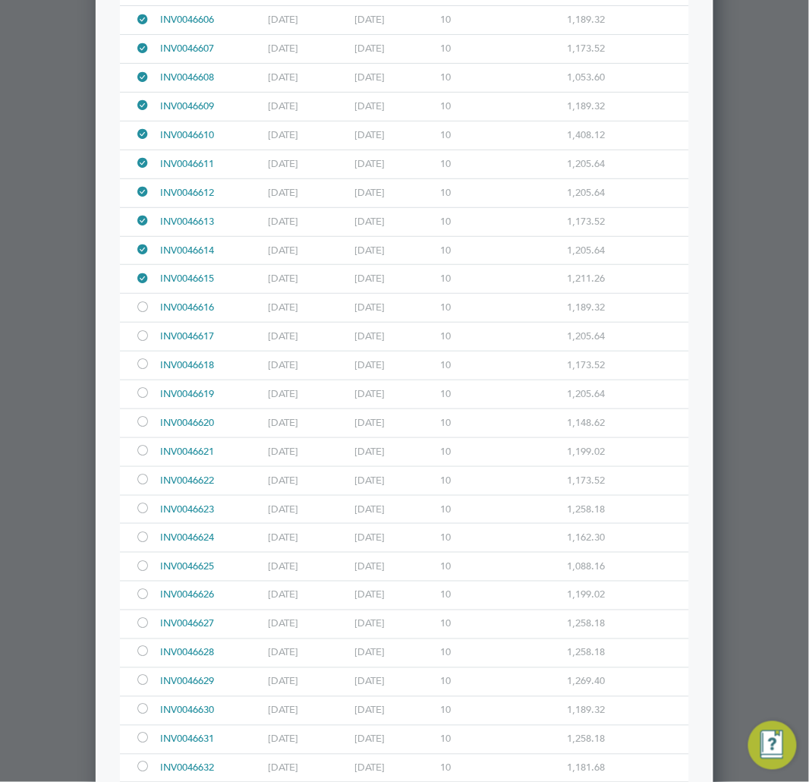
scroll to position [5145, 0]
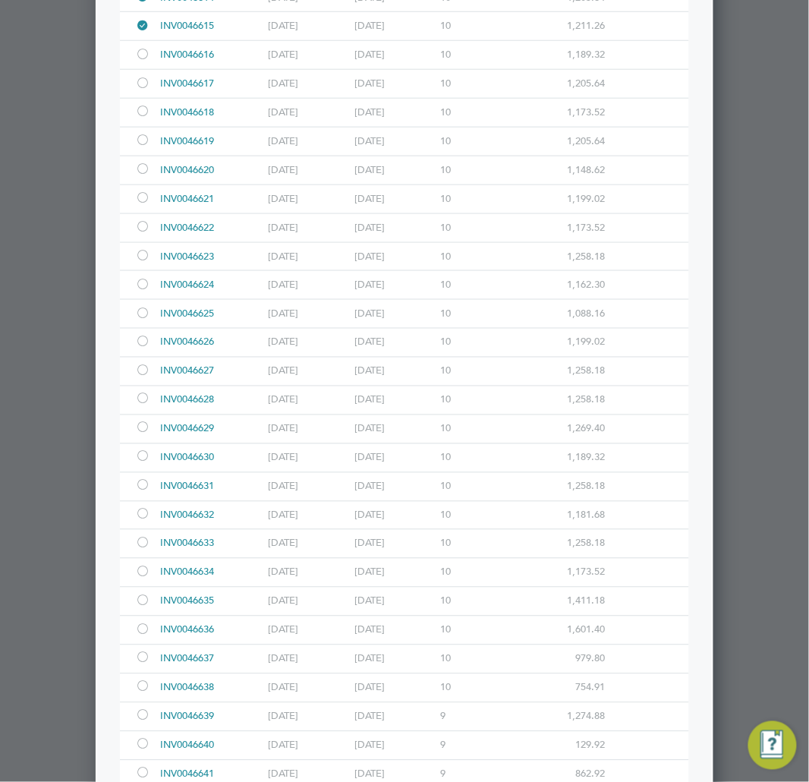
click at [146, 61] on div at bounding box center [142, 55] width 15 height 11
click at [140, 90] on div at bounding box center [142, 84] width 15 height 11
click at [142, 118] on div at bounding box center [142, 112] width 15 height 11
click at [143, 145] on div at bounding box center [145, 142] width 21 height 28
click at [141, 176] on div at bounding box center [142, 170] width 15 height 11
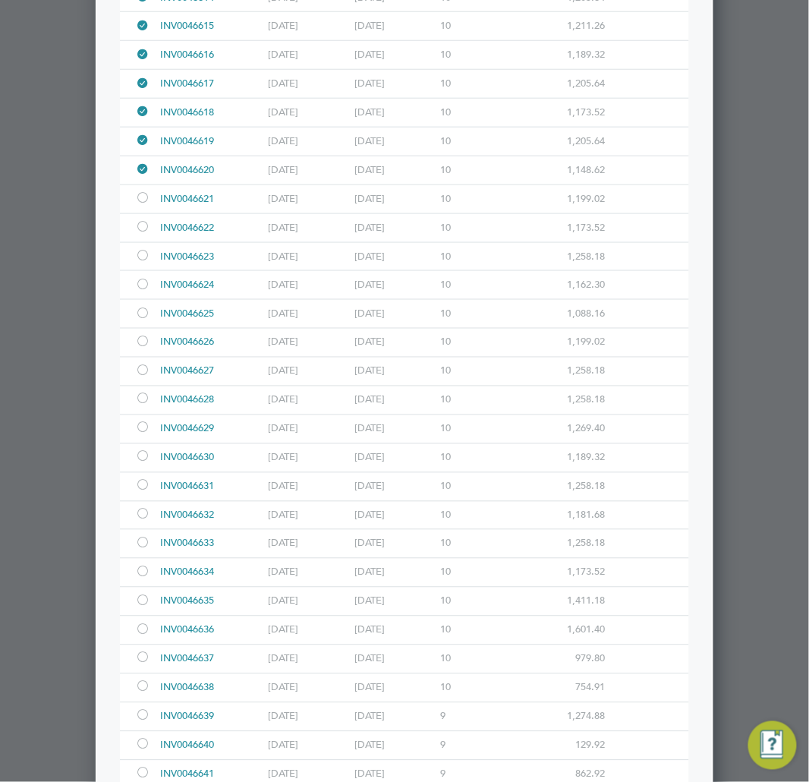
click at [143, 205] on div at bounding box center [142, 199] width 15 height 11
click at [141, 233] on div at bounding box center [142, 227] width 15 height 11
click at [142, 263] on div at bounding box center [142, 256] width 15 height 11
click at [142, 292] on div at bounding box center [142, 285] width 15 height 11
click at [142, 320] on div at bounding box center [142, 314] width 15 height 11
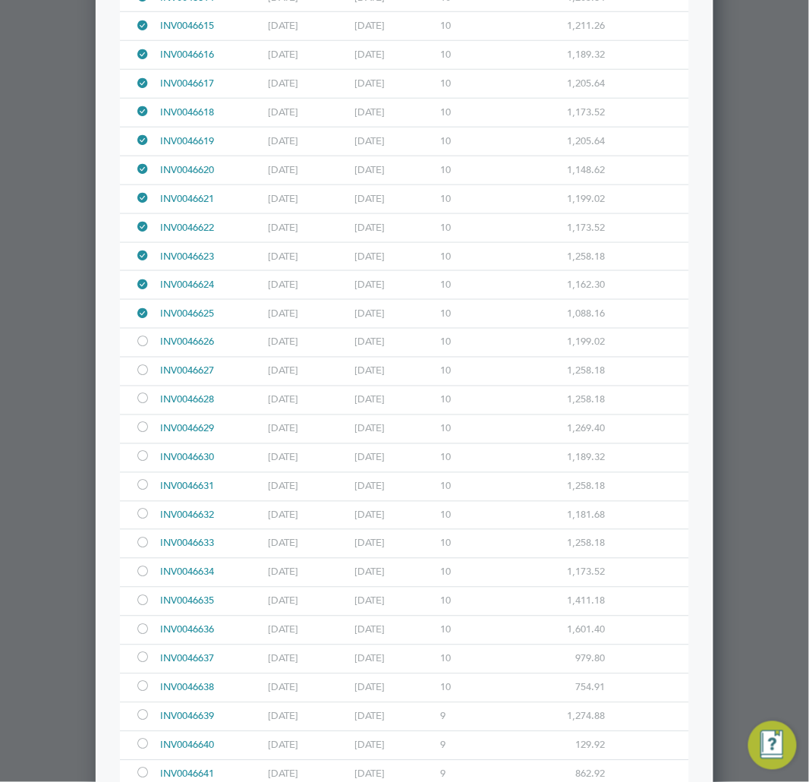
click at [133, 357] on div "INV0046626 [DATE] [DATE] 10 1,199.02" at bounding box center [404, 342] width 569 height 29
click at [140, 349] on div at bounding box center [142, 343] width 15 height 11
click at [141, 378] on div at bounding box center [142, 372] width 15 height 11
click at [143, 406] on div at bounding box center [142, 400] width 15 height 11
click at [143, 443] on div at bounding box center [145, 429] width 21 height 28
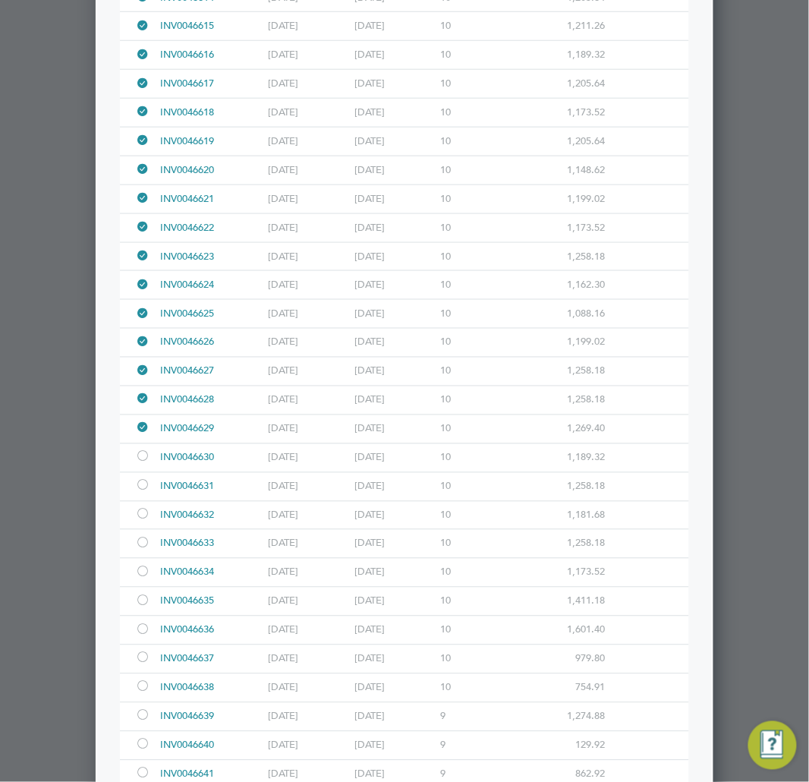
click at [143, 464] on div at bounding box center [142, 457] width 15 height 11
click at [144, 501] on div at bounding box center [145, 487] width 21 height 28
click at [144, 530] on div at bounding box center [145, 516] width 21 height 28
click at [145, 550] on div at bounding box center [142, 544] width 15 height 11
click at [153, 587] on div at bounding box center [145, 573] width 21 height 28
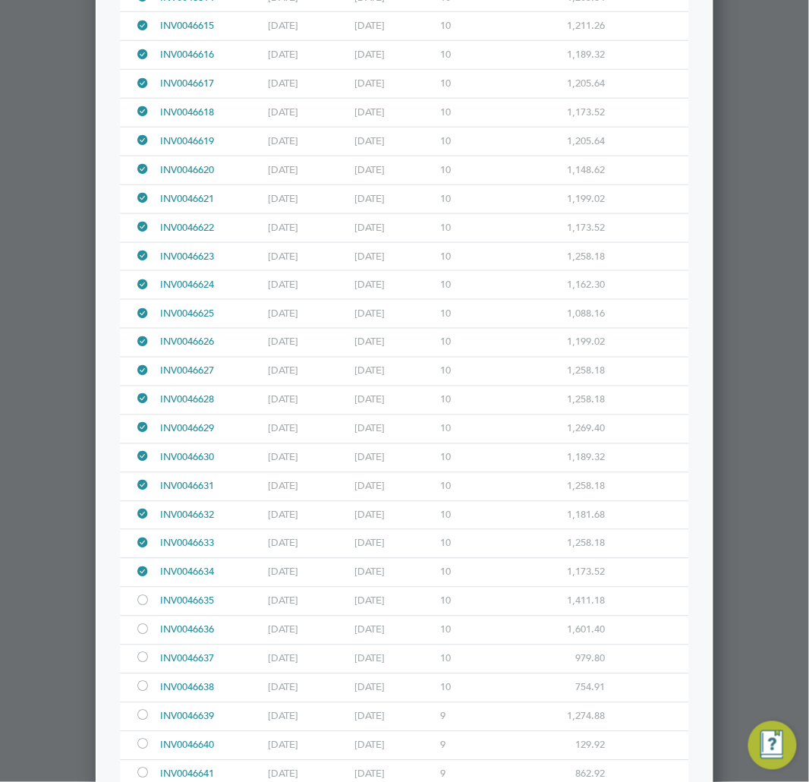
click at [141, 608] on div at bounding box center [142, 602] width 15 height 11
click at [142, 637] on div at bounding box center [142, 631] width 15 height 11
click at [147, 665] on div at bounding box center [142, 659] width 15 height 11
click at [140, 717] on div "INV0046639 [DATE] [DATE] 9 1,274.88" at bounding box center [404, 716] width 569 height 29
click at [139, 694] on div at bounding box center [142, 688] width 15 height 11
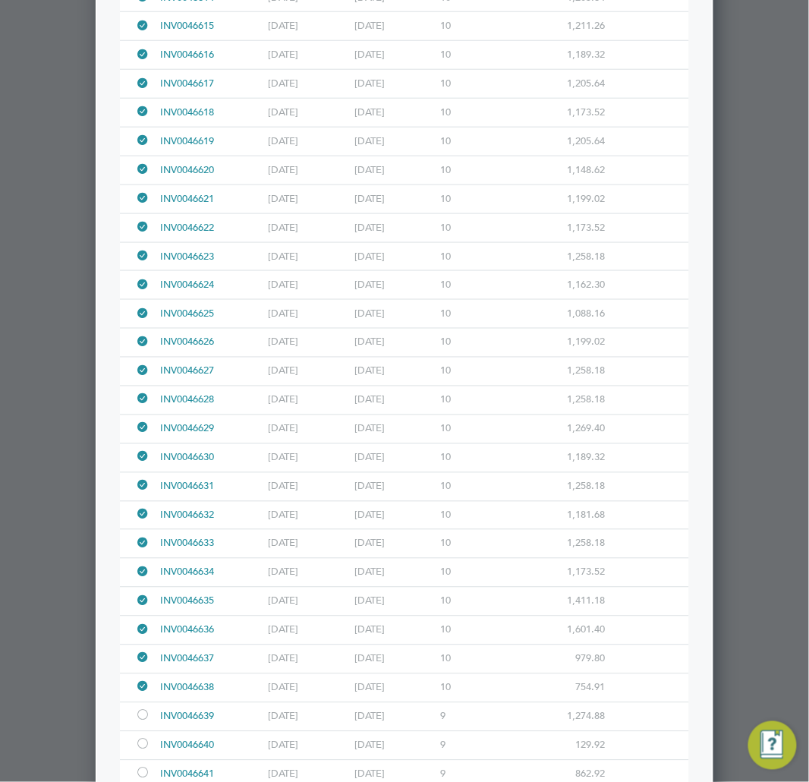
click at [141, 723] on div at bounding box center [142, 716] width 15 height 11
click at [141, 752] on div at bounding box center [142, 745] width 15 height 11
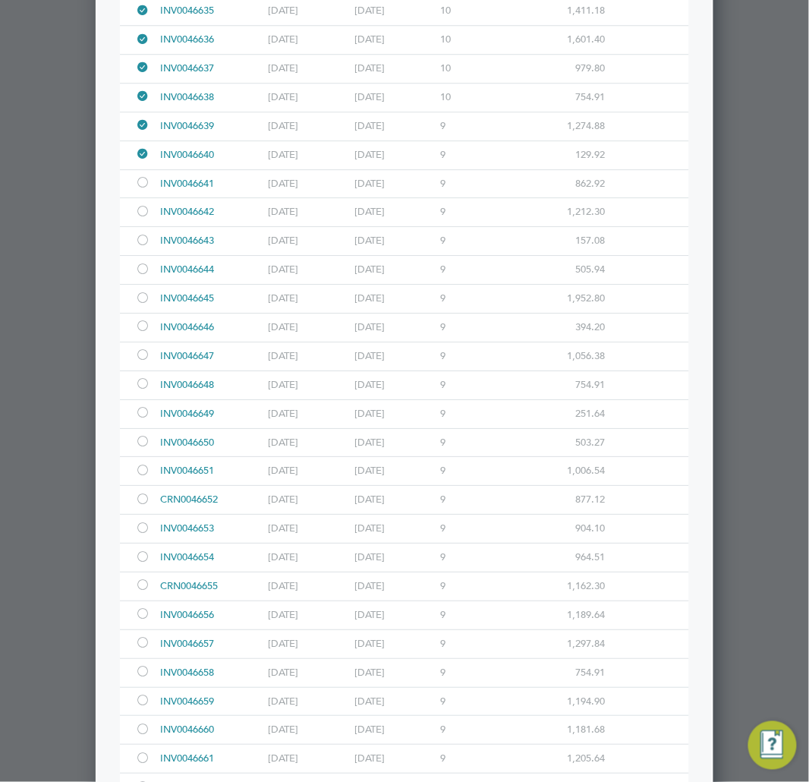
scroll to position [5820, 0]
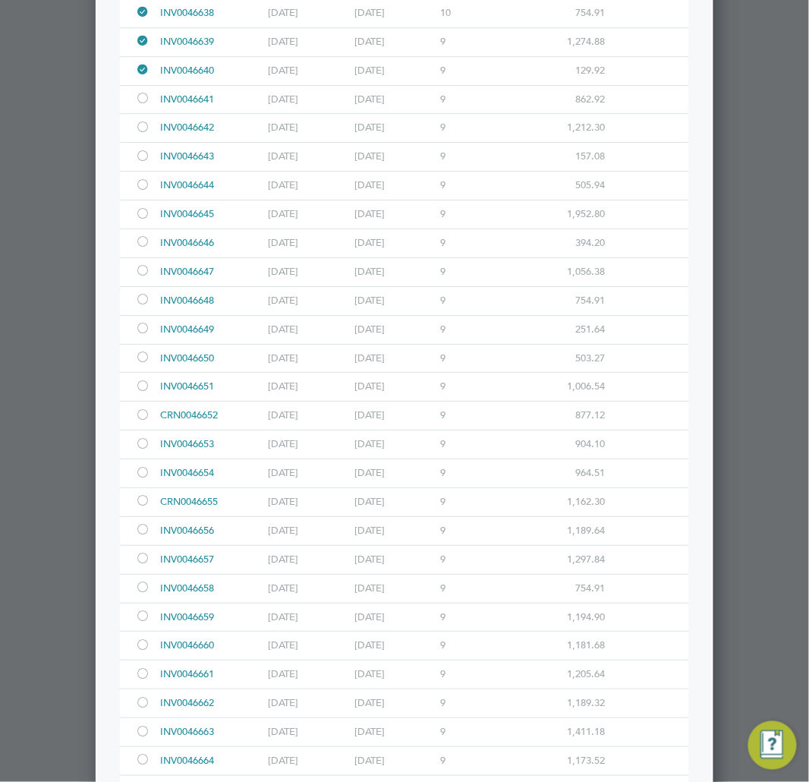
click at [140, 106] on div at bounding box center [142, 99] width 15 height 11
click at [142, 134] on div at bounding box center [142, 128] width 15 height 11
click at [147, 171] on div at bounding box center [145, 157] width 21 height 28
click at [146, 192] on div at bounding box center [142, 186] width 15 height 11
click at [146, 229] on div at bounding box center [145, 214] width 21 height 28
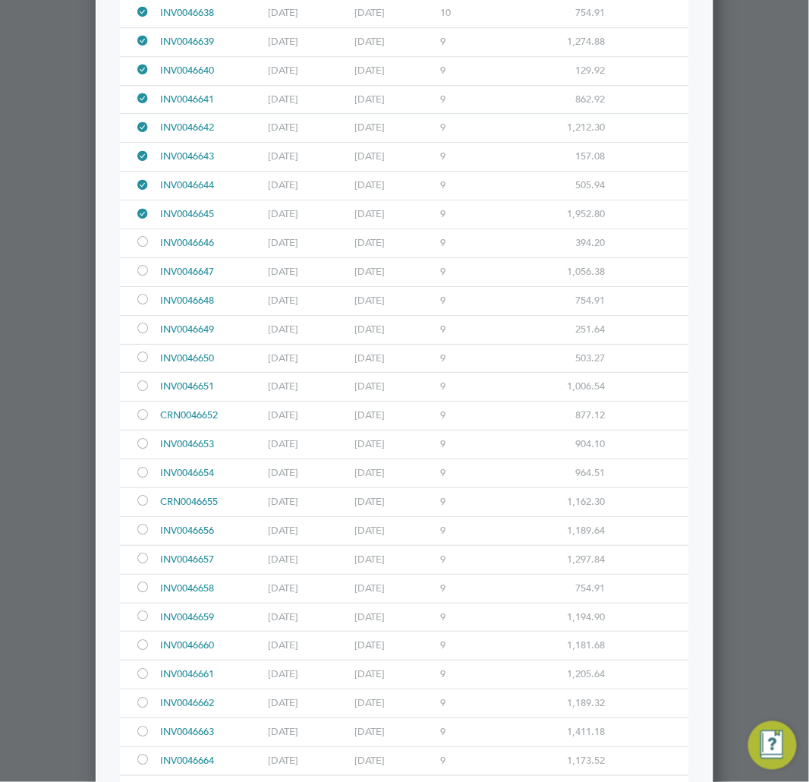
click at [147, 249] on div at bounding box center [142, 243] width 15 height 11
click at [152, 285] on div at bounding box center [145, 272] width 21 height 28
click at [150, 315] on div at bounding box center [145, 301] width 21 height 28
click at [145, 344] on div at bounding box center [145, 330] width 21 height 28
click at [143, 364] on div at bounding box center [142, 358] width 15 height 11
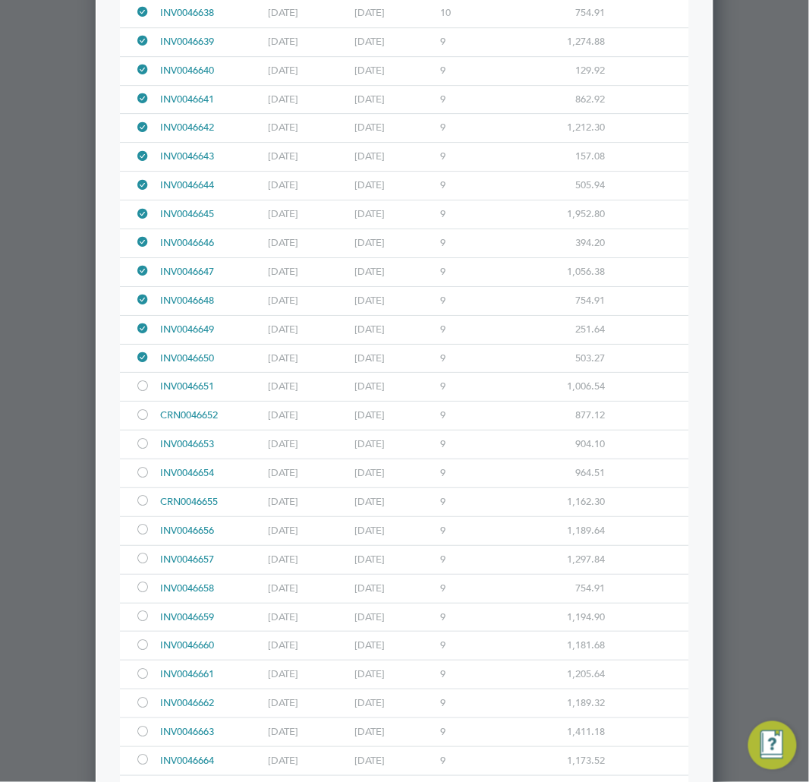
click at [143, 393] on div at bounding box center [142, 387] width 15 height 11
click at [142, 422] on div at bounding box center [142, 416] width 15 height 11
click at [142, 451] on div at bounding box center [142, 445] width 15 height 11
click at [138, 480] on div at bounding box center [145, 473] width 21 height 28
click at [143, 508] on div at bounding box center [142, 502] width 15 height 11
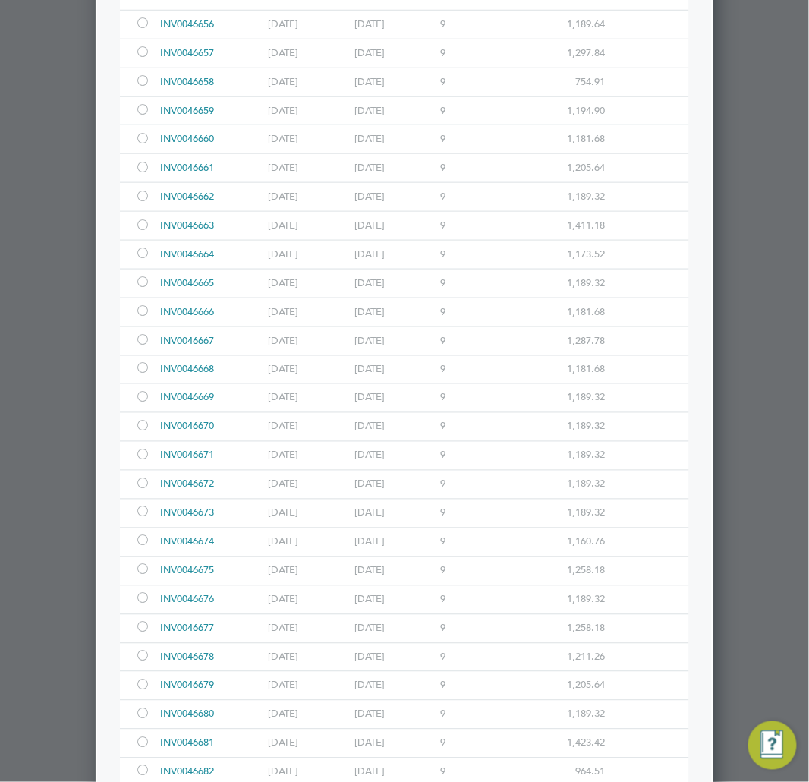
scroll to position [6242, 0]
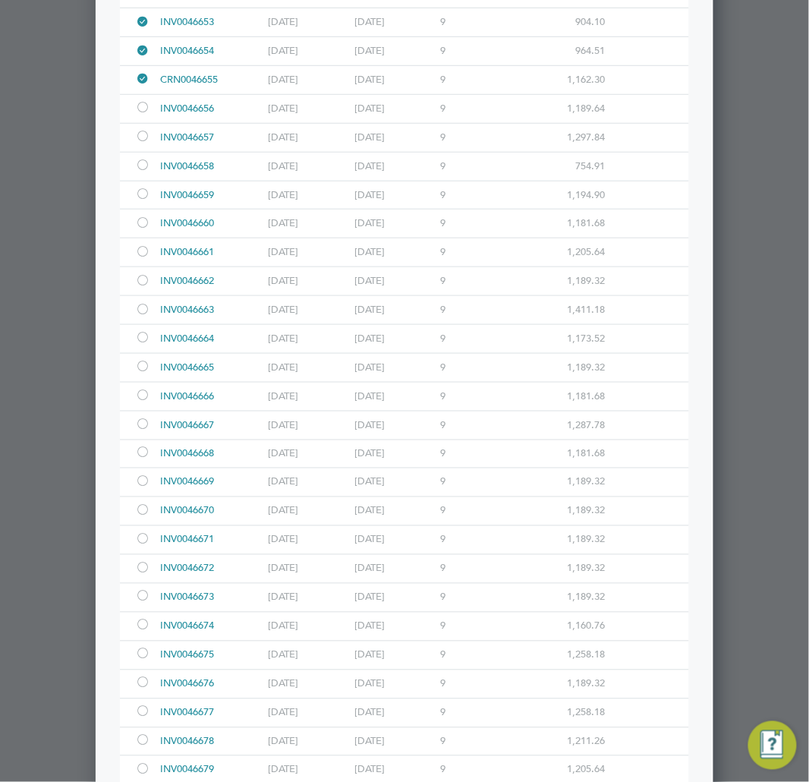
click at [145, 115] on div at bounding box center [142, 108] width 15 height 11
click at [147, 143] on div at bounding box center [142, 137] width 15 height 11
click at [147, 172] on div at bounding box center [142, 166] width 15 height 11
click at [155, 210] on div at bounding box center [145, 195] width 21 height 28
click at [146, 201] on div at bounding box center [142, 195] width 15 height 11
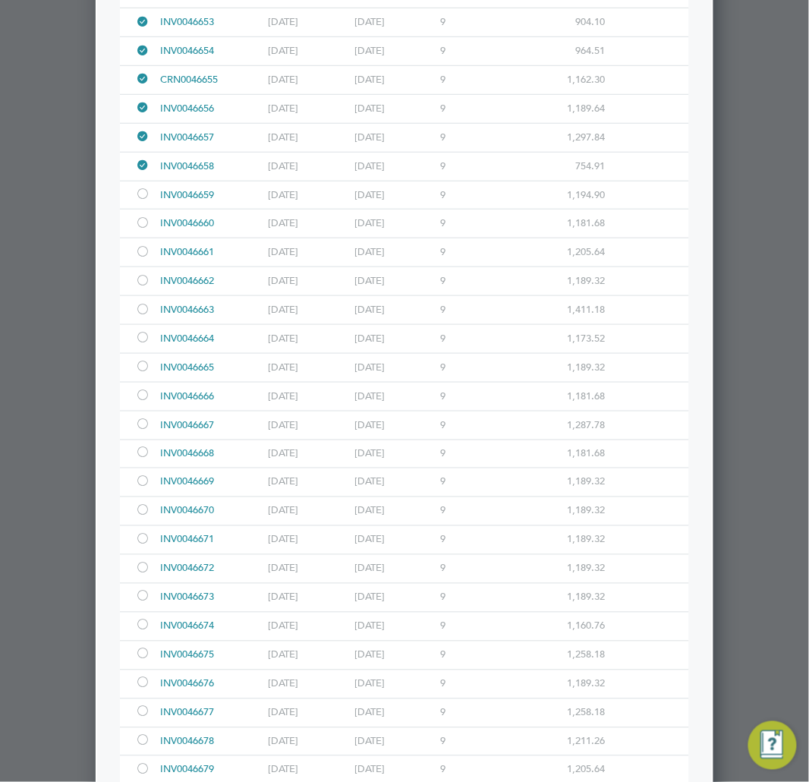
click at [144, 201] on div at bounding box center [142, 195] width 15 height 11
click at [145, 230] on div at bounding box center [142, 224] width 15 height 11
click at [147, 259] on div at bounding box center [142, 253] width 15 height 11
click at [147, 288] on div at bounding box center [142, 281] width 15 height 11
drag, startPoint x: 144, startPoint y: 326, endPoint x: 144, endPoint y: 336, distance: 9.1
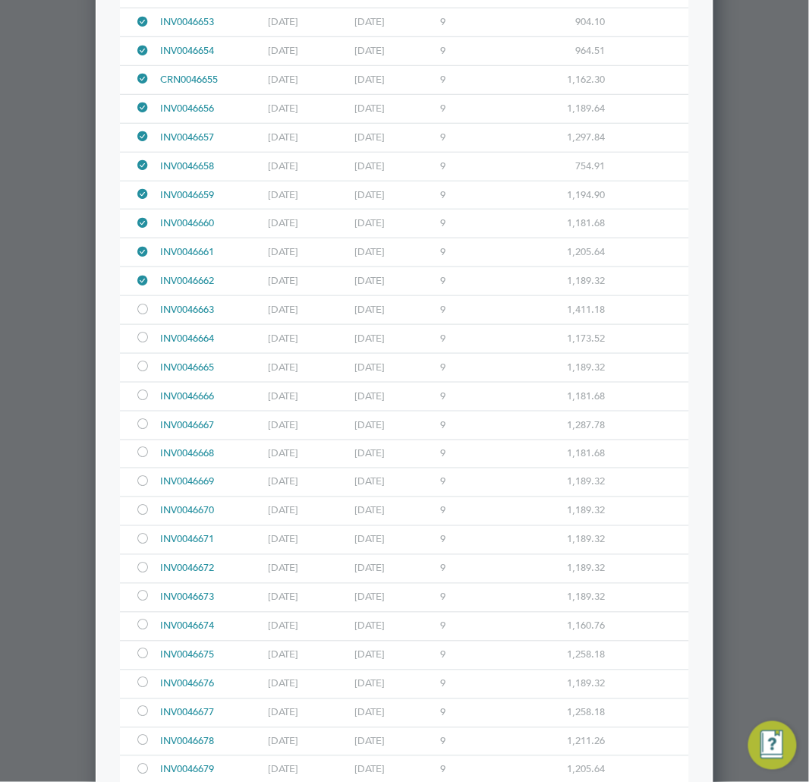
click at [144, 317] on div at bounding box center [142, 310] width 15 height 11
click at [140, 345] on div at bounding box center [142, 338] width 15 height 11
click at [141, 374] on div at bounding box center [142, 367] width 15 height 11
click at [147, 402] on div at bounding box center [142, 396] width 15 height 11
click at [140, 431] on div at bounding box center [142, 425] width 15 height 11
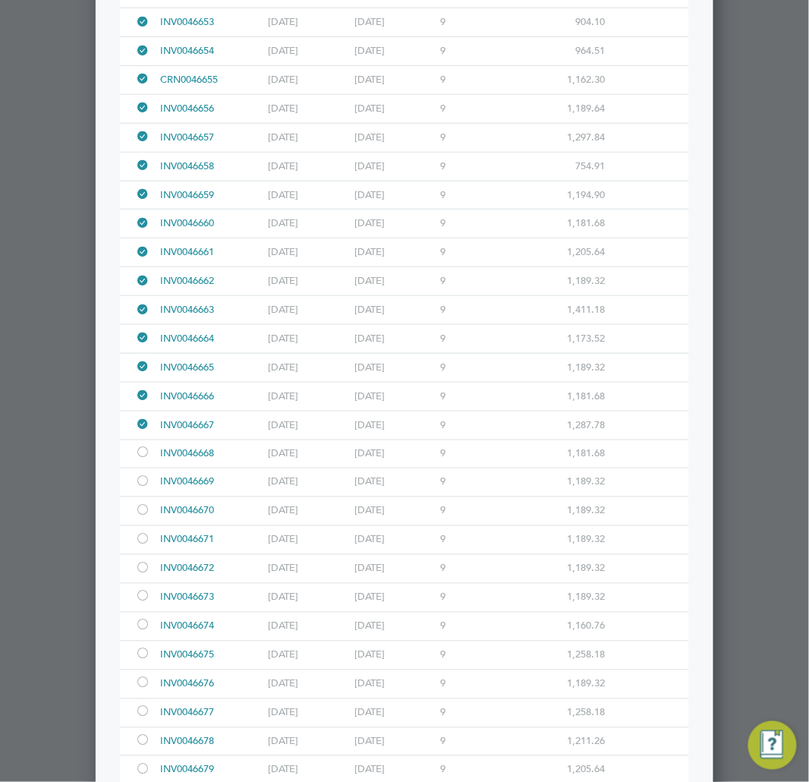
click at [145, 460] on div at bounding box center [142, 454] width 15 height 11
click at [139, 489] on div at bounding box center [142, 483] width 15 height 11
click at [140, 518] on div at bounding box center [142, 511] width 15 height 11
click at [140, 548] on div at bounding box center [145, 540] width 21 height 28
click at [137, 573] on div at bounding box center [145, 569] width 21 height 28
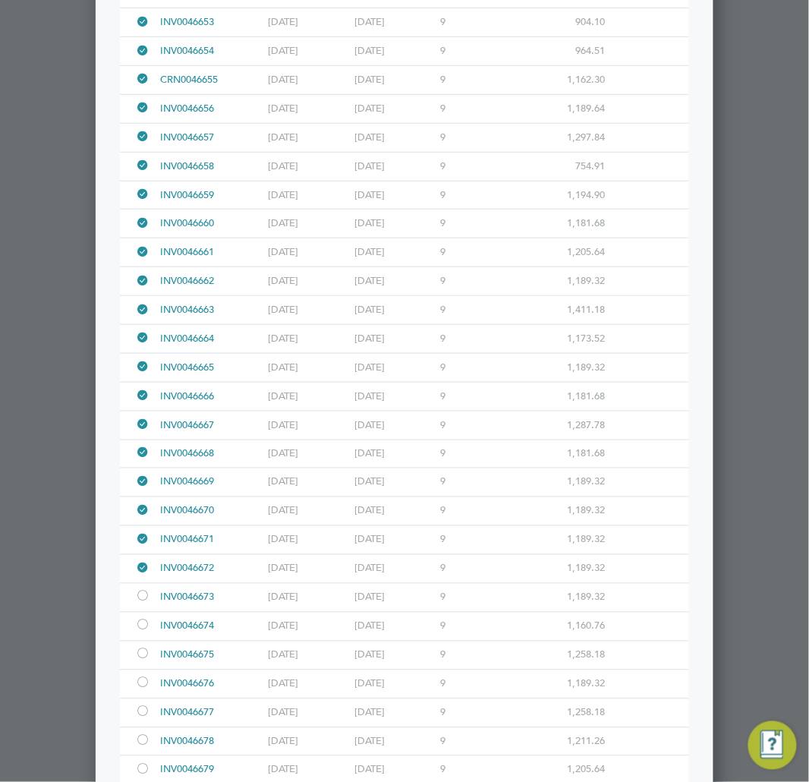
click at [137, 575] on div at bounding box center [142, 569] width 15 height 11
click at [140, 575] on div at bounding box center [142, 569] width 15 height 11
click at [141, 604] on div at bounding box center [142, 597] width 15 height 11
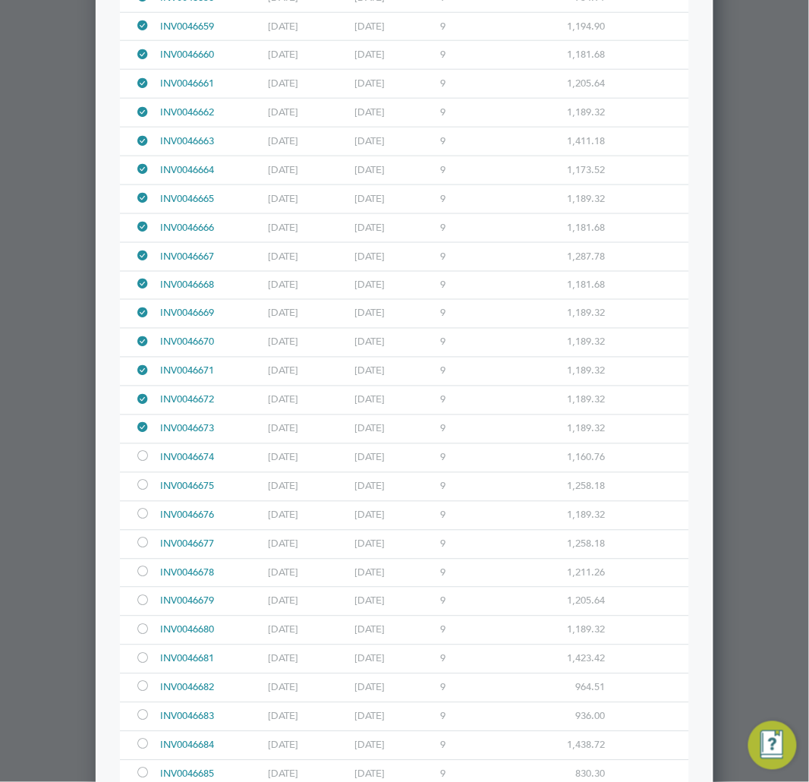
scroll to position [6579, 0]
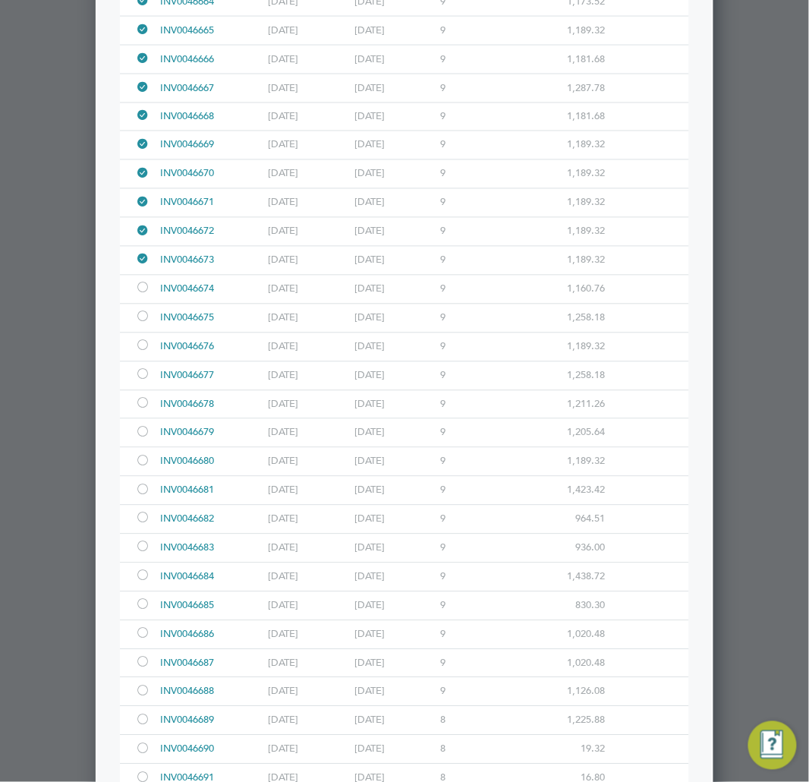
click at [148, 295] on div at bounding box center [142, 289] width 15 height 11
click at [146, 324] on div at bounding box center [142, 318] width 15 height 11
click at [147, 353] on div at bounding box center [142, 347] width 15 height 11
click at [141, 382] on div at bounding box center [142, 375] width 15 height 11
click at [143, 411] on div at bounding box center [142, 404] width 15 height 11
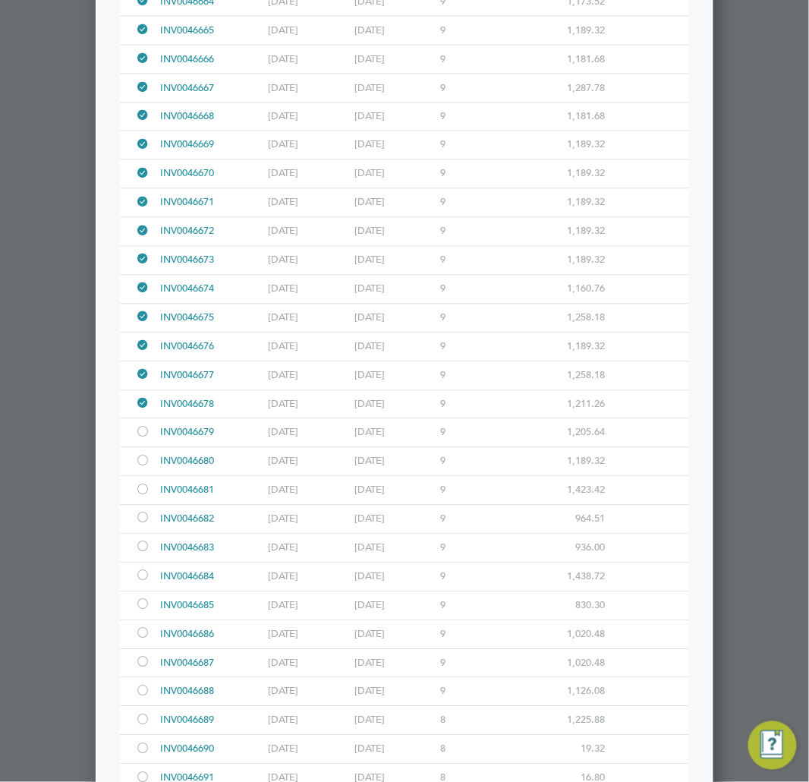
click at [153, 447] on div at bounding box center [145, 433] width 21 height 28
click at [140, 468] on div at bounding box center [142, 462] width 15 height 11
click at [144, 497] on div at bounding box center [142, 491] width 15 height 11
click at [146, 525] on div at bounding box center [142, 519] width 15 height 11
click at [147, 554] on div at bounding box center [142, 548] width 15 height 11
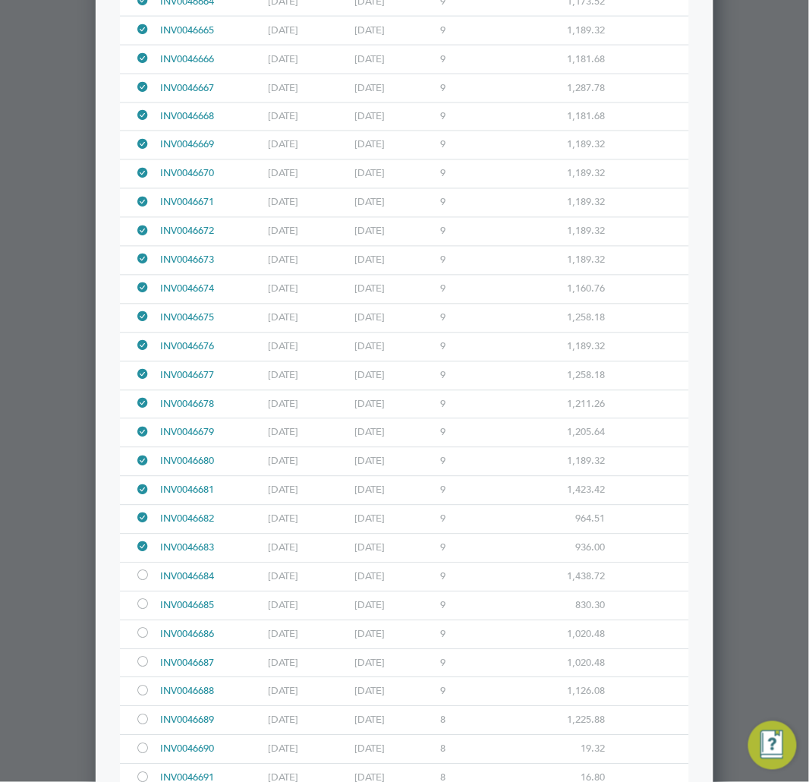
click at [149, 583] on div at bounding box center [142, 577] width 15 height 11
click at [145, 641] on div at bounding box center [142, 634] width 15 height 11
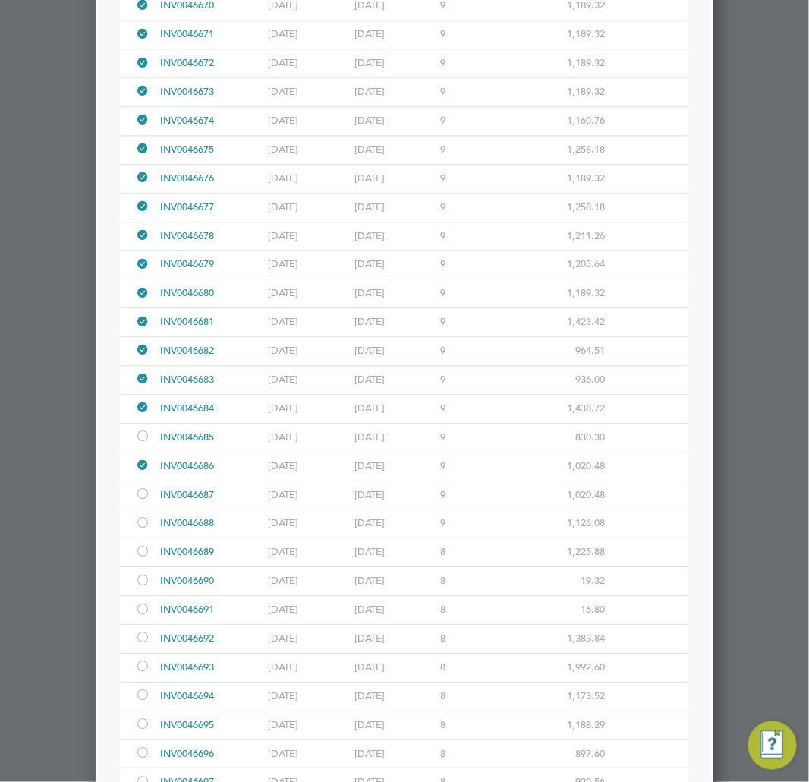
click at [141, 501] on div at bounding box center [142, 495] width 15 height 11
click at [146, 530] on div at bounding box center [142, 524] width 15 height 11
click at [146, 559] on div at bounding box center [142, 552] width 15 height 11
click at [144, 588] on div at bounding box center [142, 581] width 15 height 11
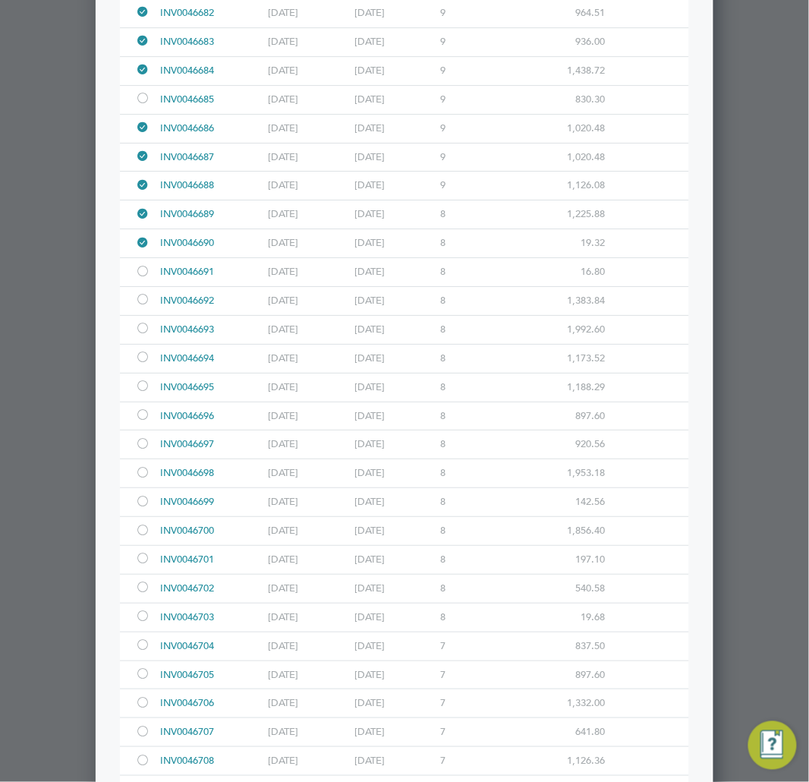
click at [148, 279] on div at bounding box center [142, 272] width 15 height 11
click at [144, 307] on div at bounding box center [142, 300] width 15 height 11
click at [145, 336] on div at bounding box center [142, 329] width 15 height 11
click at [145, 373] on div at bounding box center [145, 359] width 21 height 28
click at [147, 393] on div at bounding box center [142, 387] width 15 height 11
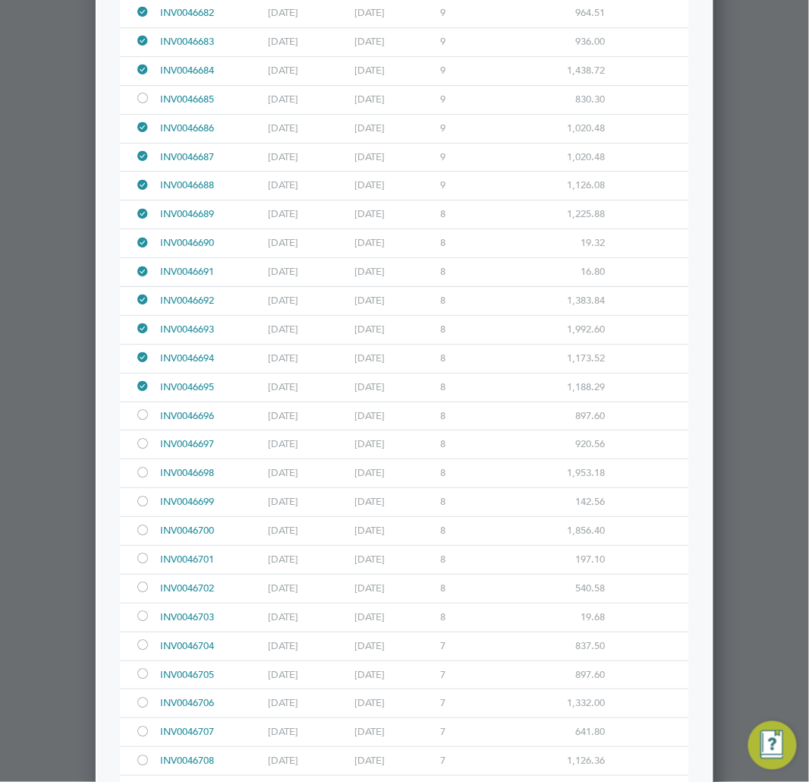
click at [148, 422] on div at bounding box center [142, 416] width 15 height 11
click at [150, 451] on div at bounding box center [142, 445] width 15 height 11
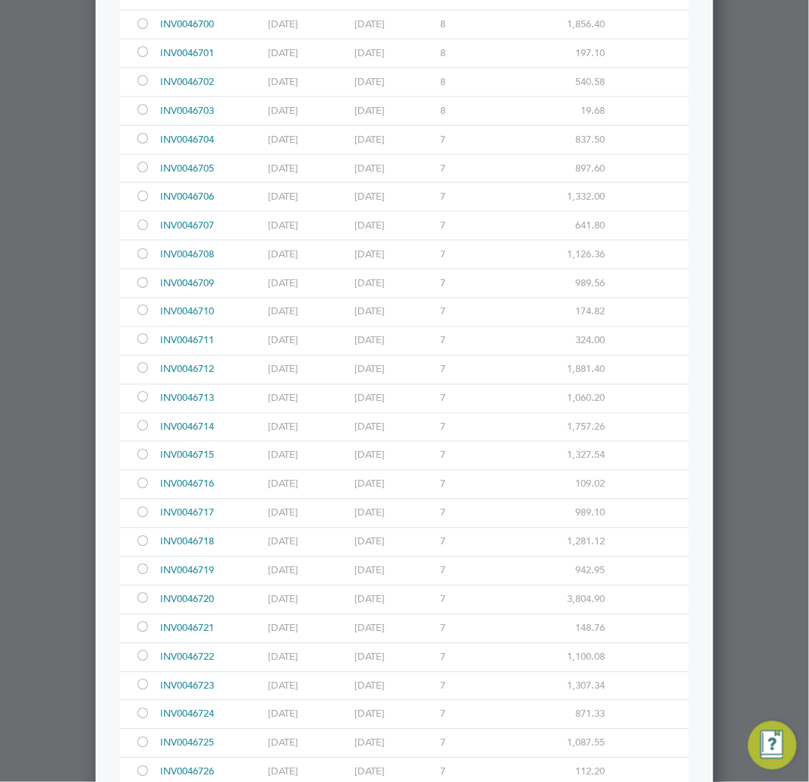
scroll to position [7507, 0]
drag, startPoint x: 143, startPoint y: 72, endPoint x: 143, endPoint y: 95, distance: 22.8
click at [143, 58] on div at bounding box center [142, 52] width 15 height 11
click at [142, 95] on div at bounding box center [145, 81] width 21 height 28
click at [140, 116] on div at bounding box center [142, 110] width 15 height 11
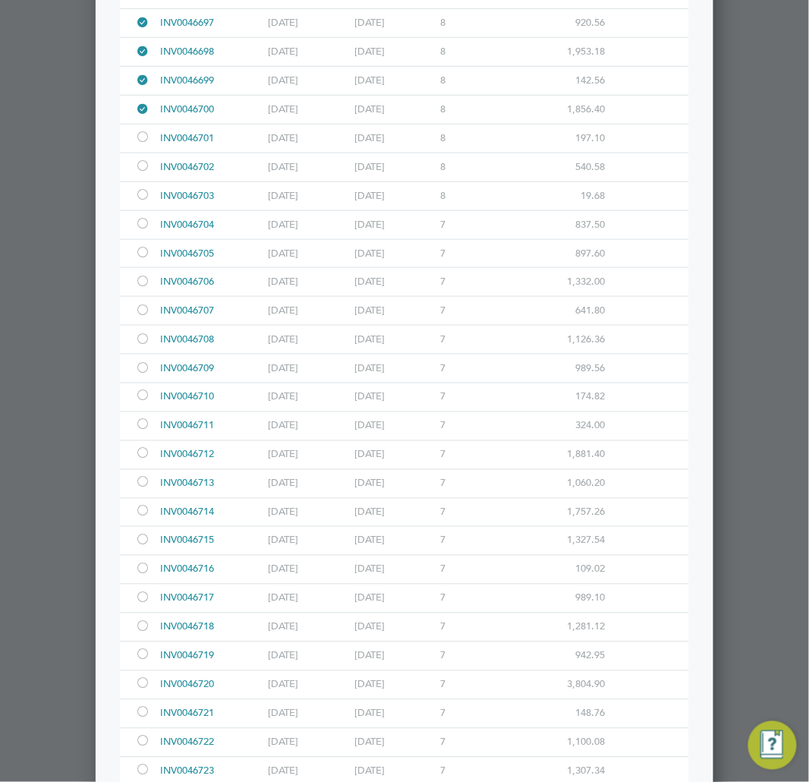
click at [147, 144] on div at bounding box center [142, 138] width 15 height 11
click at [146, 173] on div at bounding box center [142, 167] width 15 height 11
click at [145, 202] on div at bounding box center [142, 196] width 15 height 11
click at [144, 231] on div at bounding box center [142, 224] width 15 height 11
click at [147, 260] on div "INV0046705 [DATE] [DATE] 7 897.60" at bounding box center [404, 253] width 569 height 29
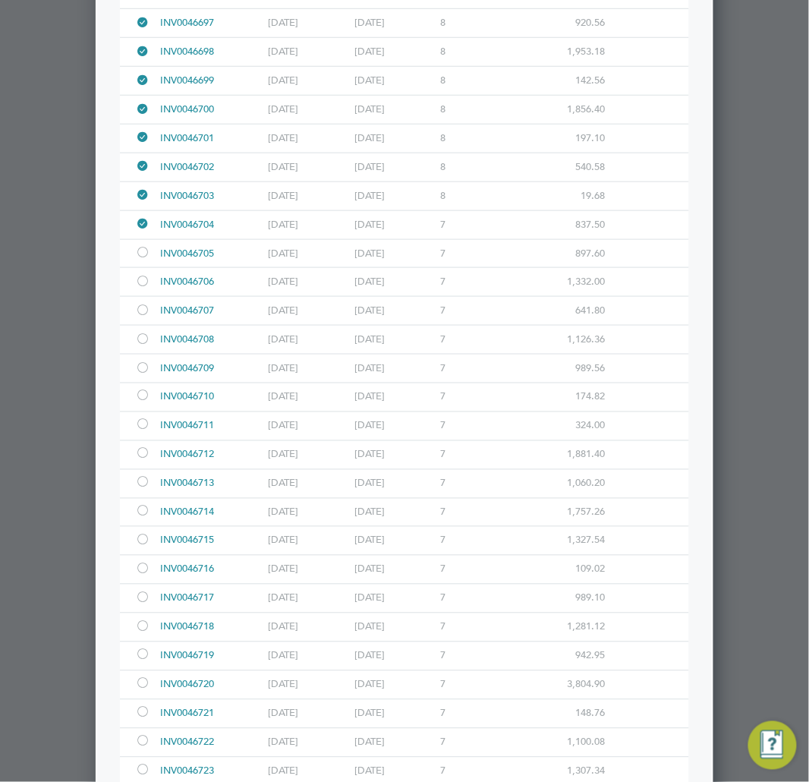
click at [147, 260] on div at bounding box center [142, 253] width 15 height 11
click at [147, 289] on div at bounding box center [142, 282] width 15 height 11
click at [147, 317] on div at bounding box center [142, 311] width 15 height 11
click at [140, 346] on div at bounding box center [142, 340] width 15 height 11
click at [140, 375] on div at bounding box center [142, 369] width 15 height 11
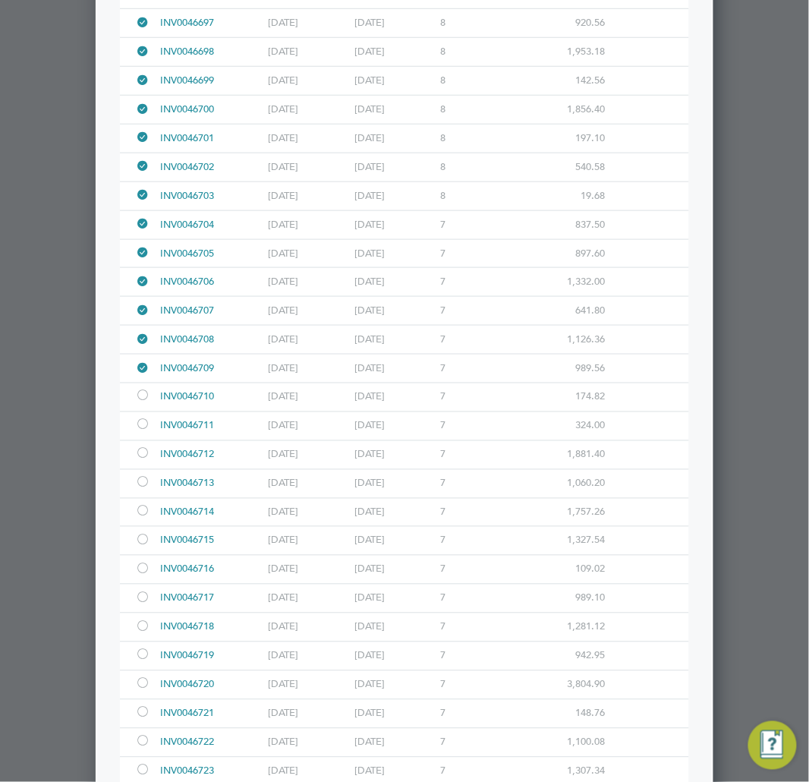
click at [146, 403] on div at bounding box center [142, 397] width 15 height 11
click at [146, 432] on div at bounding box center [142, 426] width 15 height 11
click at [144, 461] on div at bounding box center [142, 454] width 15 height 11
click at [141, 496] on div at bounding box center [145, 484] width 21 height 28
click at [144, 525] on div at bounding box center [145, 513] width 21 height 28
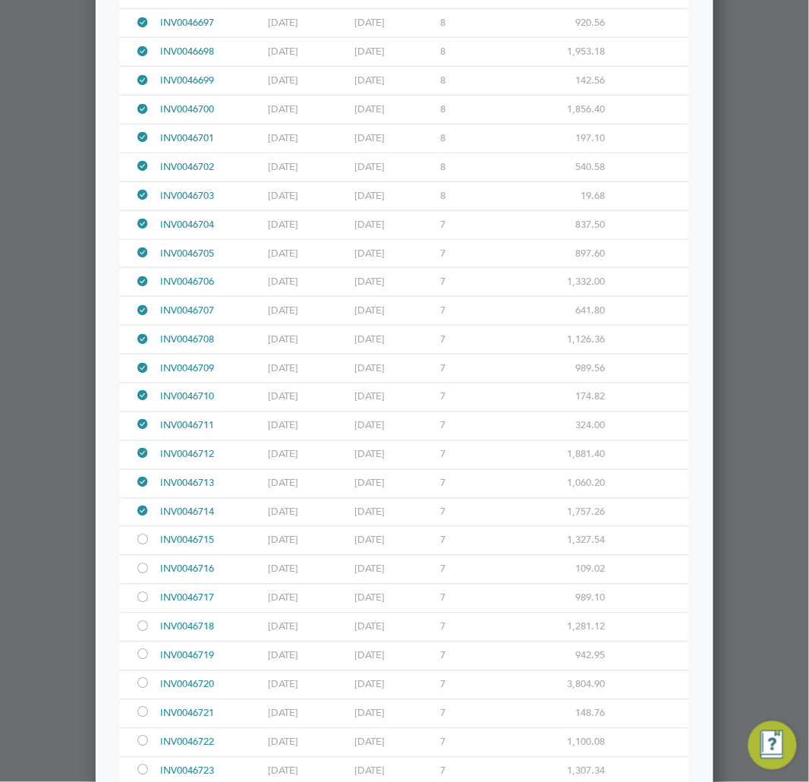
click at [145, 547] on div at bounding box center [142, 541] width 15 height 11
click at [141, 605] on div at bounding box center [142, 599] width 15 height 11
click at [144, 576] on div at bounding box center [142, 570] width 15 height 11
click at [156, 670] on div "INV0046719 [DATE] [DATE] 7 942.95" at bounding box center [404, 656] width 569 height 29
click at [147, 634] on div at bounding box center [142, 628] width 15 height 11
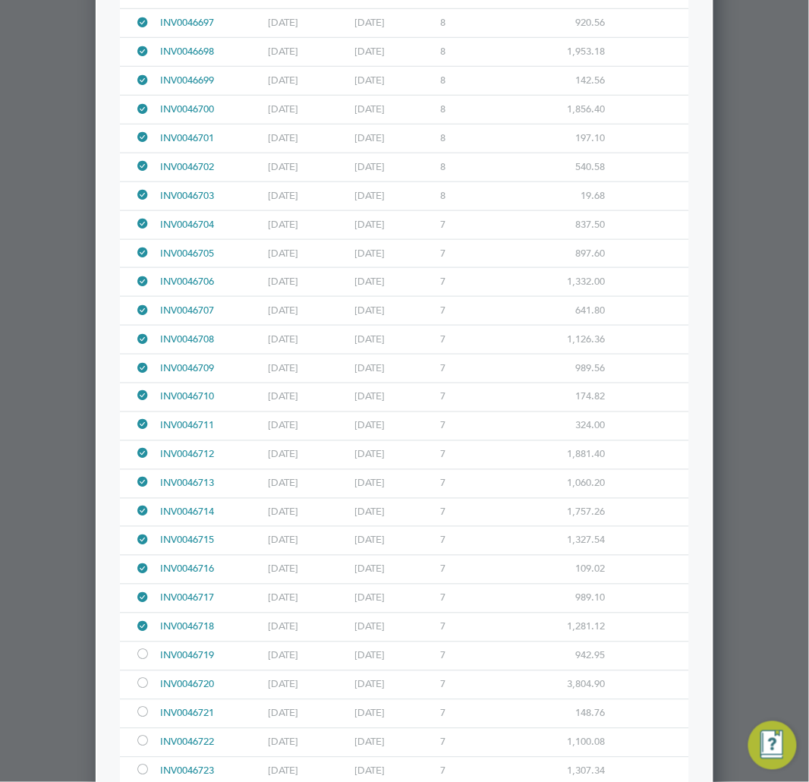
click at [142, 662] on div at bounding box center [142, 656] width 15 height 11
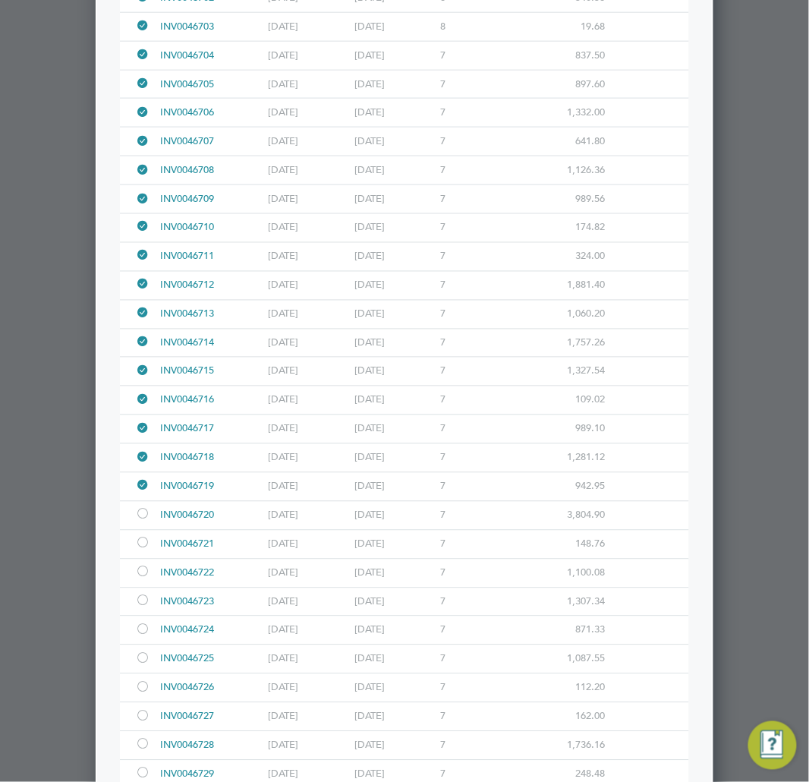
click at [138, 522] on div at bounding box center [142, 515] width 15 height 11
click at [138, 550] on div at bounding box center [142, 544] width 15 height 11
click at [140, 579] on div at bounding box center [142, 573] width 15 height 11
click at [142, 608] on div at bounding box center [142, 602] width 15 height 11
click at [142, 668] on div "INV0046725 [DATE] [DATE] 7 1,087.55" at bounding box center [404, 659] width 569 height 29
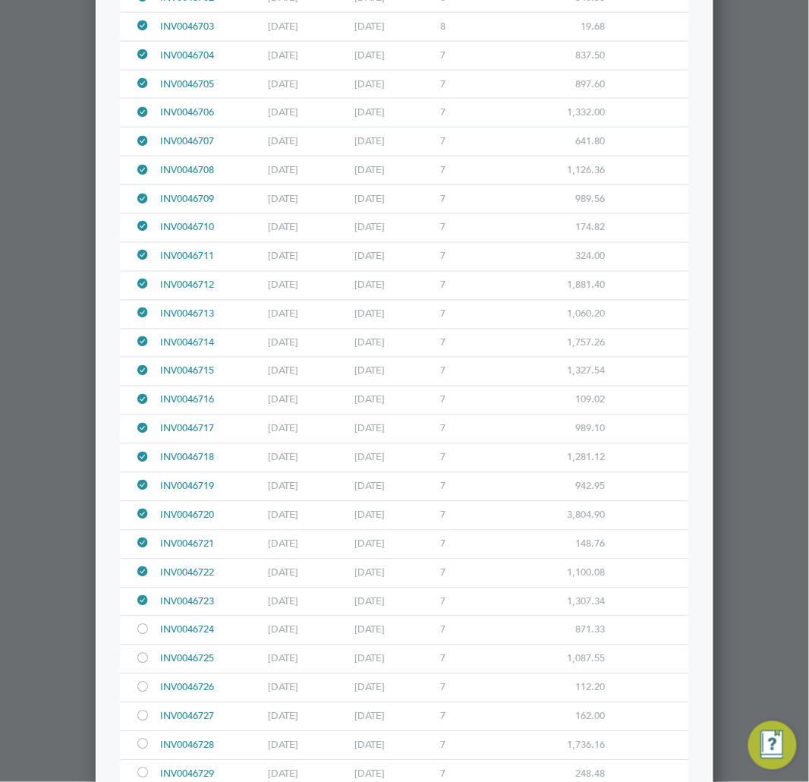
click at [140, 673] on div at bounding box center [145, 659] width 21 height 28
click at [137, 637] on div at bounding box center [142, 631] width 15 height 11
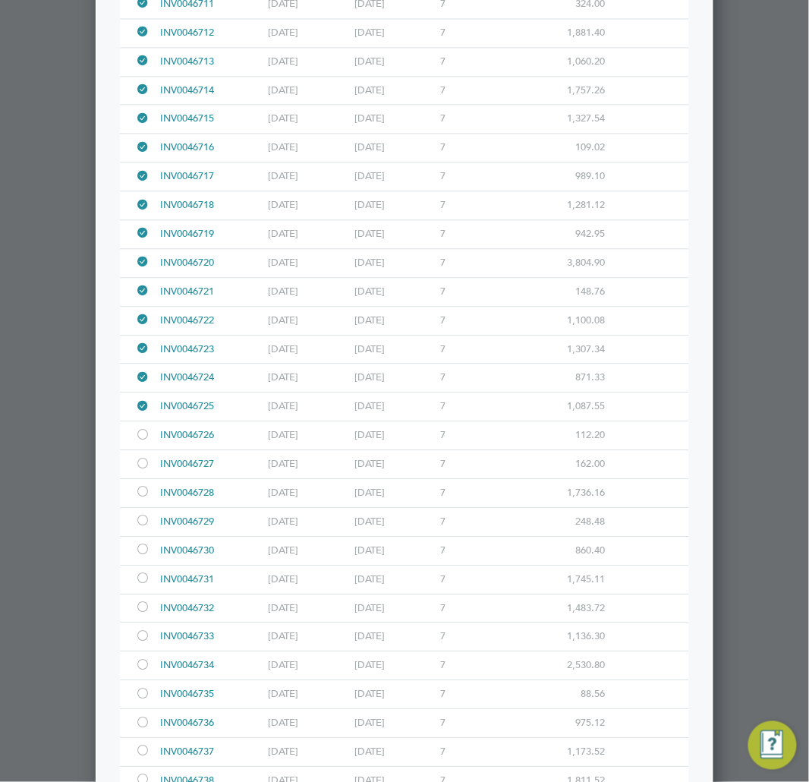
click at [139, 442] on div at bounding box center [142, 435] width 15 height 11
click at [140, 477] on div at bounding box center [145, 464] width 21 height 28
click at [143, 499] on div at bounding box center [142, 492] width 15 height 11
click at [146, 528] on div at bounding box center [142, 521] width 15 height 11
click at [149, 557] on div at bounding box center [142, 550] width 15 height 11
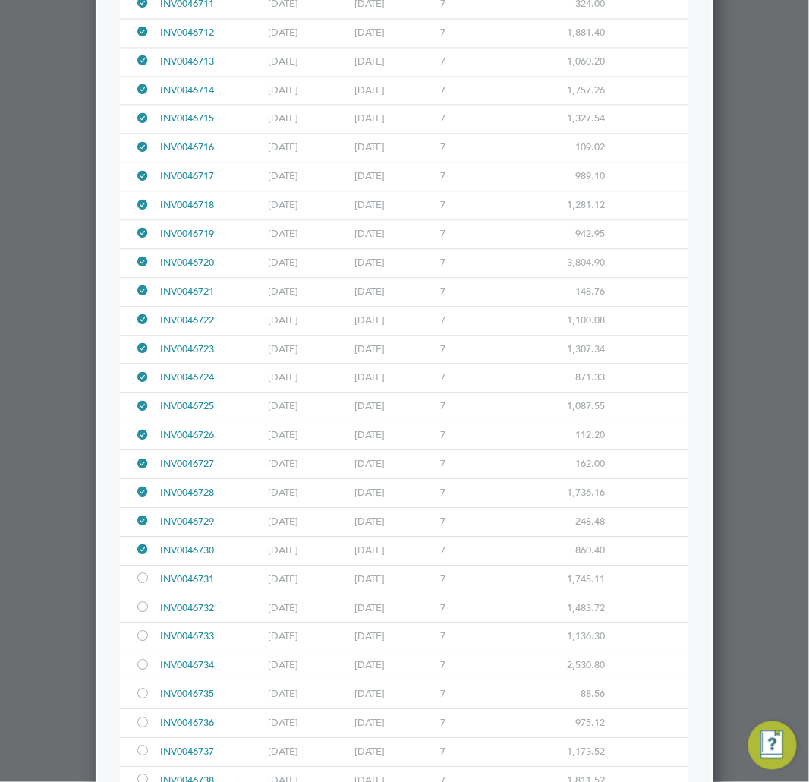
click at [146, 557] on div at bounding box center [142, 550] width 15 height 11
click at [146, 585] on div at bounding box center [142, 579] width 15 height 11
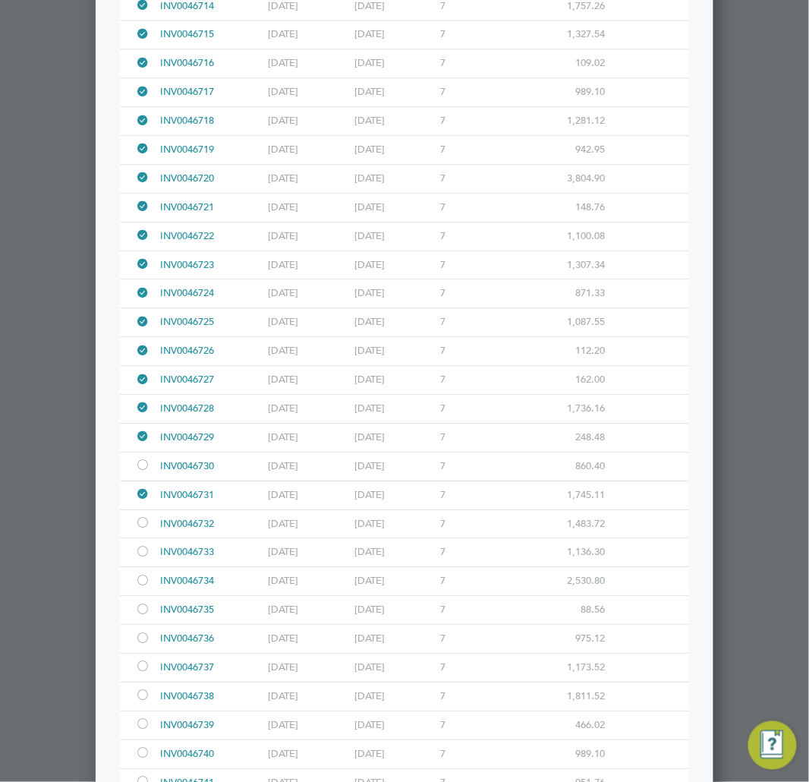
scroll to position [8098, 0]
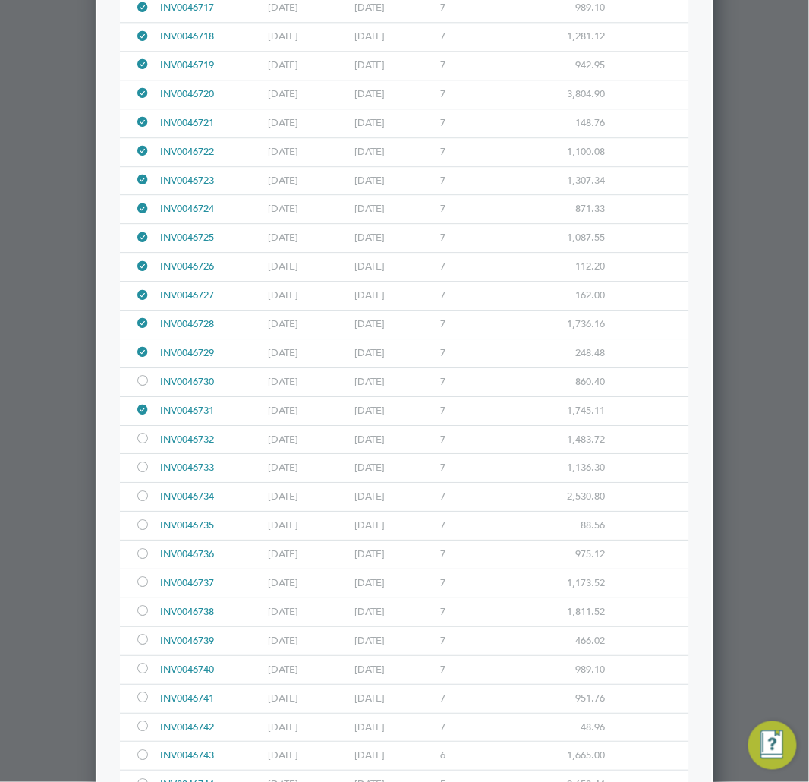
click at [140, 446] on div at bounding box center [142, 439] width 15 height 11
click at [145, 475] on div at bounding box center [142, 468] width 15 height 11
click at [142, 503] on div at bounding box center [142, 497] width 15 height 11
click at [147, 532] on div at bounding box center [142, 526] width 15 height 11
click at [142, 569] on div at bounding box center [145, 555] width 21 height 28
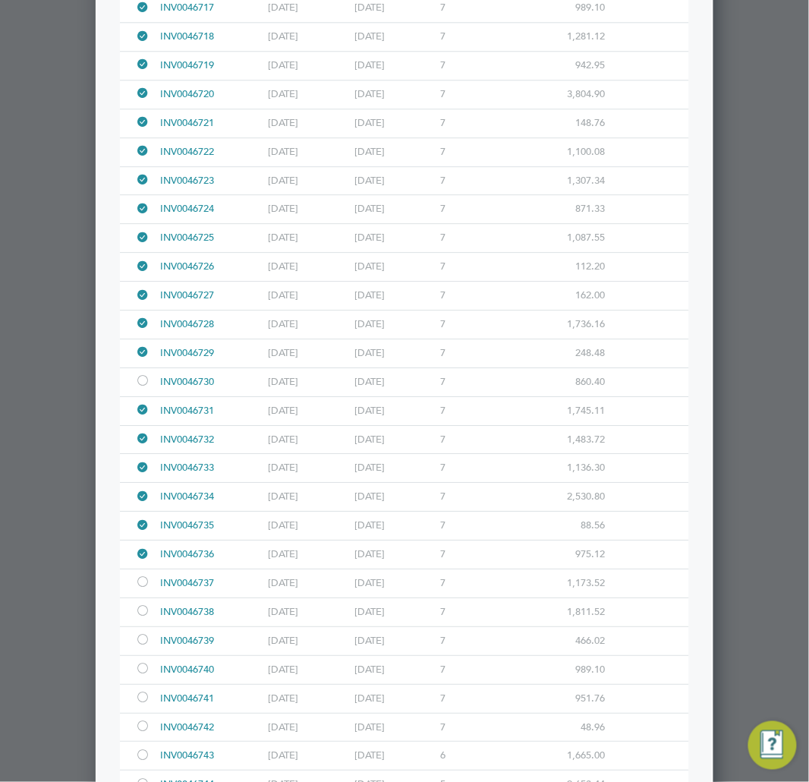
click at [142, 589] on div at bounding box center [142, 583] width 15 height 11
click at [68, 401] on div at bounding box center [404, 391] width 809 height 782
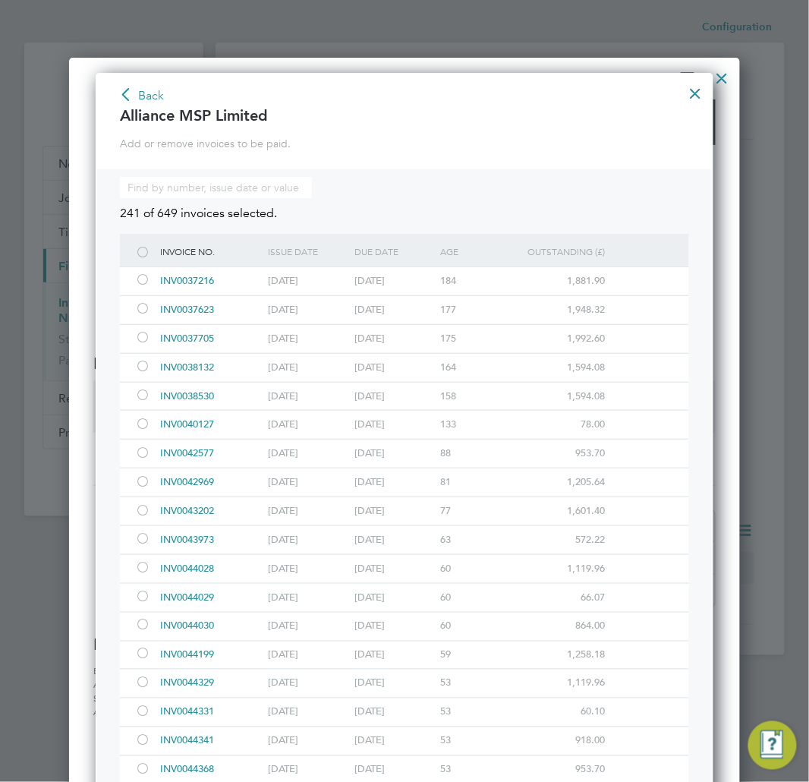
click at [144, 99] on button "Back" at bounding box center [141, 96] width 46 height 24
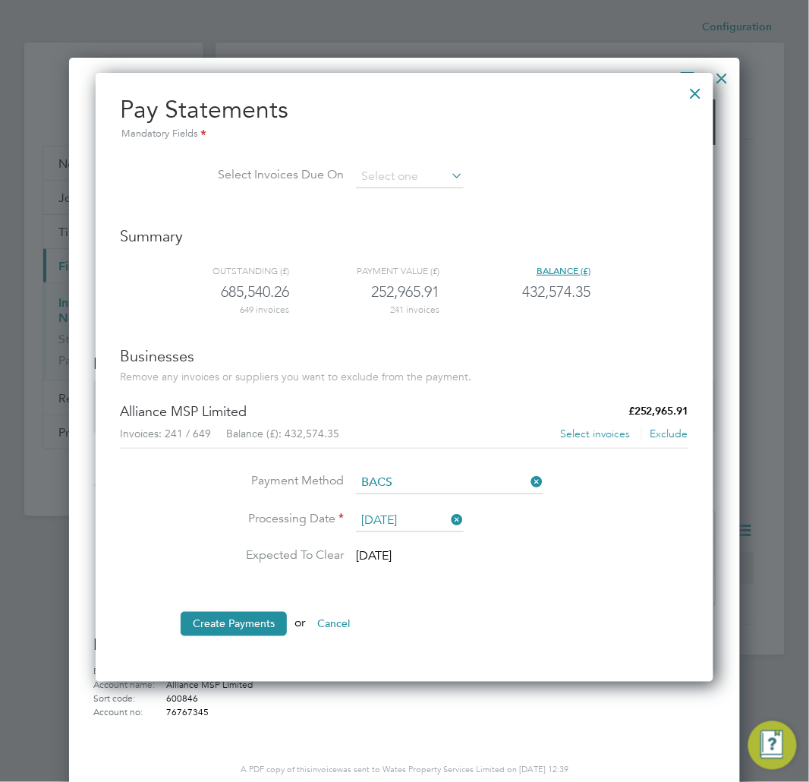
scroll to position [607, 619]
click at [597, 424] on div "Alliance MSP Limited £252,965.91 Invoices: 241 / 649 Balance (£): 432,574.35 Se…" at bounding box center [404, 425] width 569 height 46
click at [596, 436] on button "Select invoices" at bounding box center [595, 434] width 71 height 15
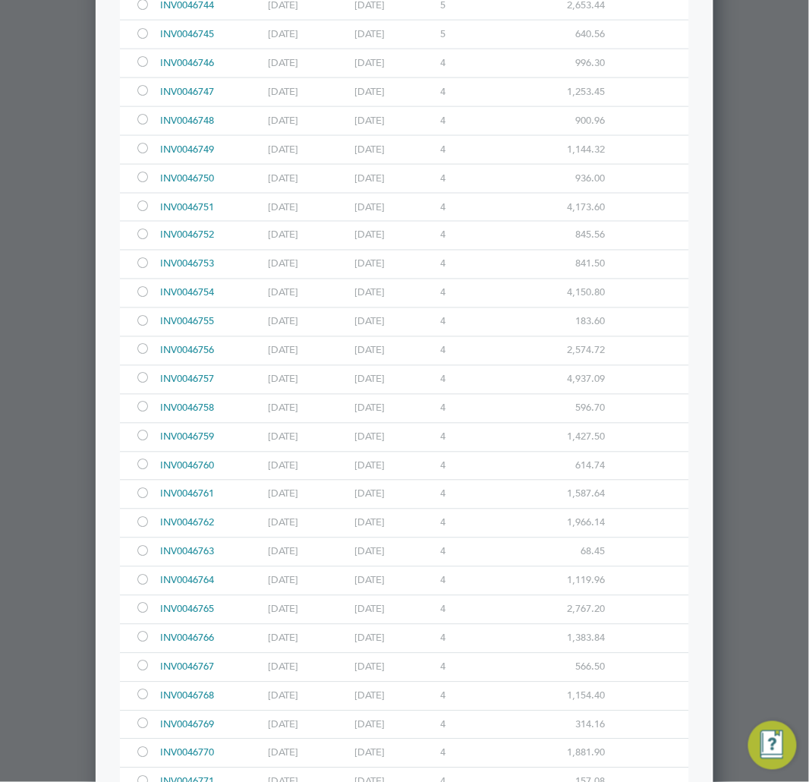
scroll to position [8539, 0]
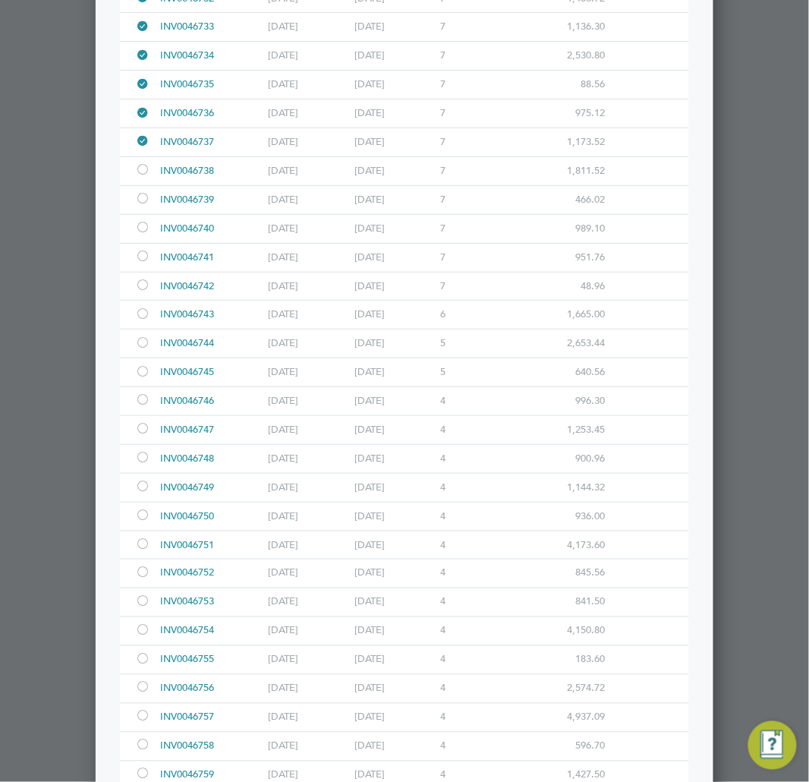
click at [137, 177] on div at bounding box center [142, 171] width 15 height 11
click at [140, 206] on div at bounding box center [142, 199] width 15 height 11
click at [145, 292] on div at bounding box center [142, 286] width 15 height 11
click at [140, 321] on div at bounding box center [142, 315] width 15 height 11
click at [147, 350] on div at bounding box center [142, 344] width 15 height 11
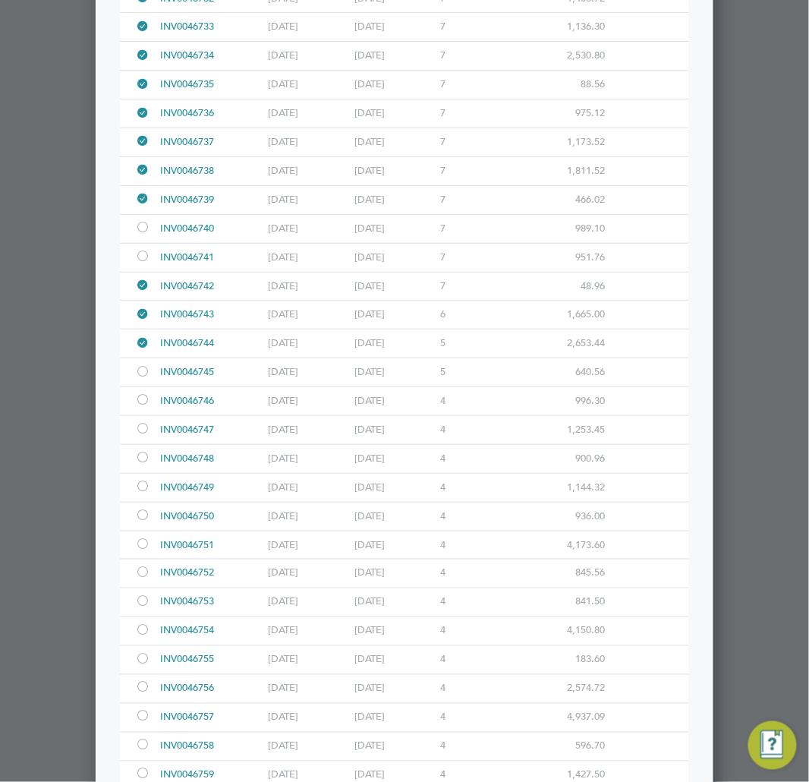
click at [143, 350] on div at bounding box center [142, 344] width 15 height 11
click at [139, 465] on div at bounding box center [142, 458] width 15 height 11
click at [147, 493] on div at bounding box center [142, 487] width 15 height 11
click at [140, 522] on div at bounding box center [142, 516] width 15 height 11
click at [142, 551] on div at bounding box center [142, 545] width 15 height 11
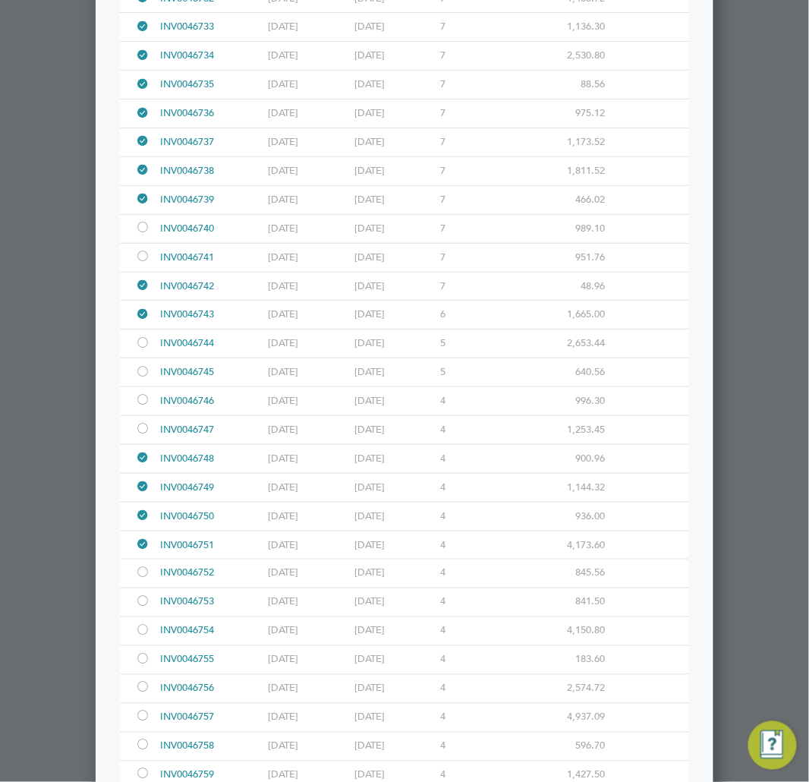
click at [144, 580] on div at bounding box center [142, 574] width 15 height 11
click at [145, 609] on div at bounding box center [142, 603] width 15 height 11
click at [148, 638] on div at bounding box center [142, 631] width 15 height 11
click at [153, 674] on div at bounding box center [145, 660] width 21 height 28
click at [155, 674] on div at bounding box center [145, 660] width 21 height 28
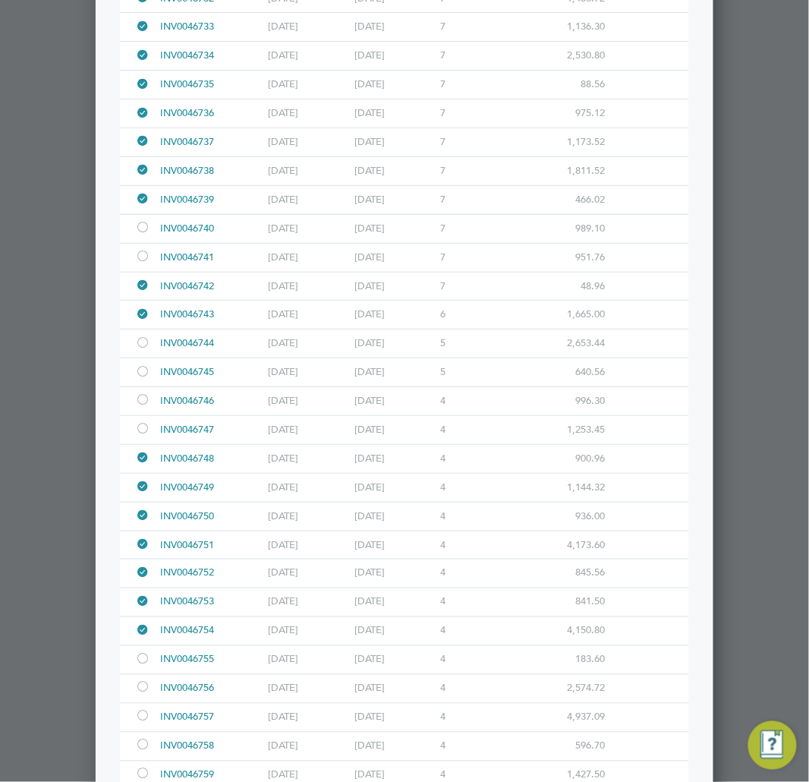
click at [145, 674] on div at bounding box center [145, 660] width 21 height 28
click at [145, 703] on div at bounding box center [145, 689] width 21 height 28
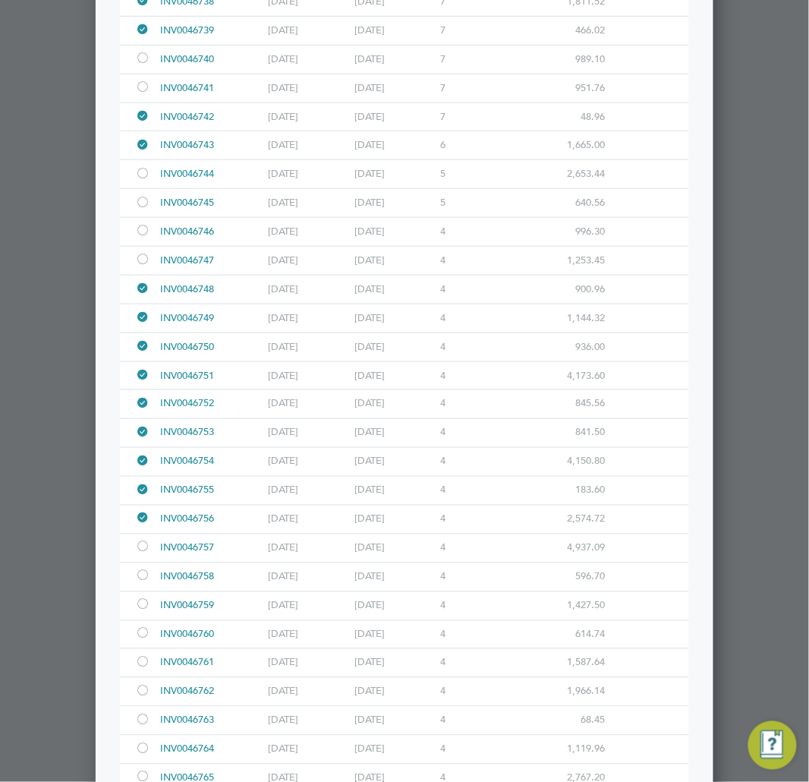
scroll to position [8877, 0]
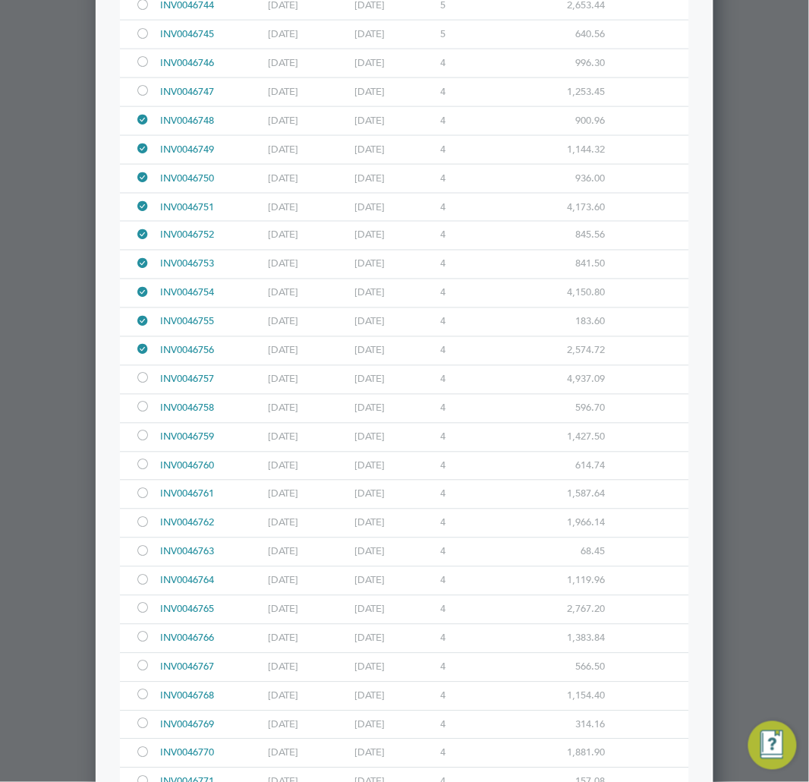
click at [143, 386] on div at bounding box center [142, 379] width 15 height 11
click at [137, 415] on div at bounding box center [142, 408] width 15 height 11
click at [131, 452] on div "INV0046759 [DATE] [DATE] 4 1,427.50" at bounding box center [404, 437] width 569 height 29
drag, startPoint x: 135, startPoint y: 453, endPoint x: 142, endPoint y: 462, distance: 10.8
click at [137, 452] on div at bounding box center [145, 438] width 21 height 28
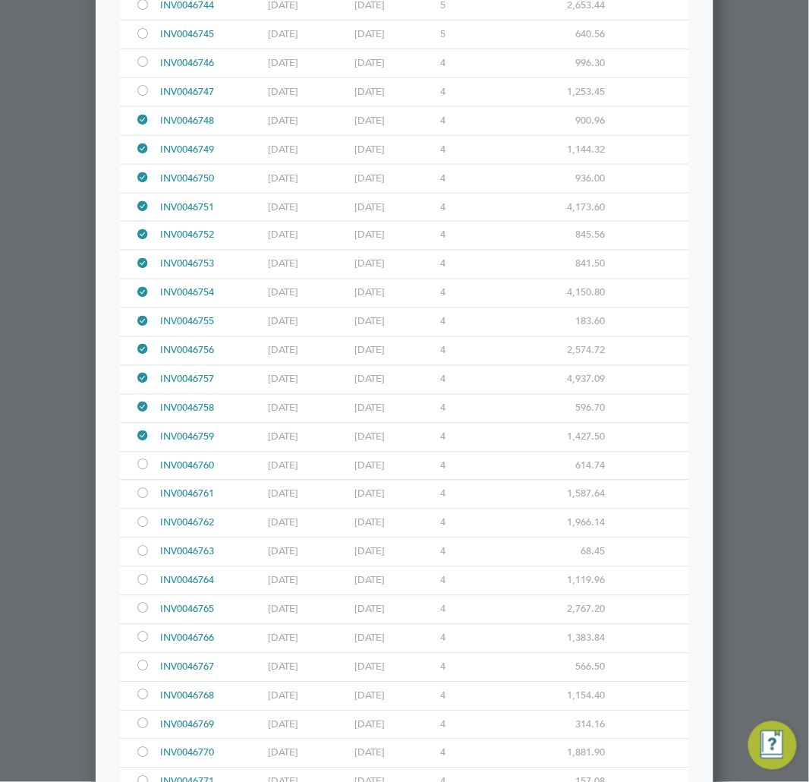
click at [145, 501] on div at bounding box center [142, 495] width 15 height 11
click at [140, 530] on div at bounding box center [142, 524] width 15 height 11
click at [144, 616] on div at bounding box center [142, 609] width 15 height 11
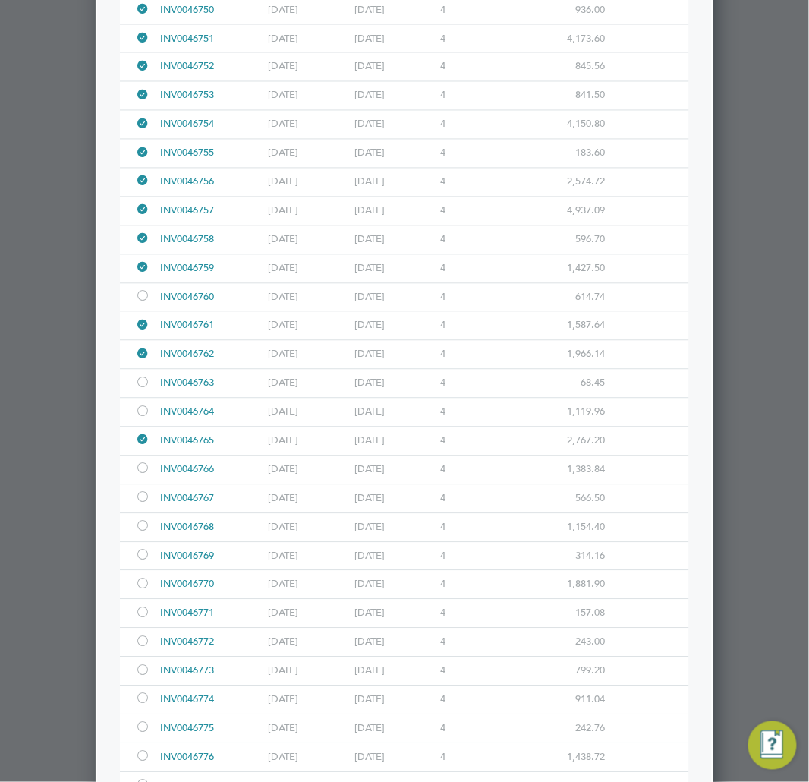
click at [142, 505] on div at bounding box center [142, 498] width 15 height 11
click at [140, 534] on div at bounding box center [142, 527] width 15 height 11
click at [145, 563] on div at bounding box center [142, 556] width 15 height 11
click at [140, 591] on div at bounding box center [142, 585] width 15 height 11
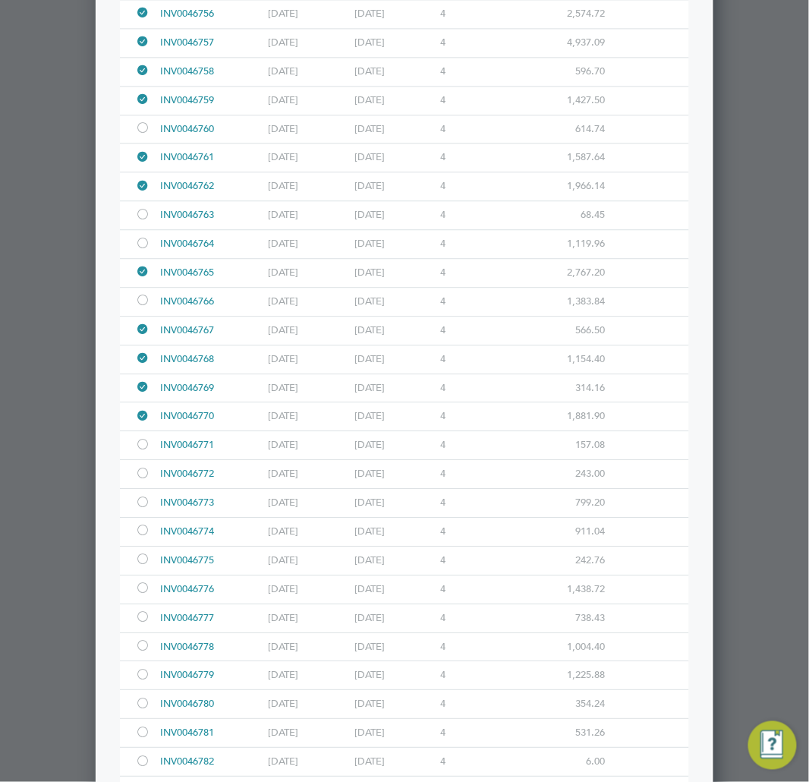
click at [143, 452] on div at bounding box center [142, 445] width 15 height 11
click at [143, 481] on div at bounding box center [142, 474] width 15 height 11
click at [146, 517] on div at bounding box center [145, 503] width 21 height 28
click at [143, 538] on div at bounding box center [142, 531] width 15 height 11
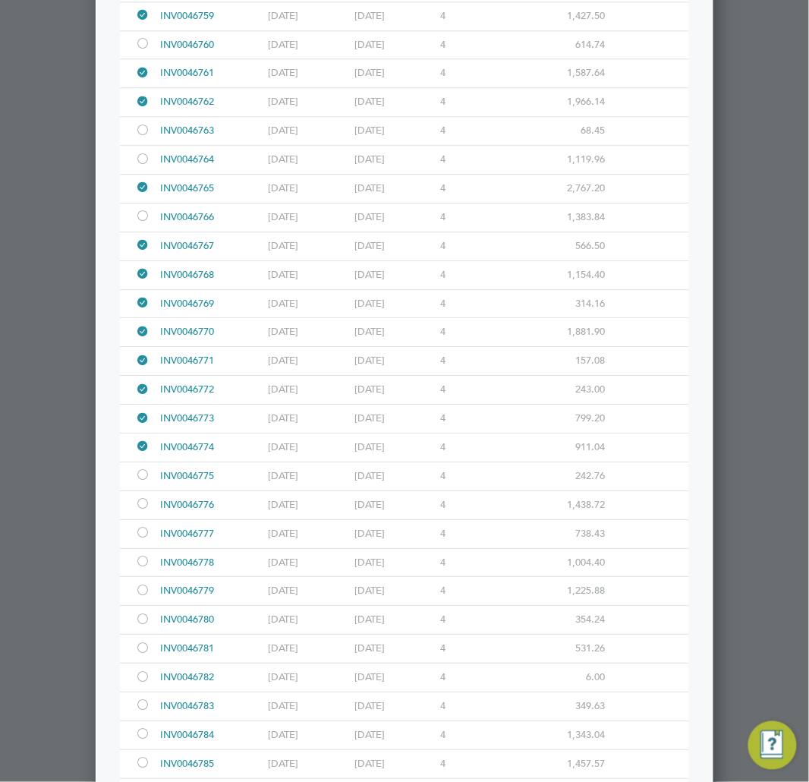
click at [147, 482] on div at bounding box center [142, 476] width 15 height 11
click at [141, 511] on div at bounding box center [142, 505] width 15 height 11
click at [138, 540] on div at bounding box center [142, 533] width 15 height 11
click at [148, 569] on div at bounding box center [142, 562] width 15 height 11
click at [144, 598] on div at bounding box center [142, 591] width 15 height 11
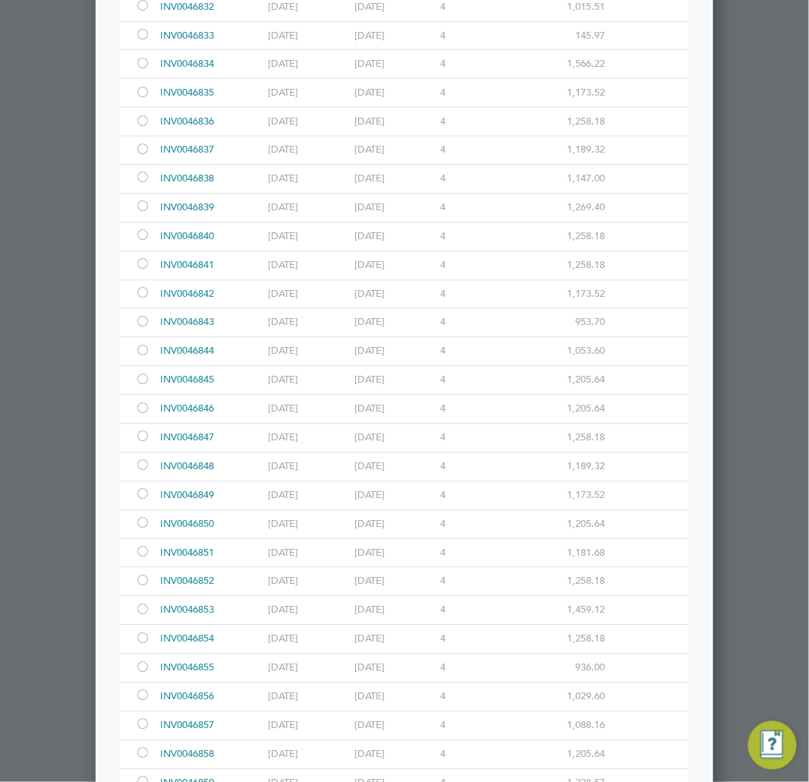
scroll to position [11491, 0]
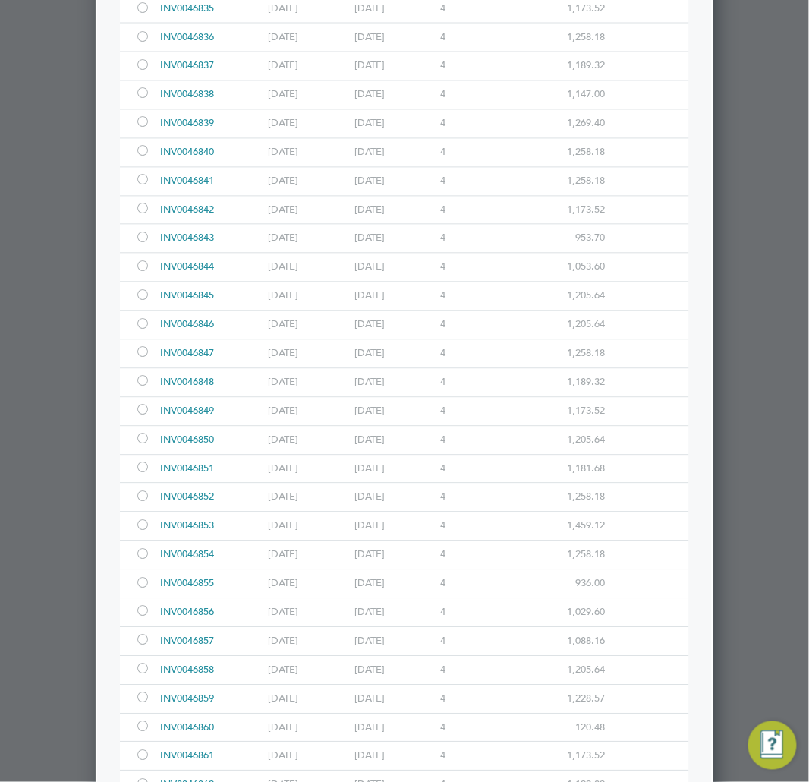
click at [141, 648] on div at bounding box center [142, 641] width 15 height 11
click at [144, 676] on div at bounding box center [142, 670] width 15 height 11
click at [143, 705] on div at bounding box center [142, 699] width 15 height 11
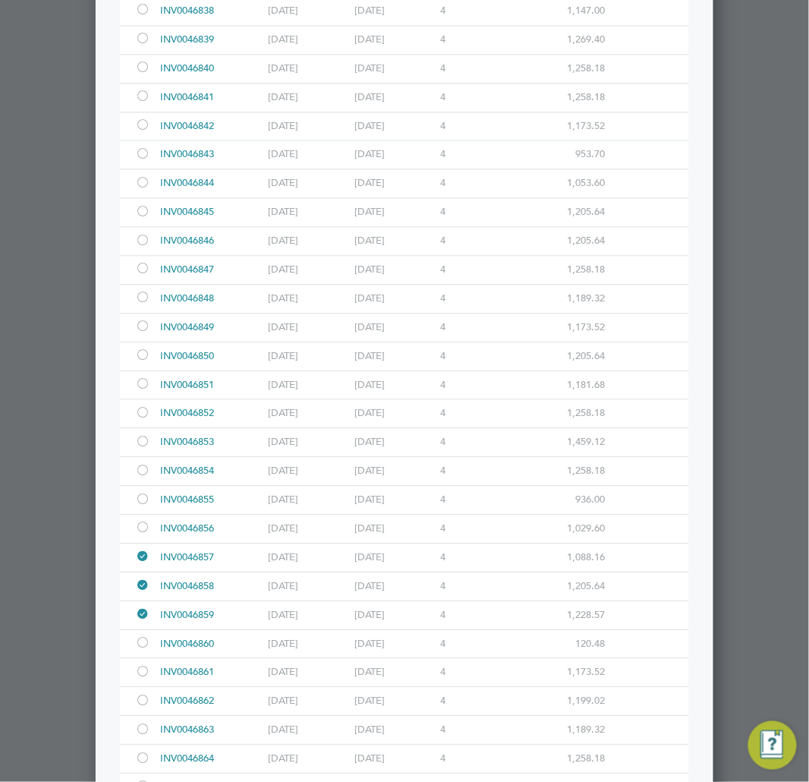
scroll to position [11745, 0]
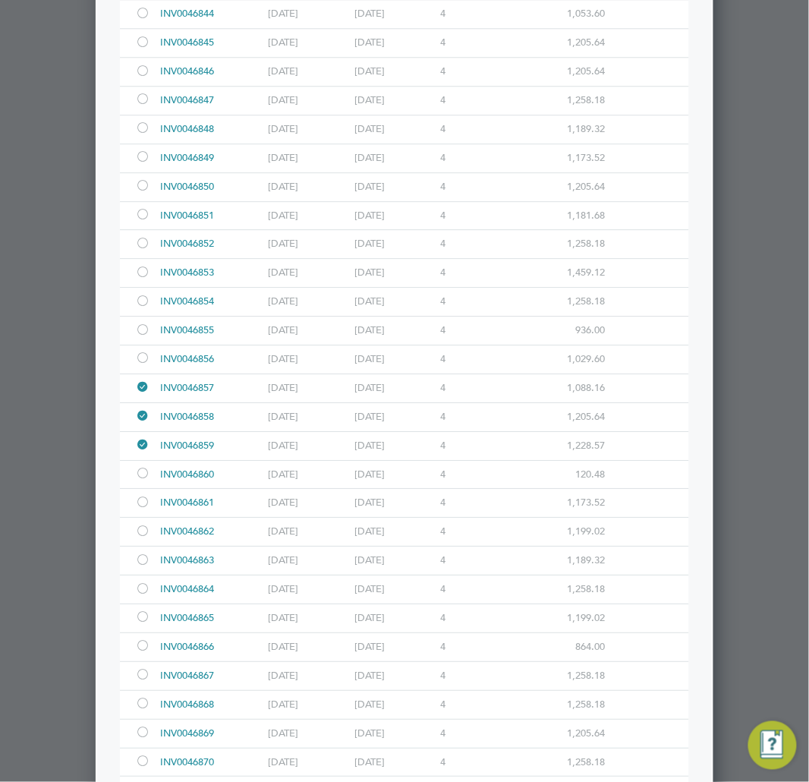
click at [140, 509] on div at bounding box center [142, 503] width 15 height 11
click at [145, 538] on div at bounding box center [142, 532] width 15 height 11
click at [144, 567] on div at bounding box center [142, 561] width 15 height 11
drag, startPoint x: 142, startPoint y: 620, endPoint x: 66, endPoint y: 654, distance: 83.6
click at [142, 596] on div at bounding box center [142, 590] width 15 height 11
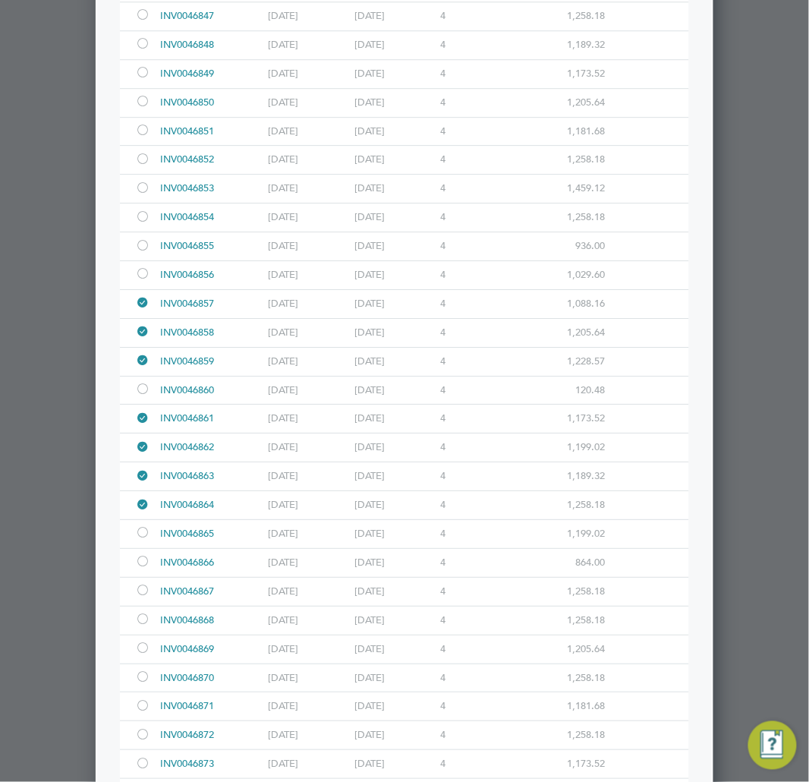
scroll to position [11914, 0]
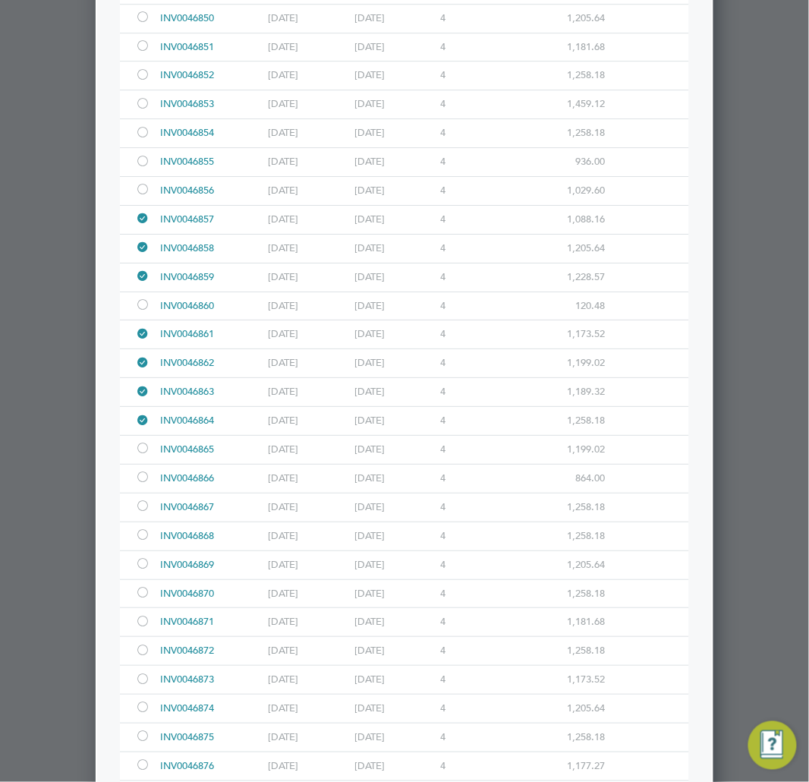
click at [140, 456] on div at bounding box center [142, 449] width 15 height 11
click at [140, 484] on div at bounding box center [142, 478] width 15 height 11
click at [144, 513] on div at bounding box center [142, 507] width 15 height 11
click at [146, 542] on div at bounding box center [142, 536] width 15 height 11
click at [141, 571] on div at bounding box center [142, 565] width 15 height 11
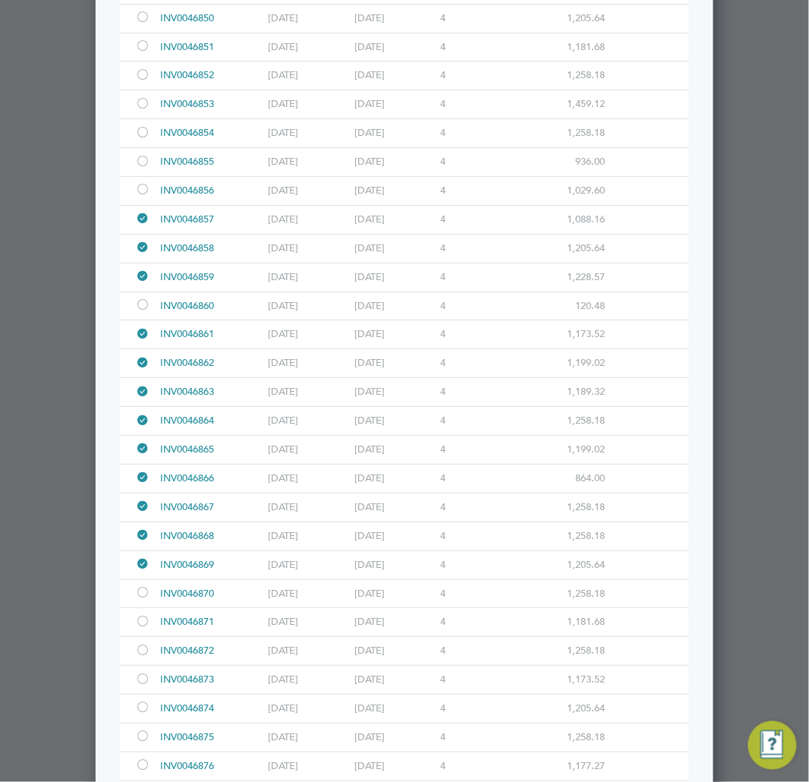
click at [141, 600] on div at bounding box center [142, 593] width 15 height 11
click at [140, 629] on div at bounding box center [142, 622] width 15 height 11
click at [150, 665] on div at bounding box center [145, 651] width 21 height 28
click at [142, 686] on div at bounding box center [142, 680] width 15 height 11
click at [142, 714] on div at bounding box center [142, 708] width 15 height 11
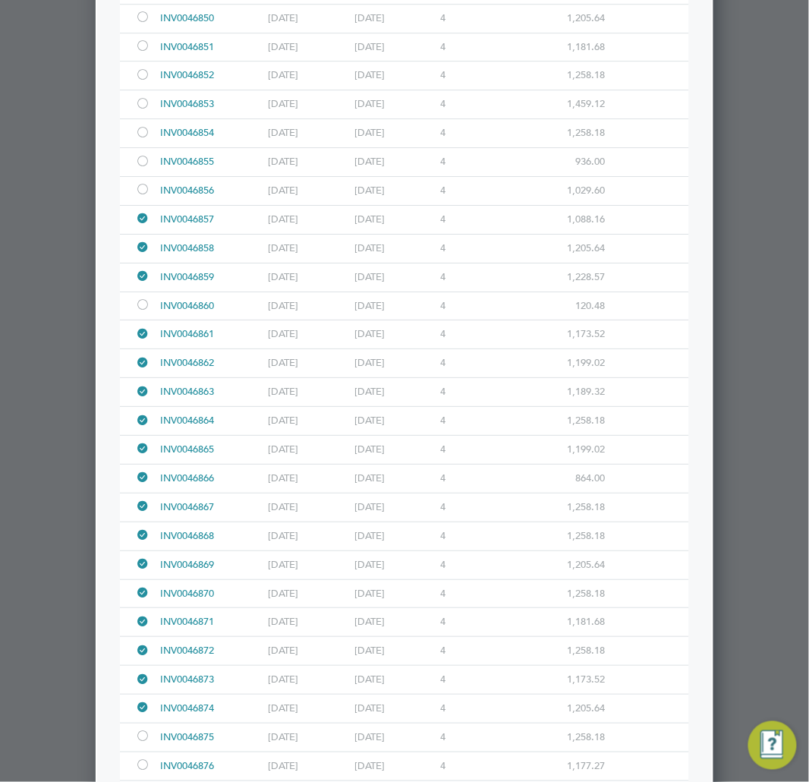
scroll to position [12166, 0]
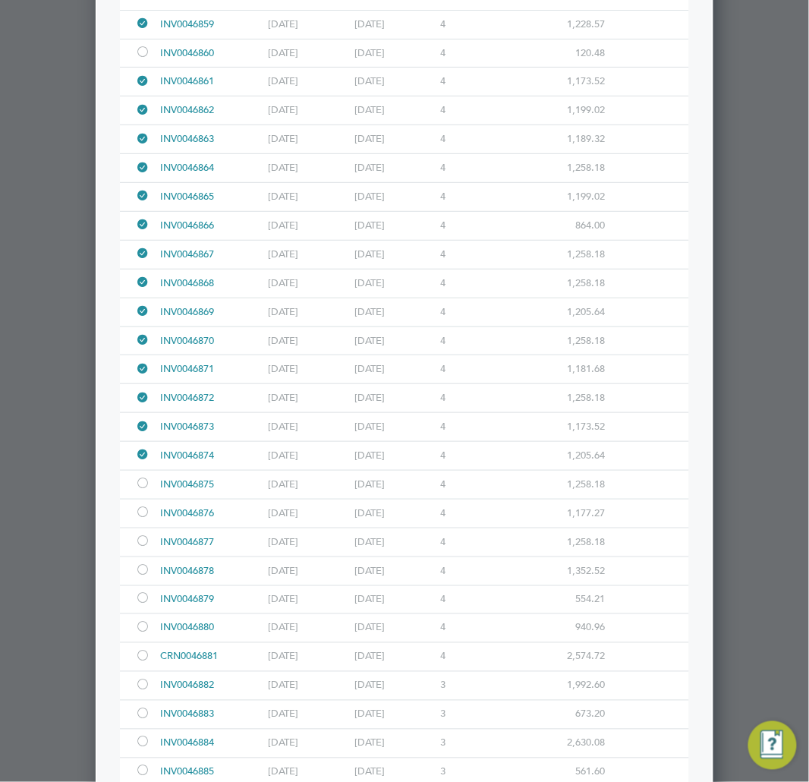
click at [146, 490] on div at bounding box center [142, 484] width 15 height 11
click at [147, 519] on div at bounding box center [142, 513] width 15 height 11
click at [141, 548] on div at bounding box center [142, 542] width 15 height 11
click at [70, 268] on div at bounding box center [404, 391] width 809 height 782
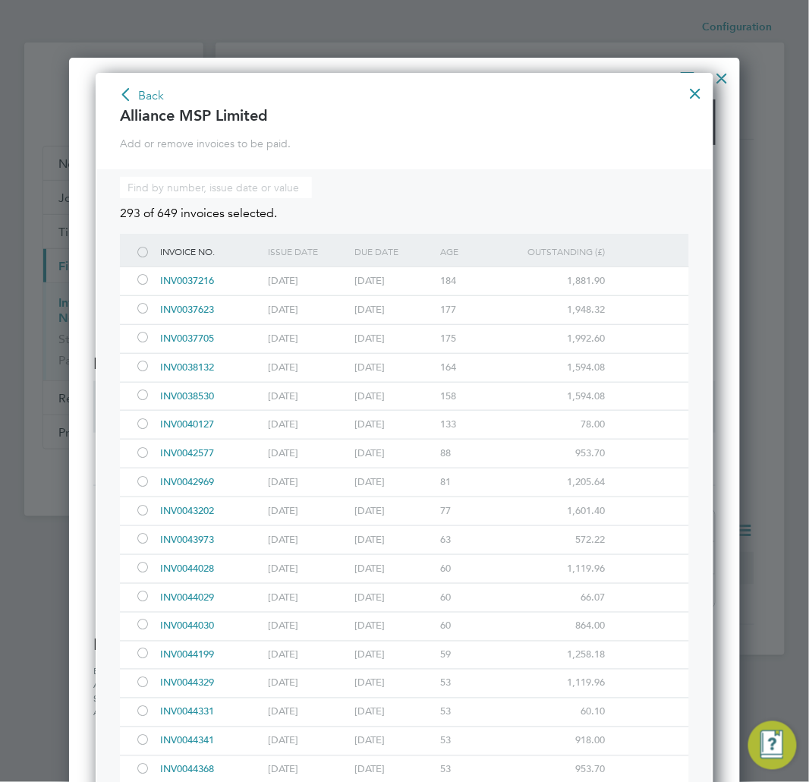
click at [145, 91] on button "Back" at bounding box center [141, 96] width 46 height 24
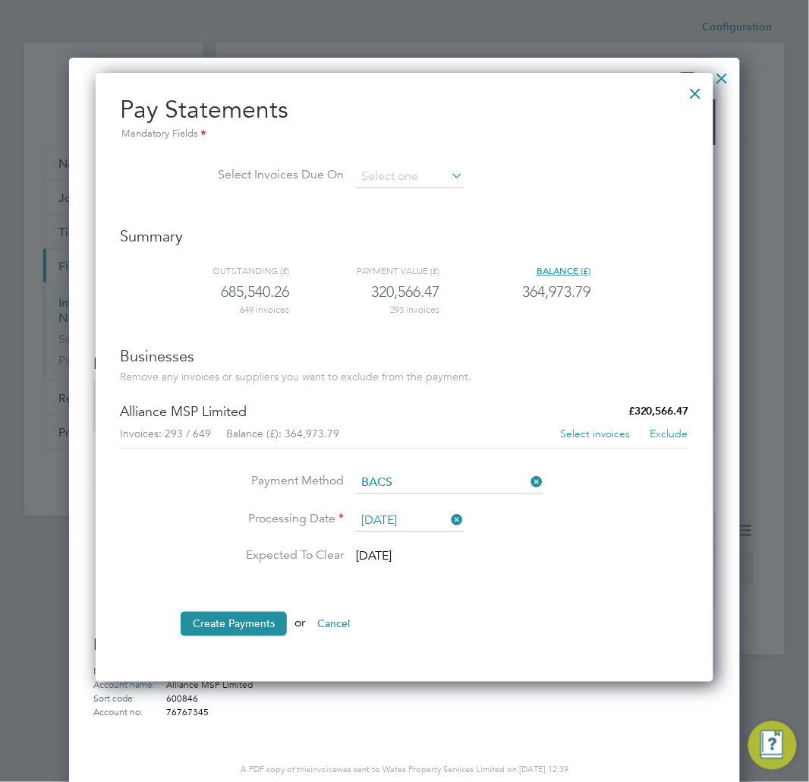
scroll to position [607, 619]
click at [235, 626] on button "Create Payments" at bounding box center [234, 624] width 106 height 24
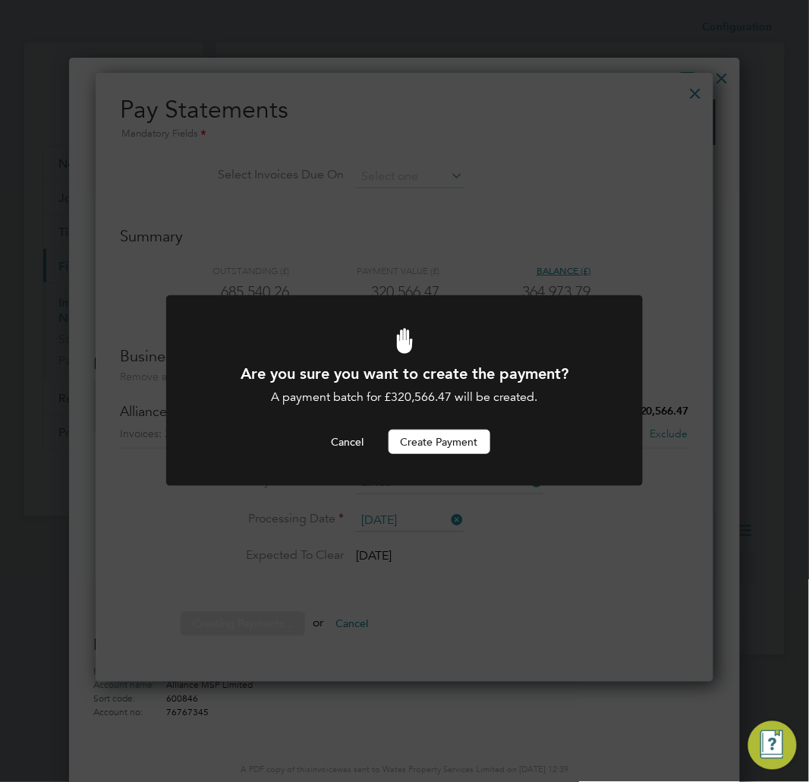
click at [426, 454] on div at bounding box center [404, 390] width 477 height 191
click at [433, 434] on button "Create Payment" at bounding box center [440, 442] width 102 height 24
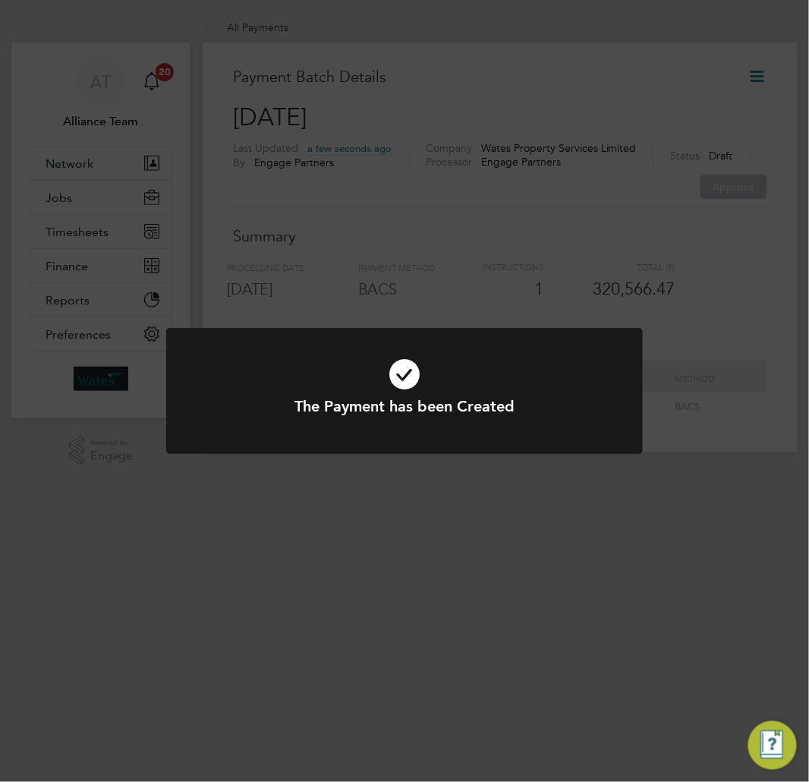
click at [650, 298] on div "The Payment has been Created Cancel Okay" at bounding box center [404, 391] width 809 height 782
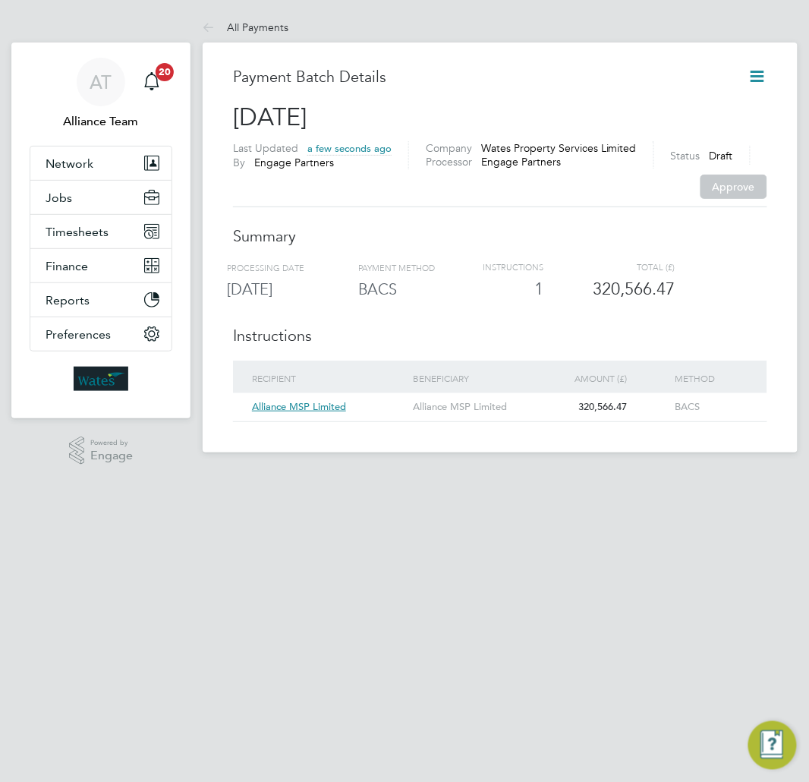
click at [749, 73] on icon at bounding box center [758, 76] width 19 height 19
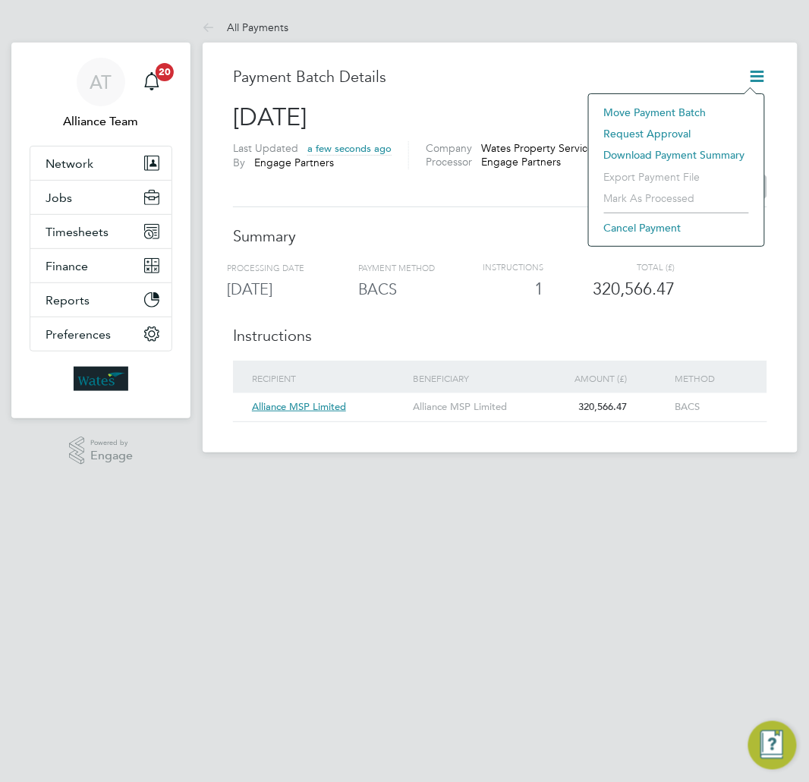
click at [631, 140] on li "Request approval" at bounding box center [677, 133] width 160 height 21
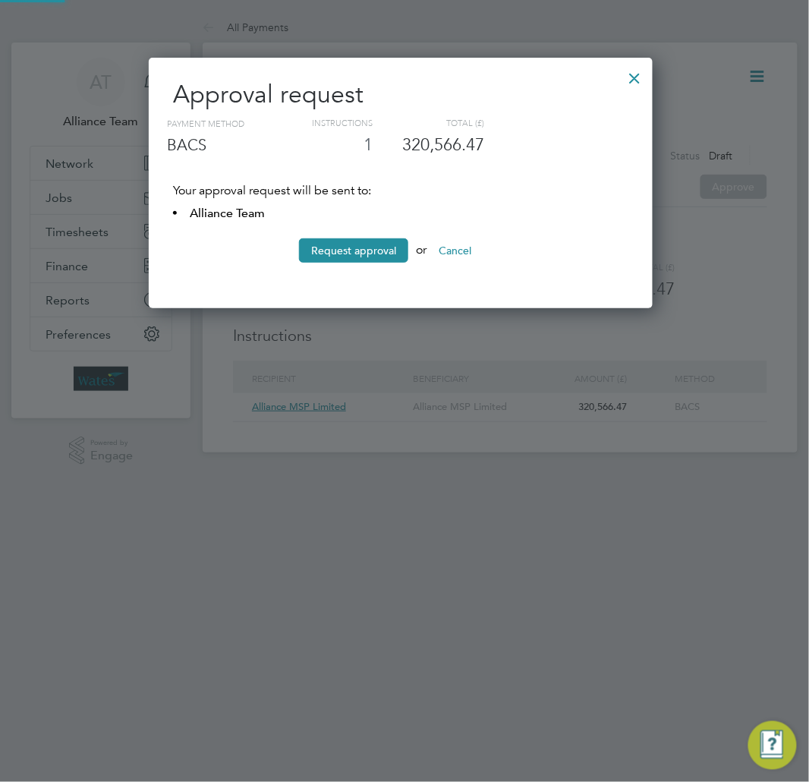
scroll to position [252, 505]
click at [339, 261] on button "Request approval" at bounding box center [353, 250] width 109 height 24
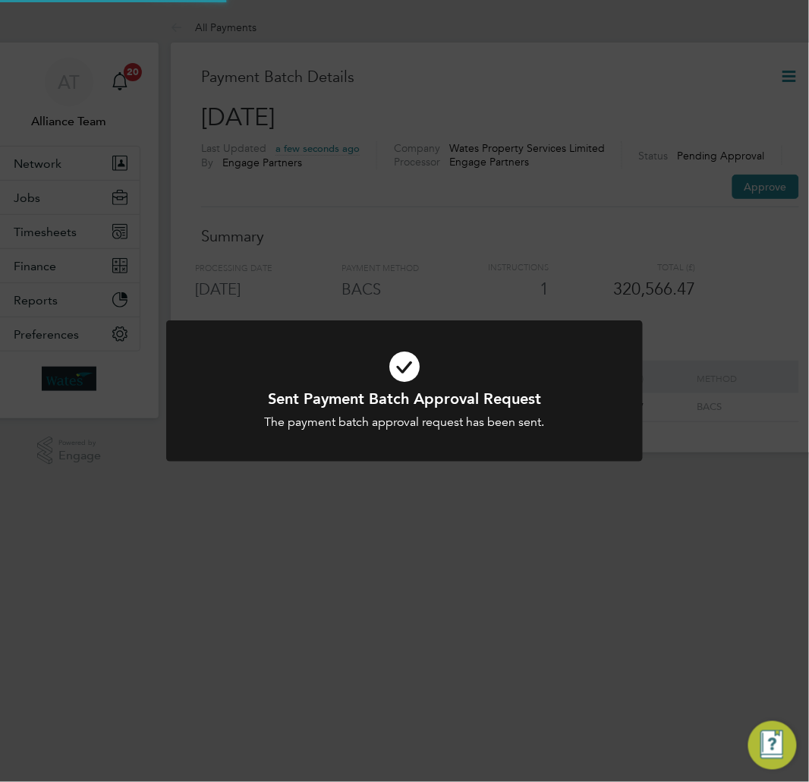
click at [746, 276] on div "Sent Payment Batch Approval Request The payment batch approval request has been…" at bounding box center [404, 391] width 809 height 782
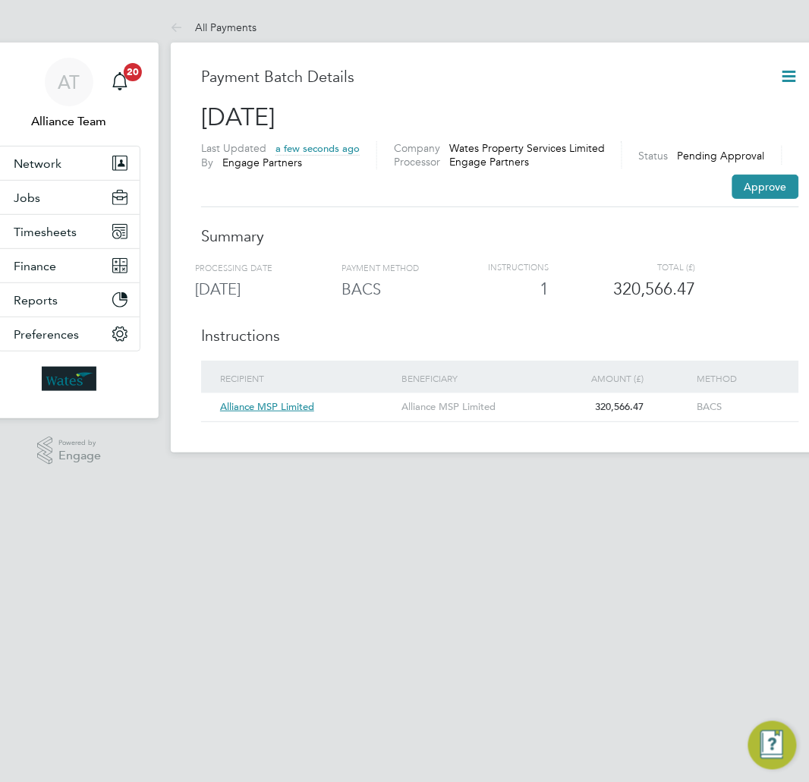
click at [764, 190] on button "Approve" at bounding box center [766, 187] width 67 height 24
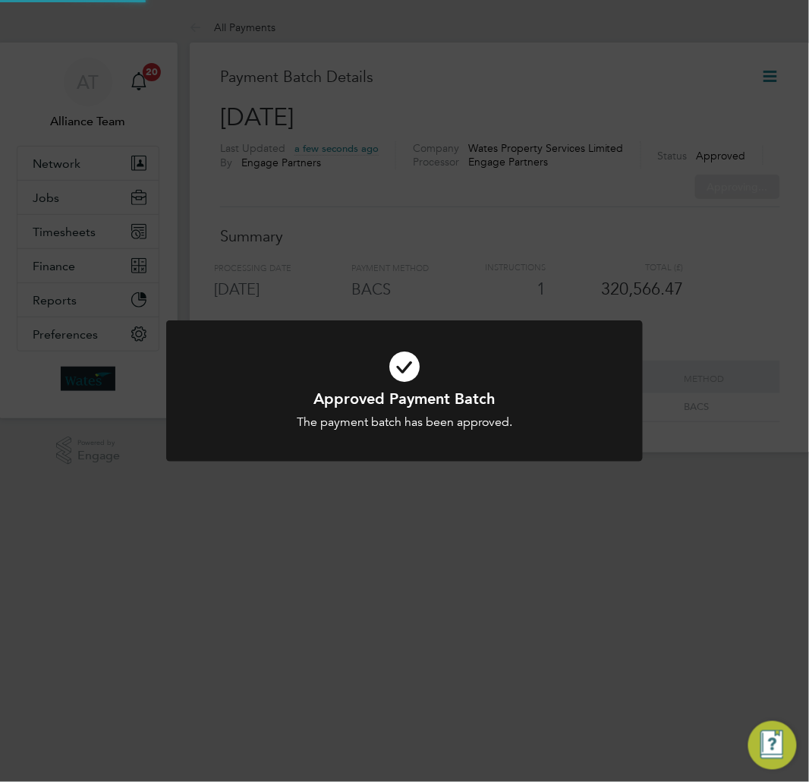
click at [702, 271] on div "Approved Payment Batch The payment batch has been approved. Cancel Okay" at bounding box center [404, 391] width 809 height 782
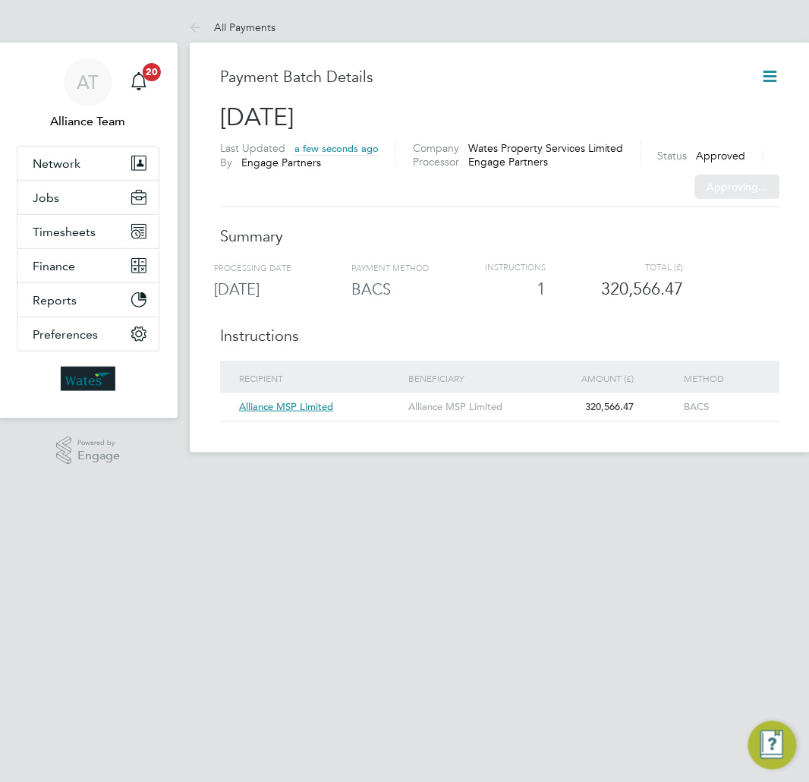
click at [768, 72] on div "Sorry, we are having problems connecting to our services." at bounding box center [500, 232] width 621 height 440
click at [765, 77] on div "Sorry, we are having problems connecting to our services." at bounding box center [500, 232] width 621 height 440
click at [765, 77] on icon at bounding box center [770, 76] width 19 height 19
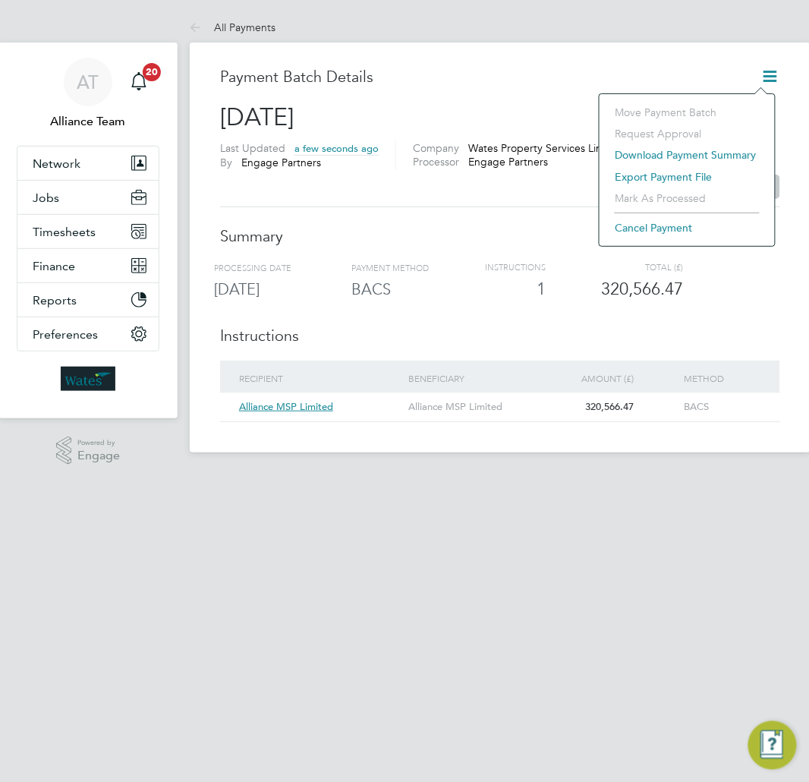
click at [680, 177] on li "Export payment file" at bounding box center [687, 176] width 160 height 21
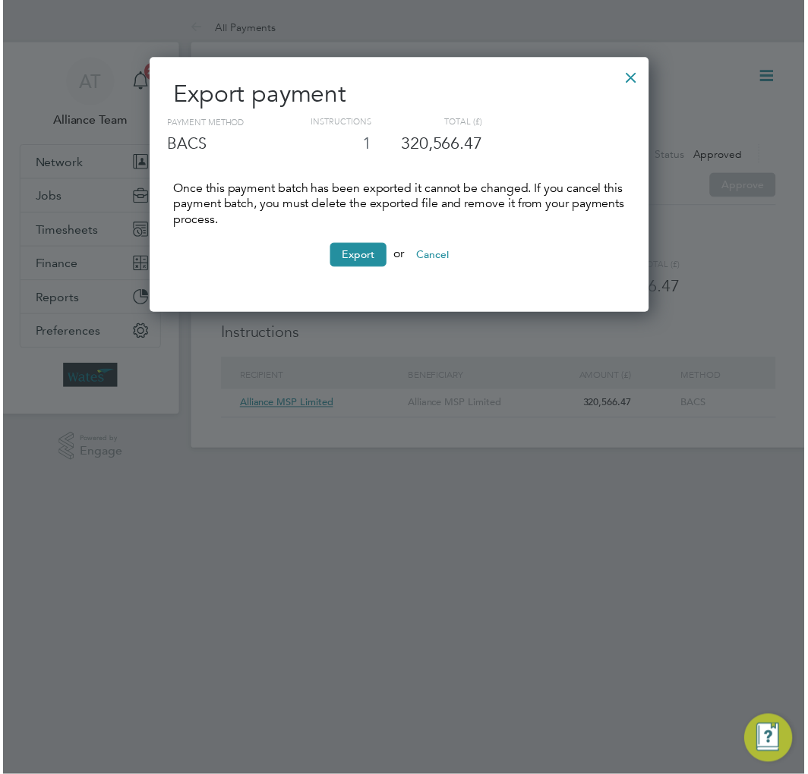
scroll to position [259, 505]
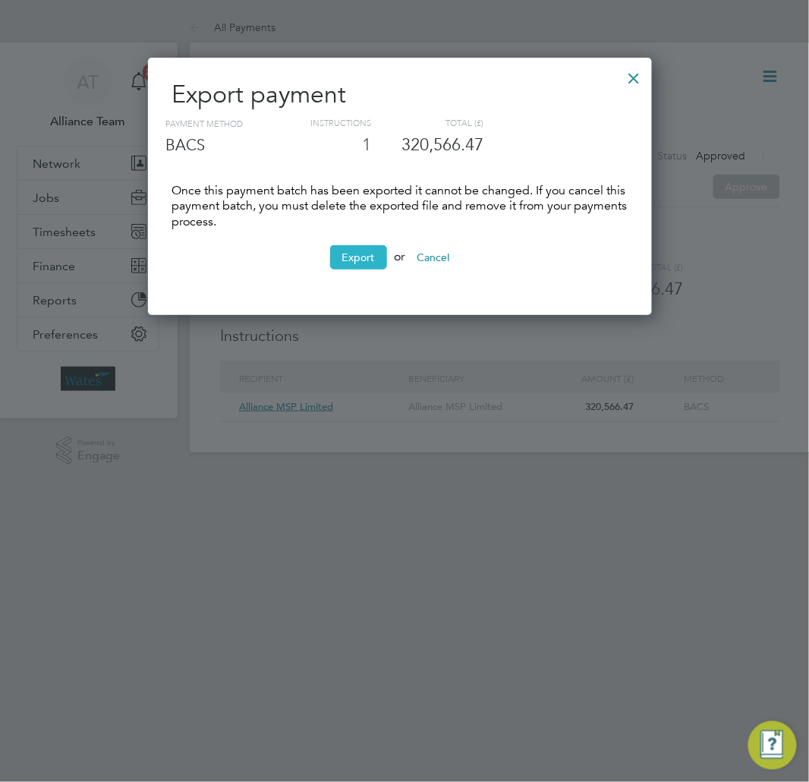
click at [355, 248] on button "Export" at bounding box center [358, 257] width 57 height 24
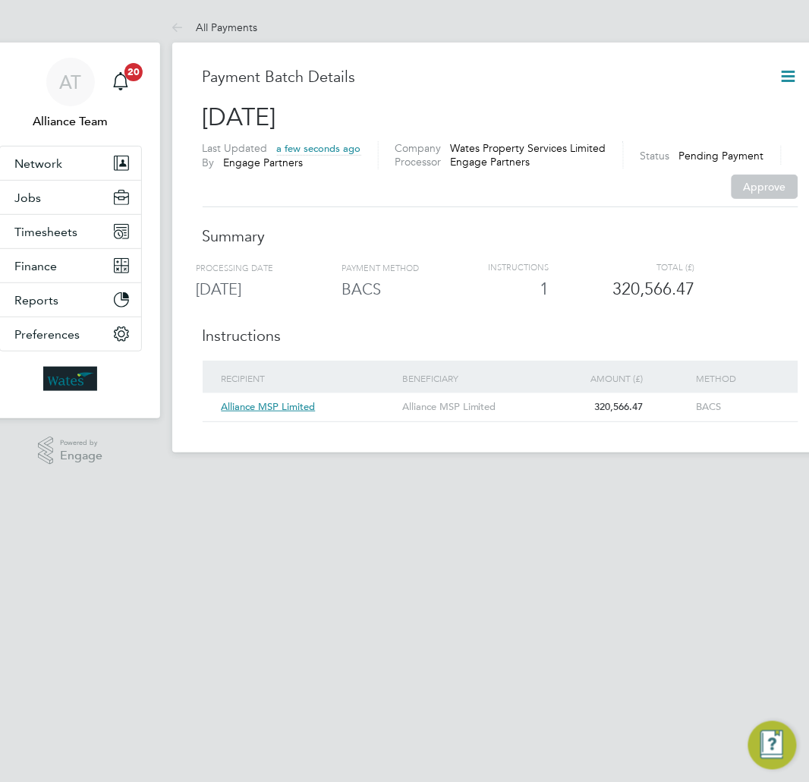
click at [780, 78] on icon at bounding box center [789, 76] width 19 height 19
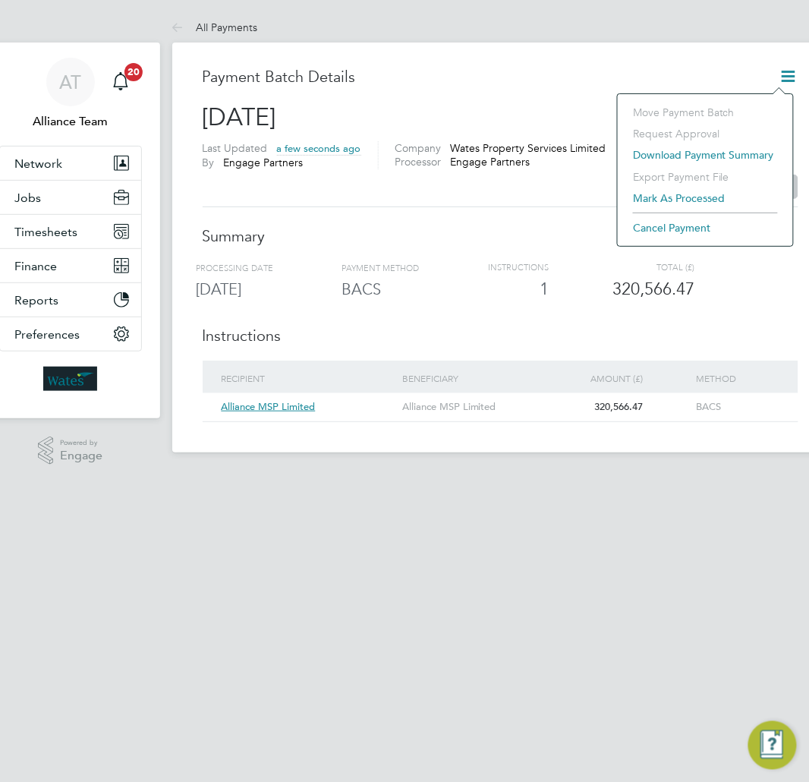
click at [681, 205] on li "Mark as processed" at bounding box center [706, 198] width 160 height 21
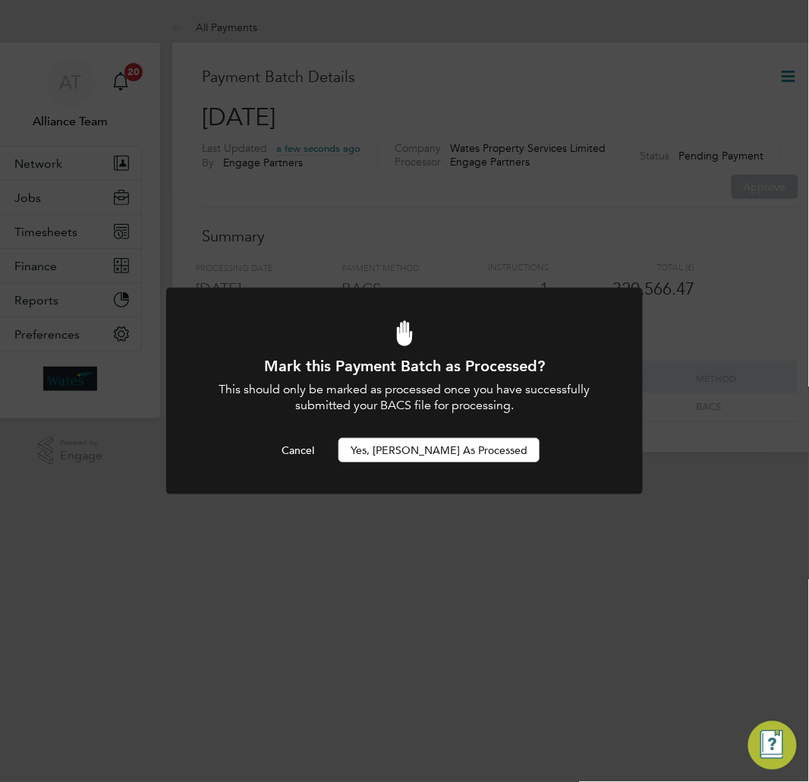
click at [472, 434] on div "Mark this Payment Batch as Processed? This should only be marked as processed o…" at bounding box center [404, 409] width 395 height 106
click at [472, 448] on button "Yes, [PERSON_NAME] as Processed" at bounding box center [439, 450] width 201 height 24
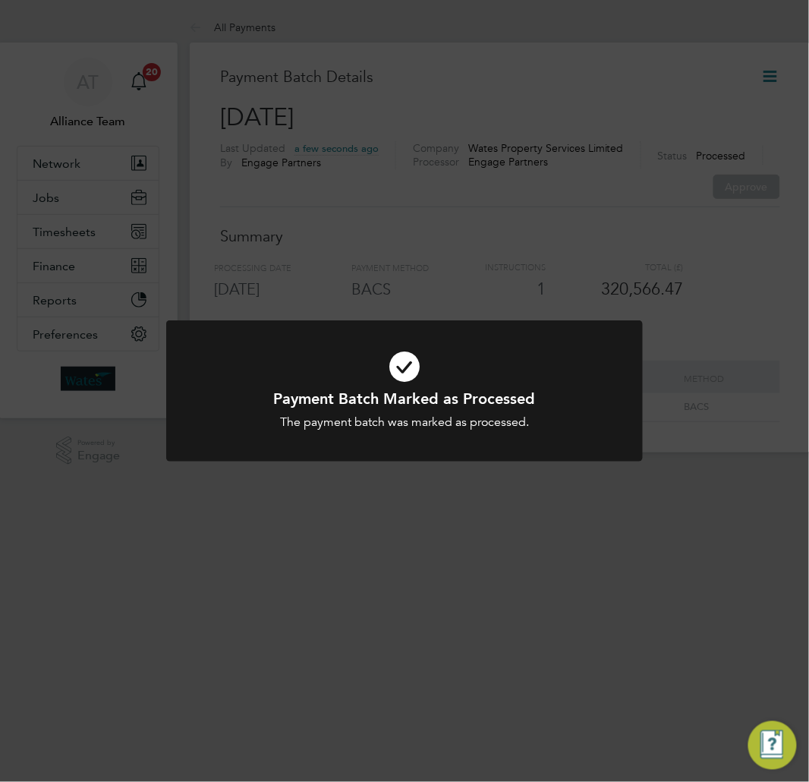
click at [465, 276] on div "Payment Batch Marked as Processed The payment batch was marked as processed. Ca…" at bounding box center [404, 391] width 809 height 782
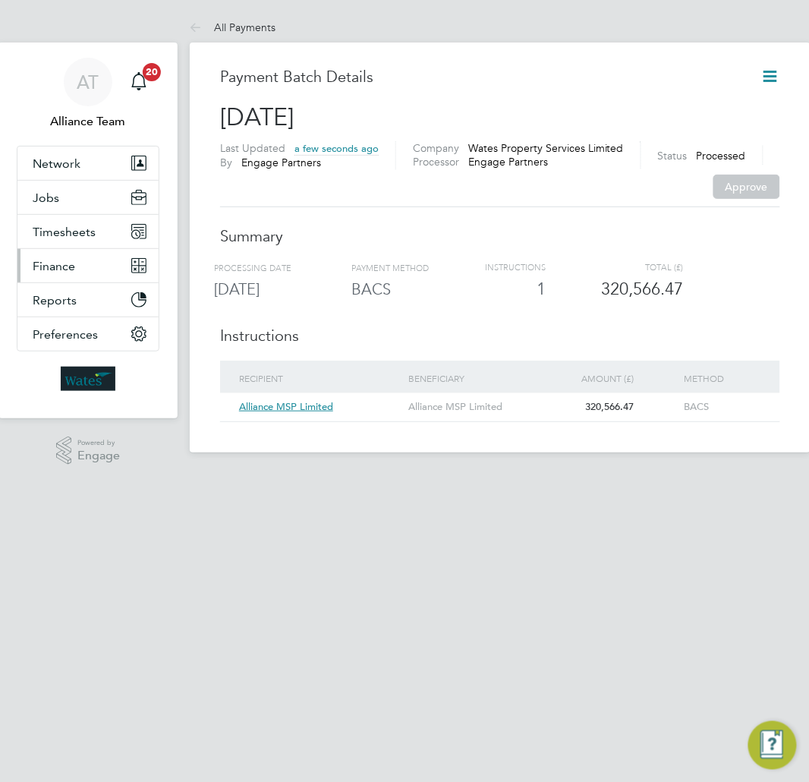
click at [86, 266] on button "Finance" at bounding box center [87, 265] width 141 height 33
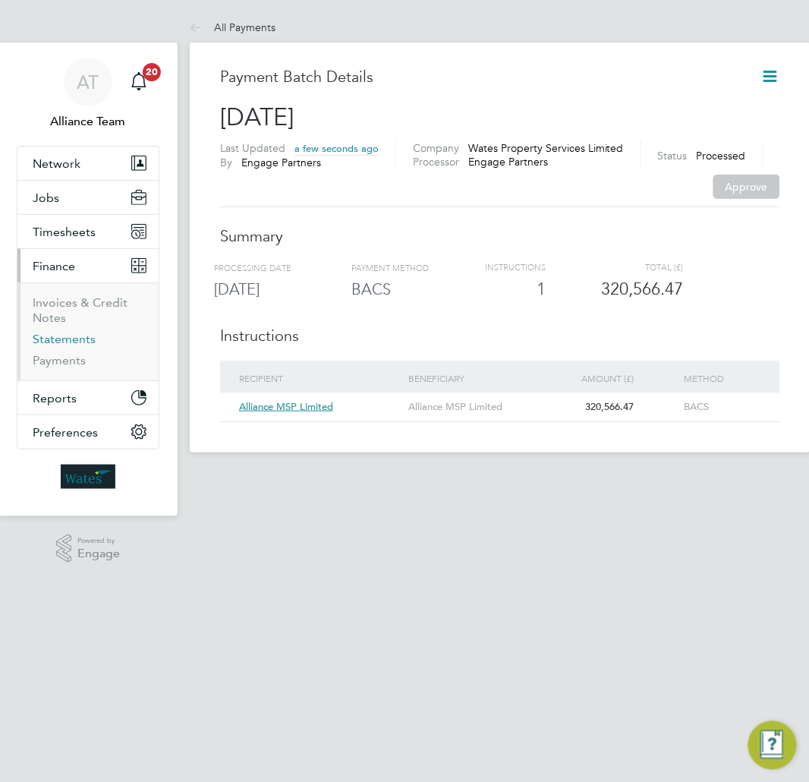
click at [59, 346] on link "Statements" at bounding box center [64, 339] width 63 height 14
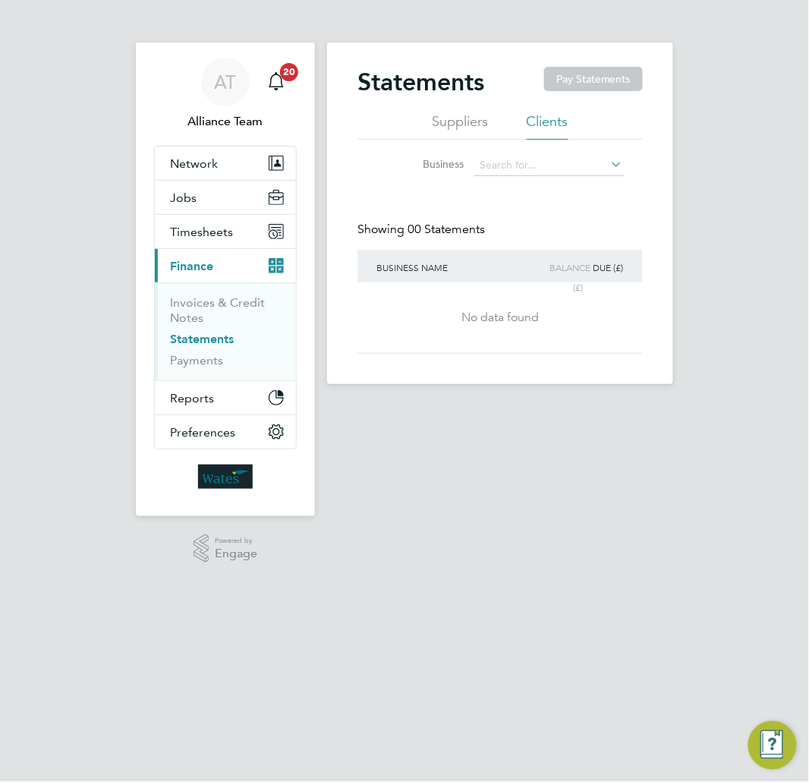
click at [438, 127] on li "Suppliers" at bounding box center [461, 125] width 56 height 27
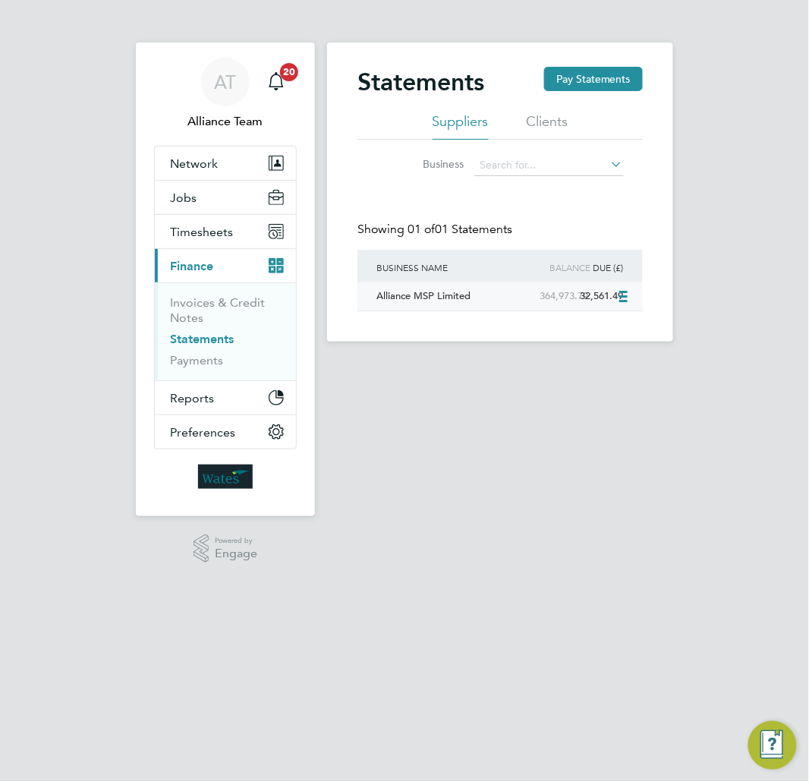
click at [625, 295] on icon at bounding box center [625, 297] width 15 height 18
click at [582, 331] on li "Download statement" at bounding box center [571, 331] width 121 height 21
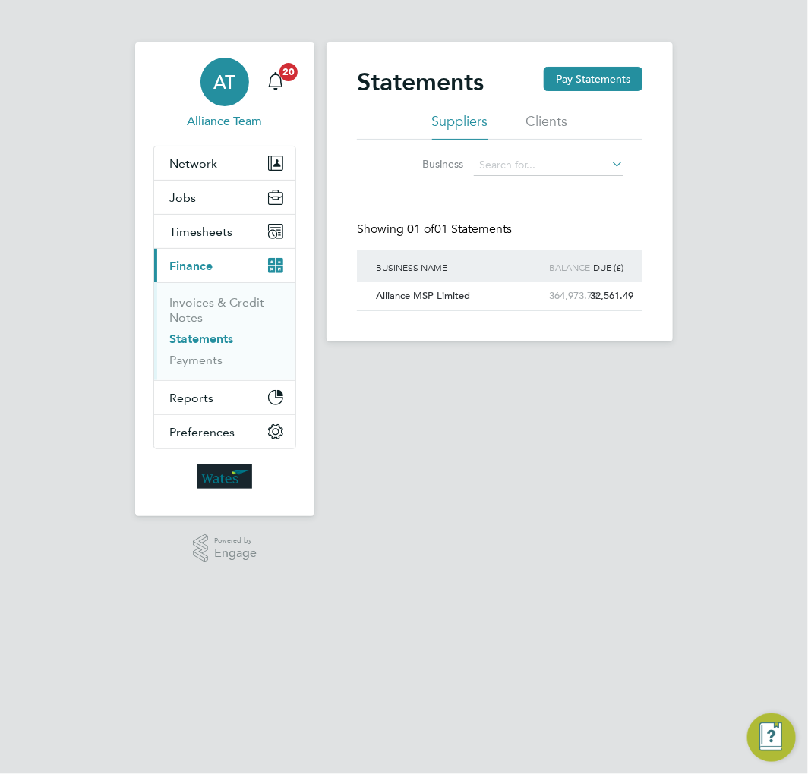
click at [251, 62] on link "AT Alliance Team" at bounding box center [224, 94] width 143 height 73
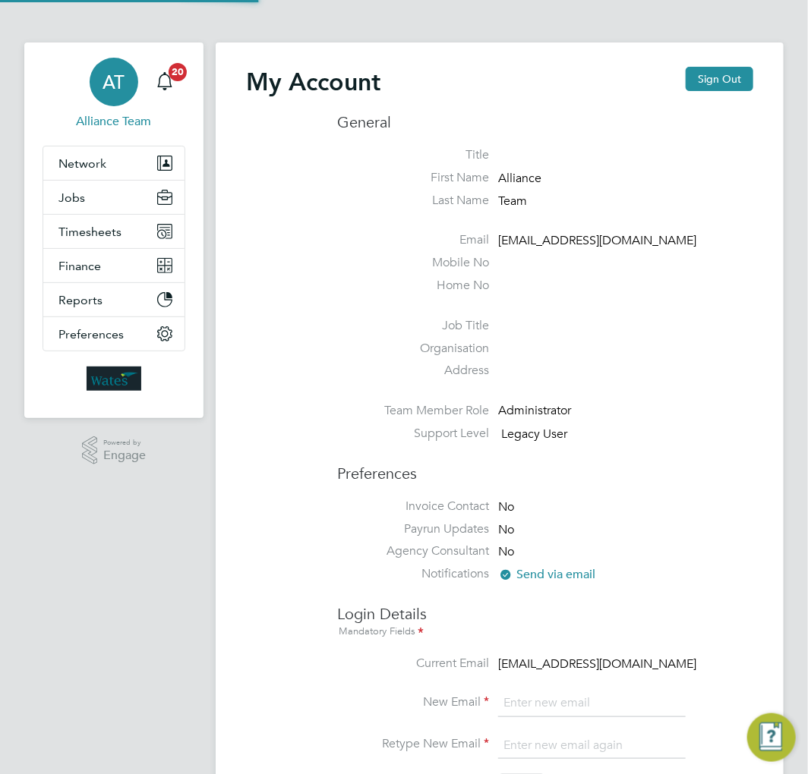
type input "[EMAIL_ADDRESS][DOMAIN_NAME]"
click at [87, 269] on span "Finance" at bounding box center [79, 266] width 43 height 14
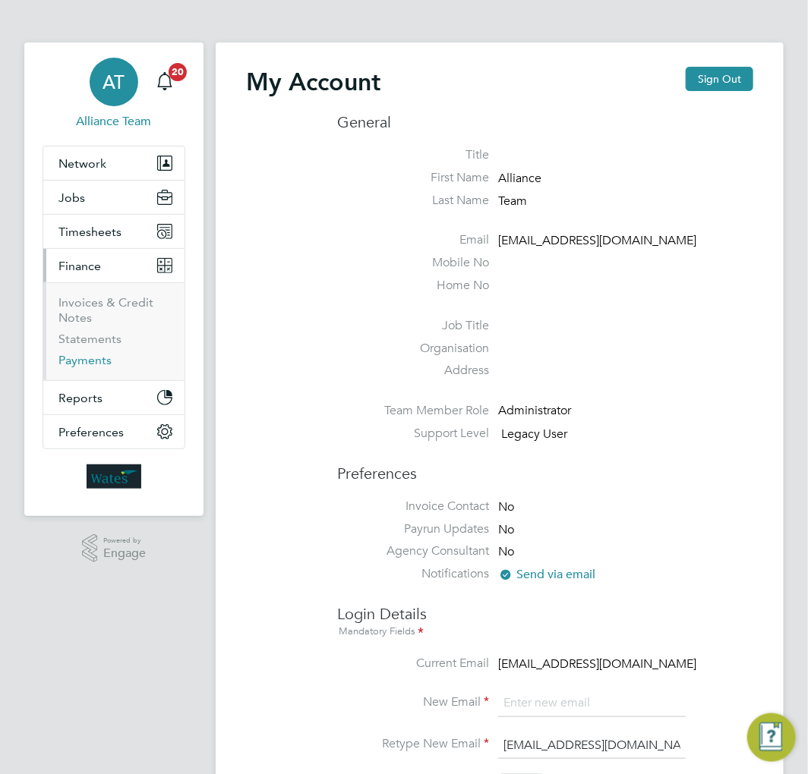
click at [76, 360] on link "Payments" at bounding box center [84, 360] width 53 height 14
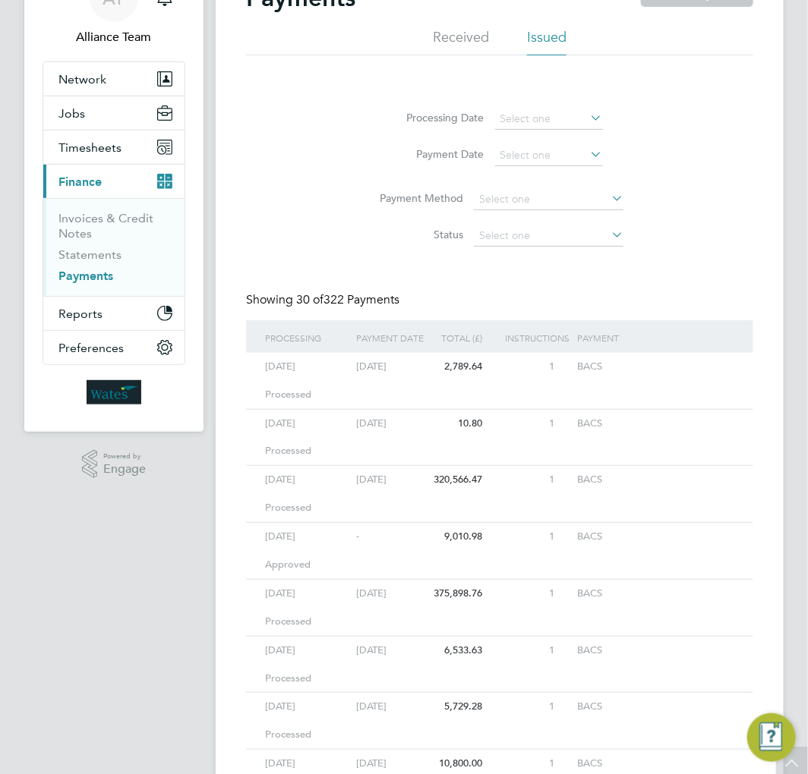
scroll to position [169, 0]
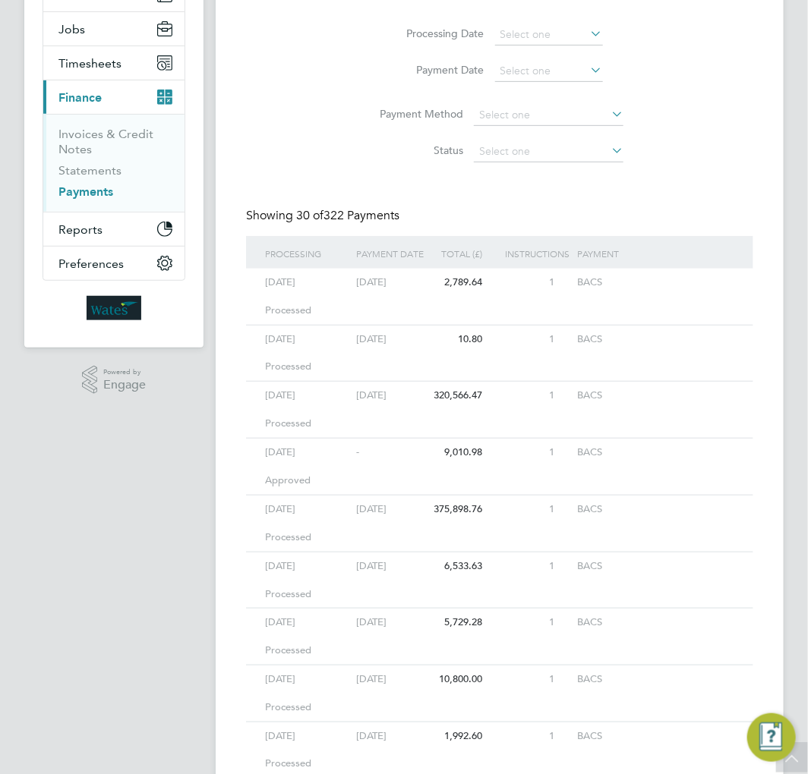
click at [304, 474] on div "Approved" at bounding box center [299, 481] width 76 height 28
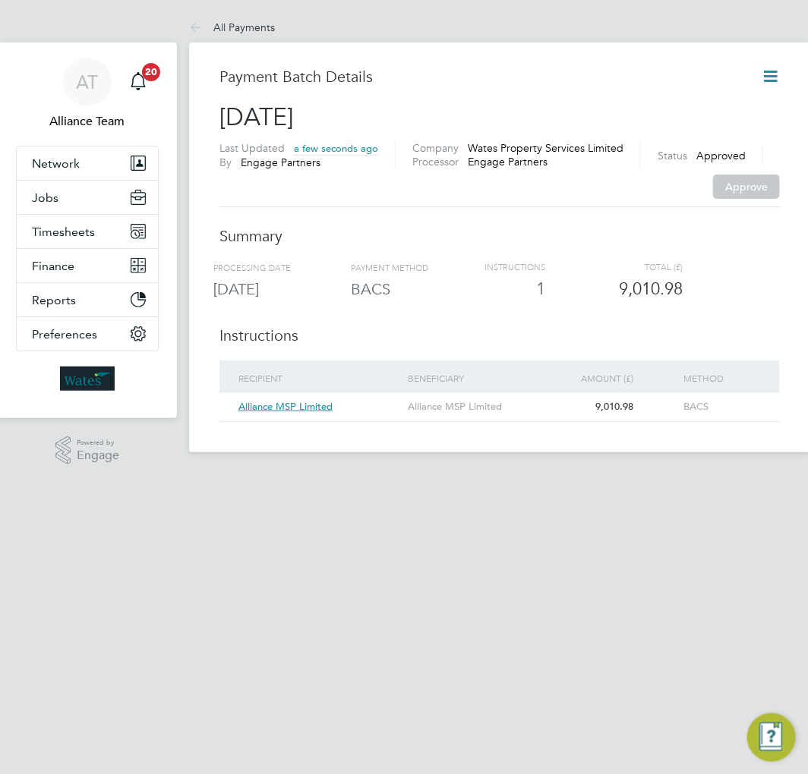
click at [770, 71] on icon at bounding box center [770, 76] width 19 height 19
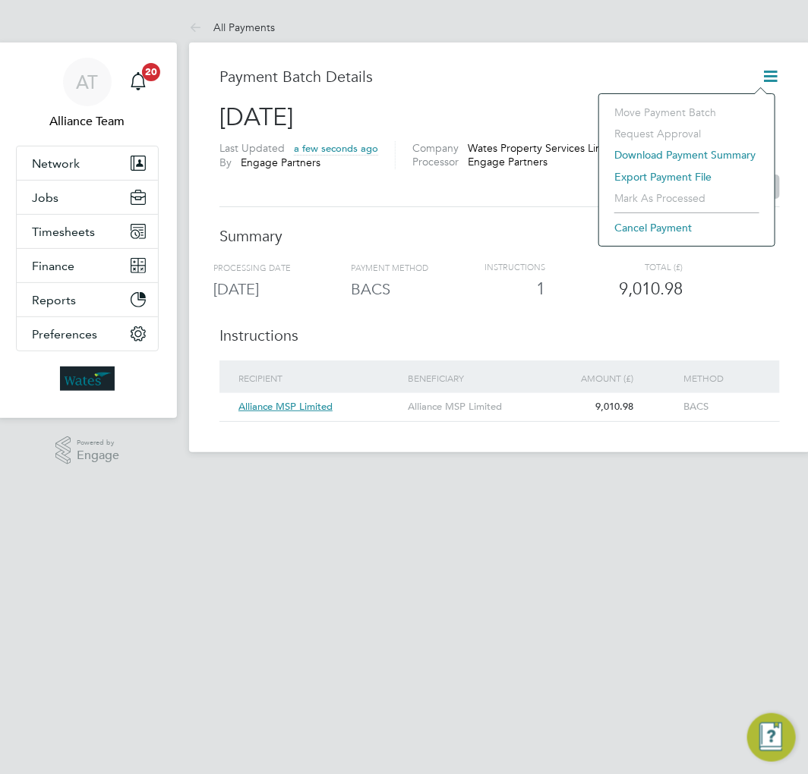
click at [657, 169] on li "Export payment file" at bounding box center [687, 176] width 160 height 21
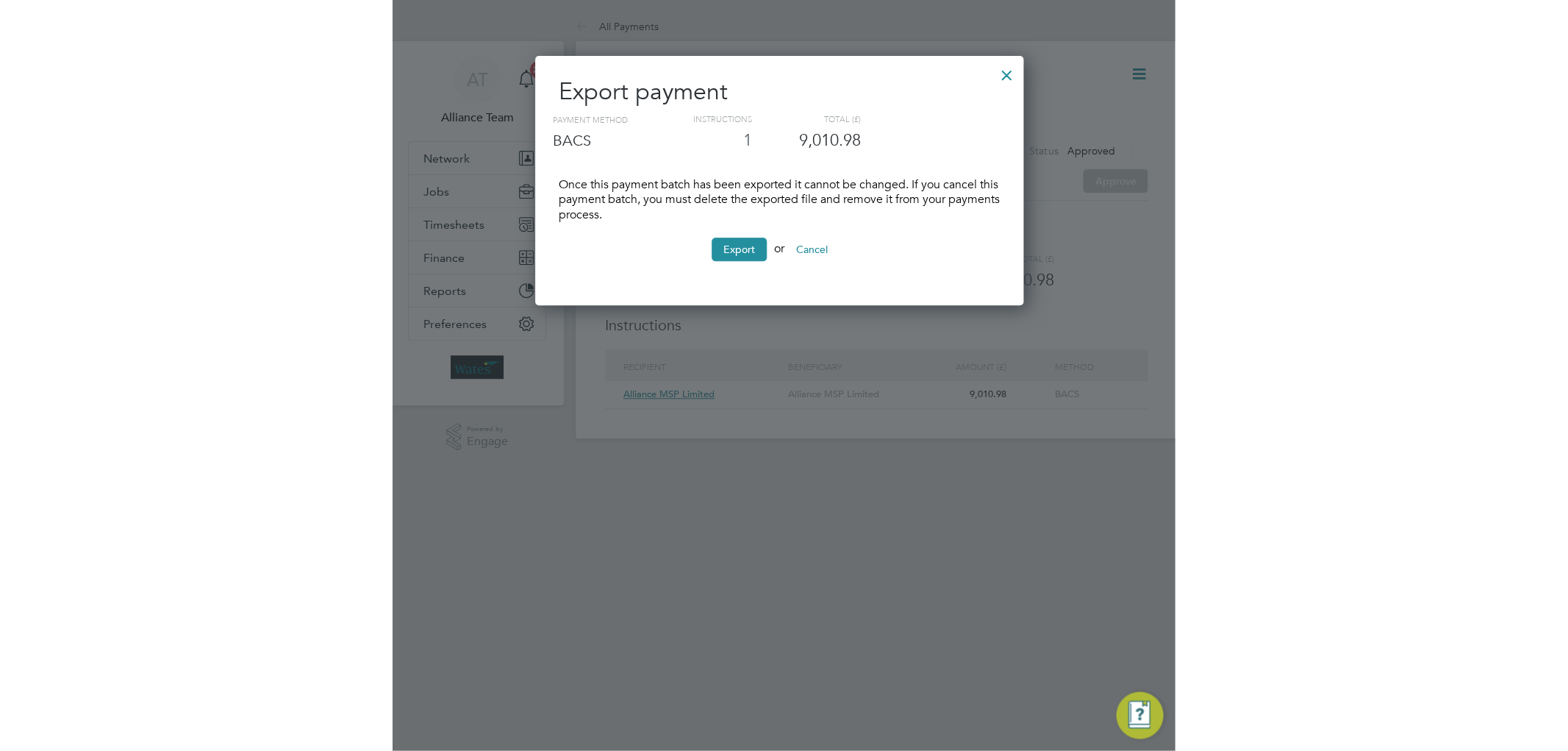
scroll to position [251, 489]
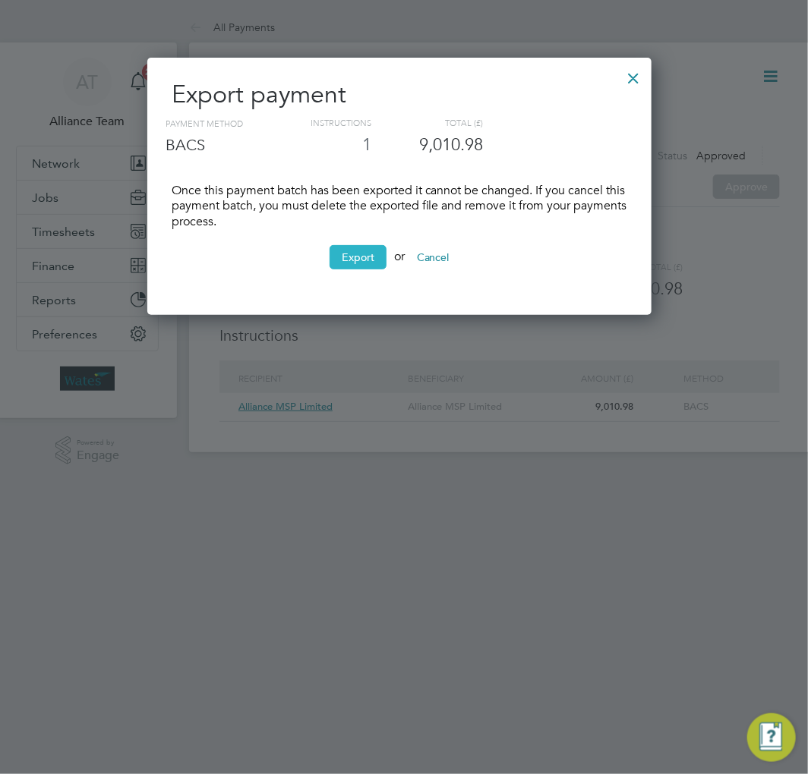
click at [346, 266] on button "Export" at bounding box center [357, 257] width 57 height 24
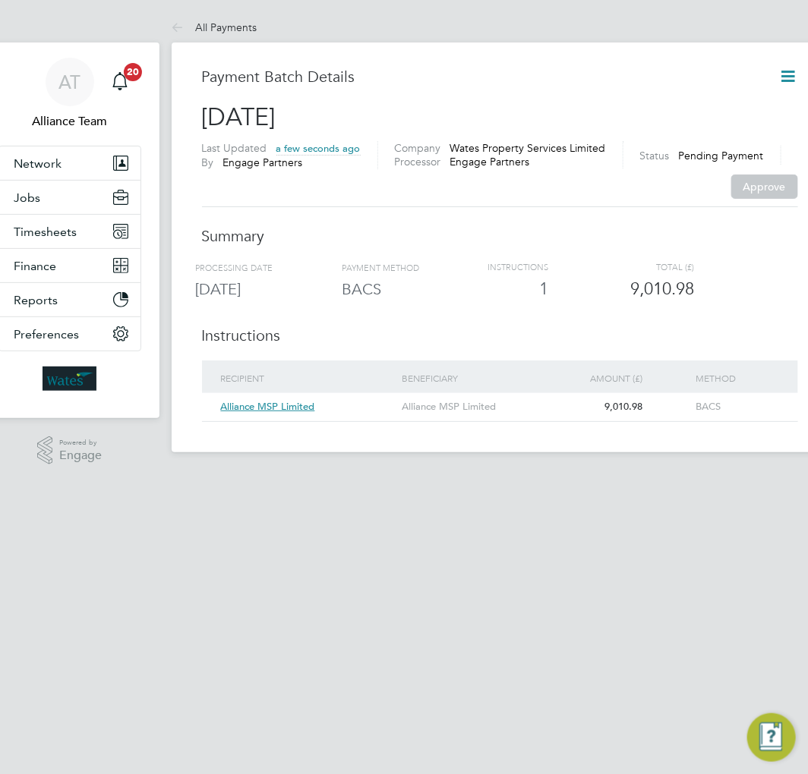
click at [780, 79] on icon at bounding box center [788, 76] width 19 height 19
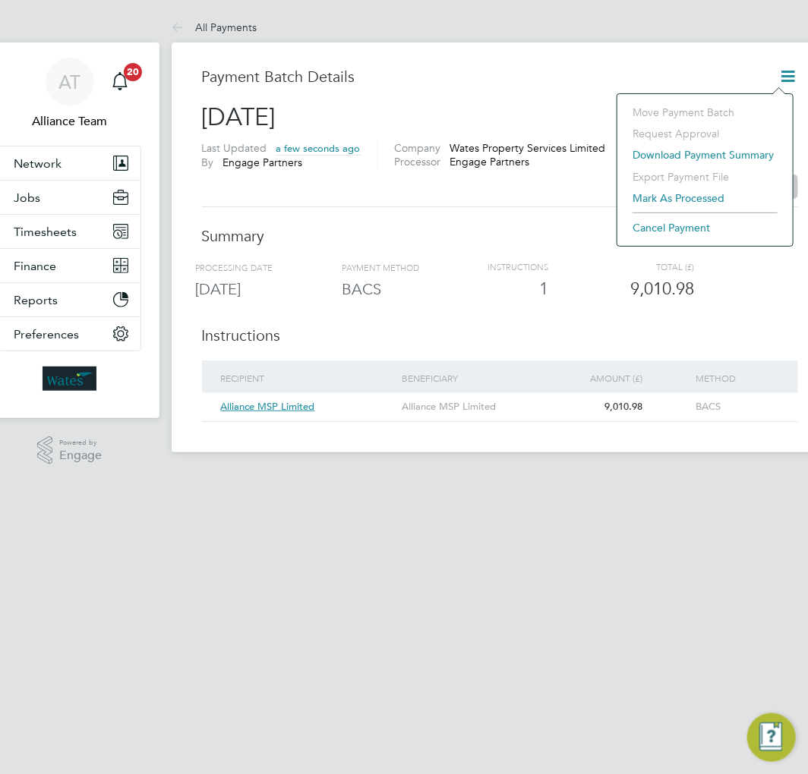
click at [686, 200] on li "Mark as processed" at bounding box center [705, 198] width 160 height 21
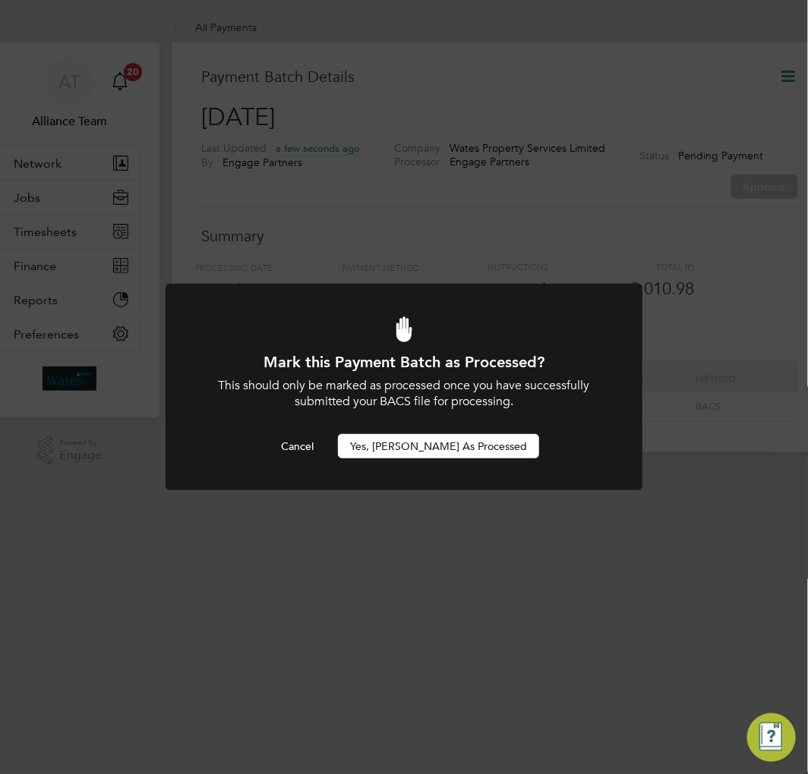
click at [430, 449] on button "Yes, [PERSON_NAME] as Processed" at bounding box center [438, 446] width 201 height 24
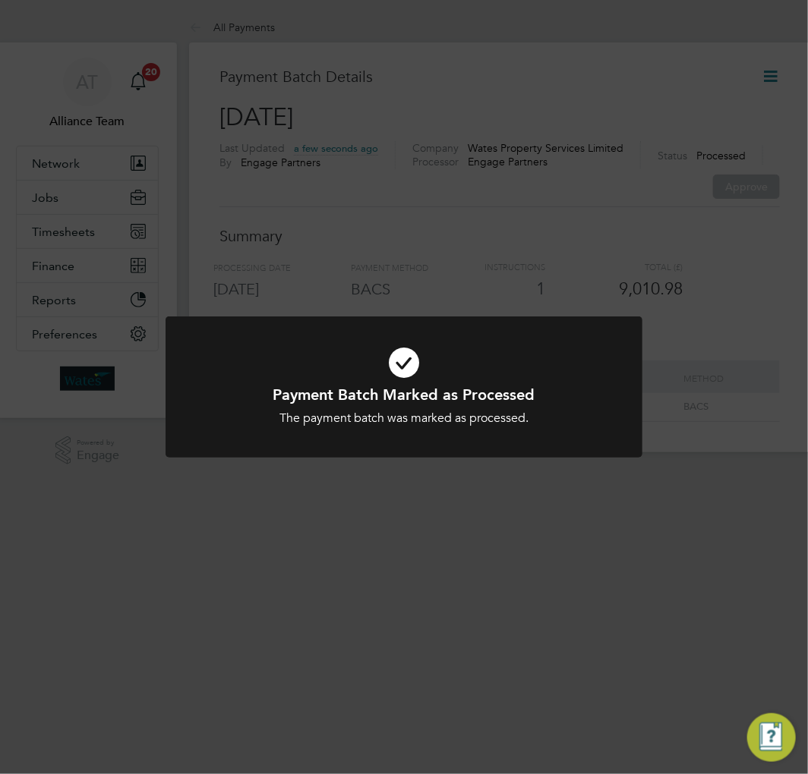
click at [457, 468] on div "Payment Batch Marked as Processed The payment batch was marked as processed. Ca…" at bounding box center [404, 397] width 477 height 160
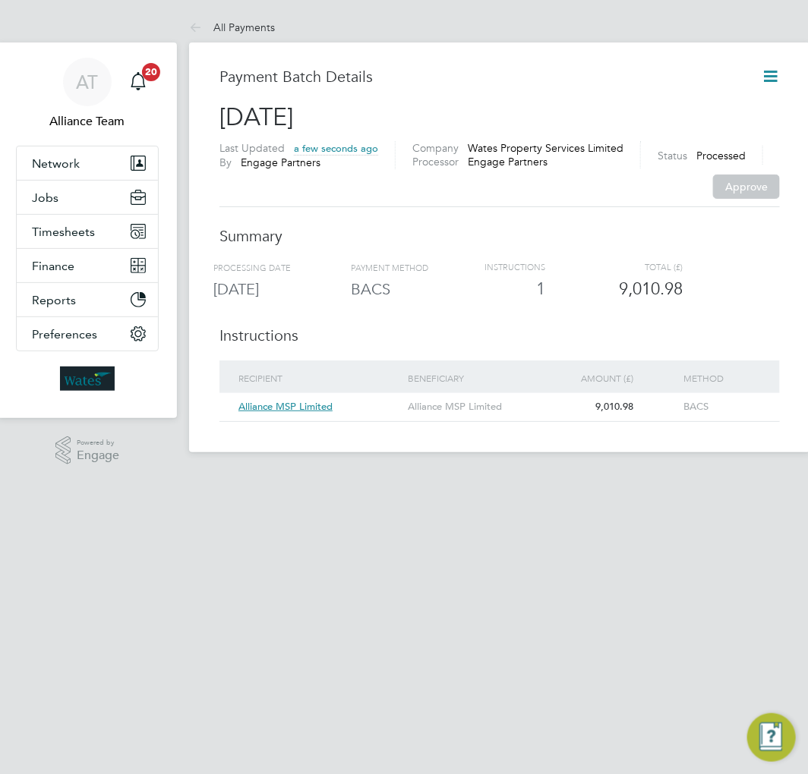
click at [747, 326] on h3 "Instructions" at bounding box center [499, 336] width 560 height 20
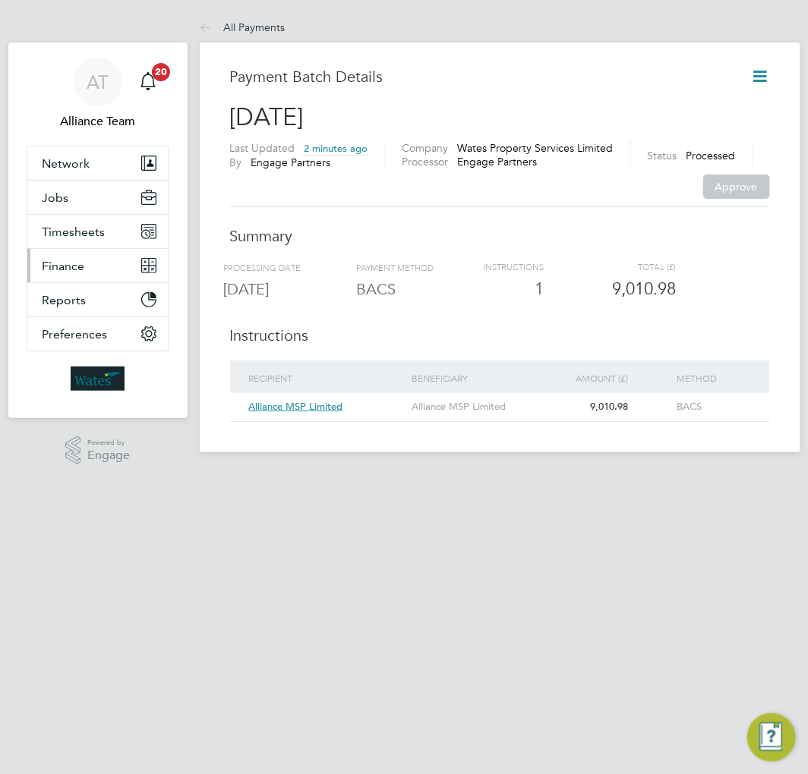
click at [84, 267] on span "Finance" at bounding box center [64, 266] width 43 height 14
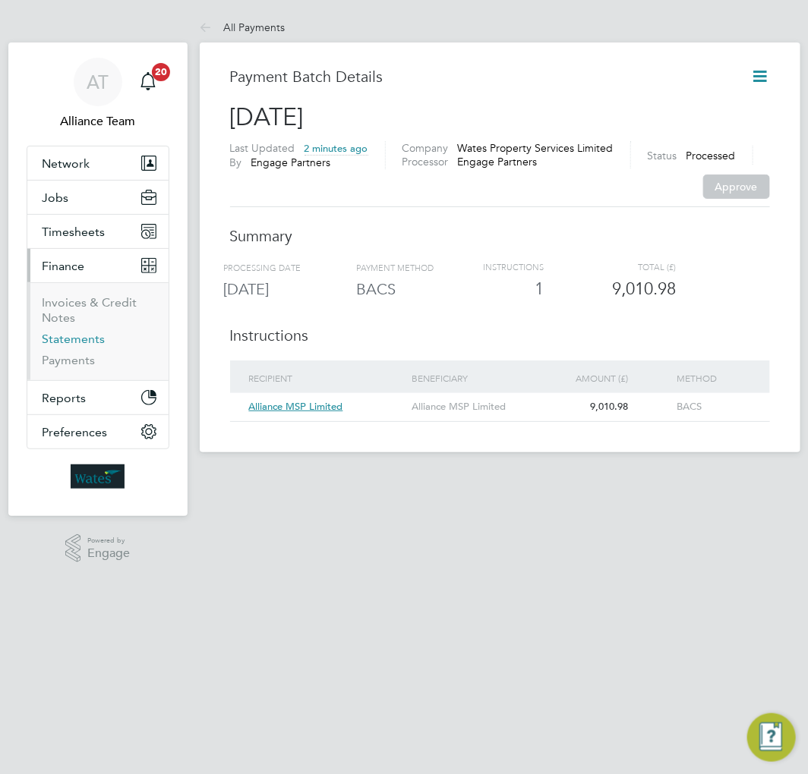
click at [80, 344] on link "Statements" at bounding box center [74, 339] width 63 height 14
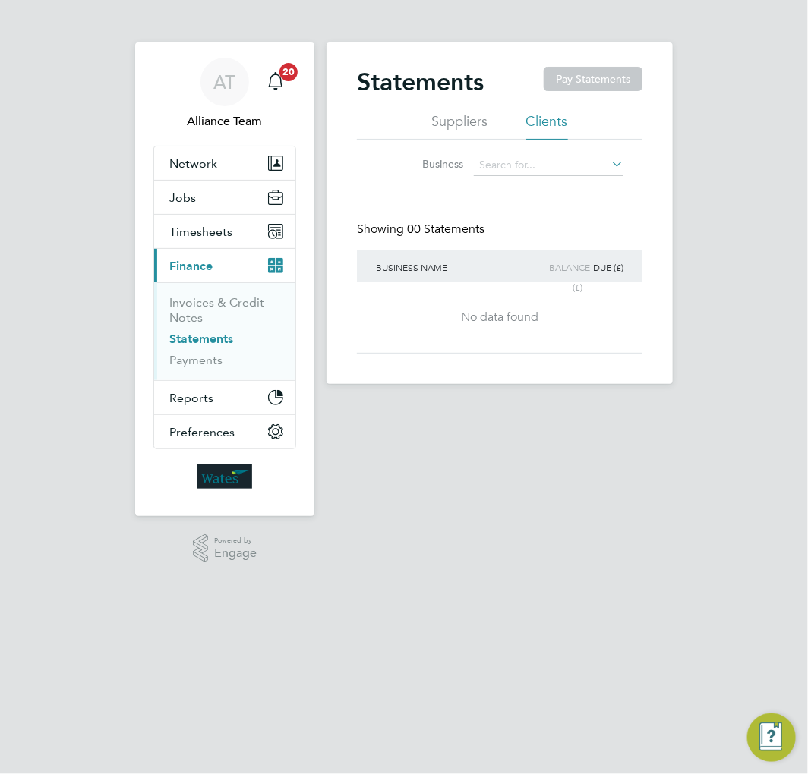
click at [461, 131] on li "Suppliers" at bounding box center [460, 125] width 56 height 27
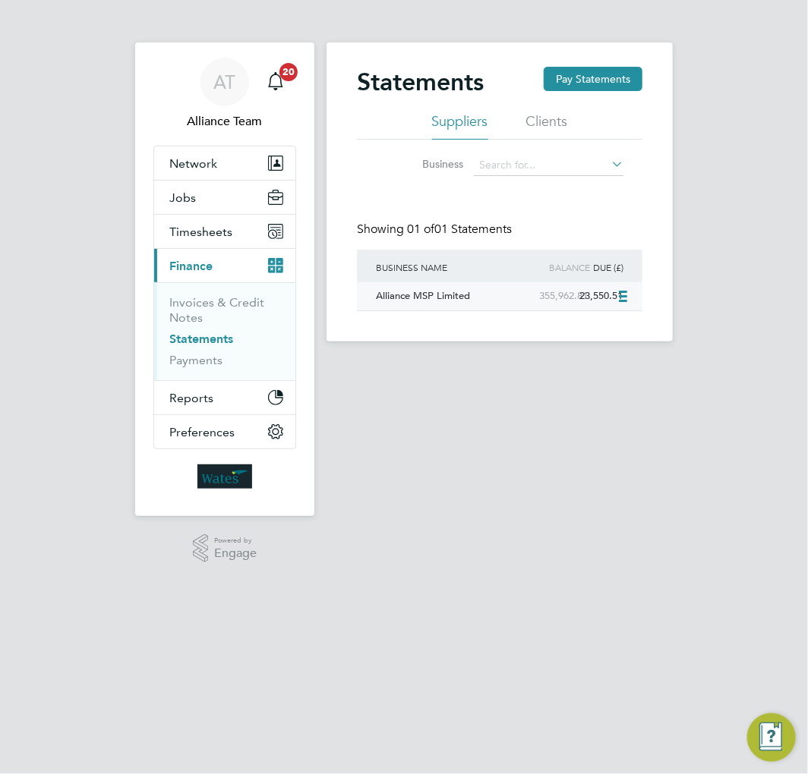
click at [621, 296] on icon at bounding box center [624, 297] width 15 height 18
click at [553, 336] on li "Download statement" at bounding box center [570, 331] width 121 height 21
